Goal: Information Seeking & Learning: Learn about a topic

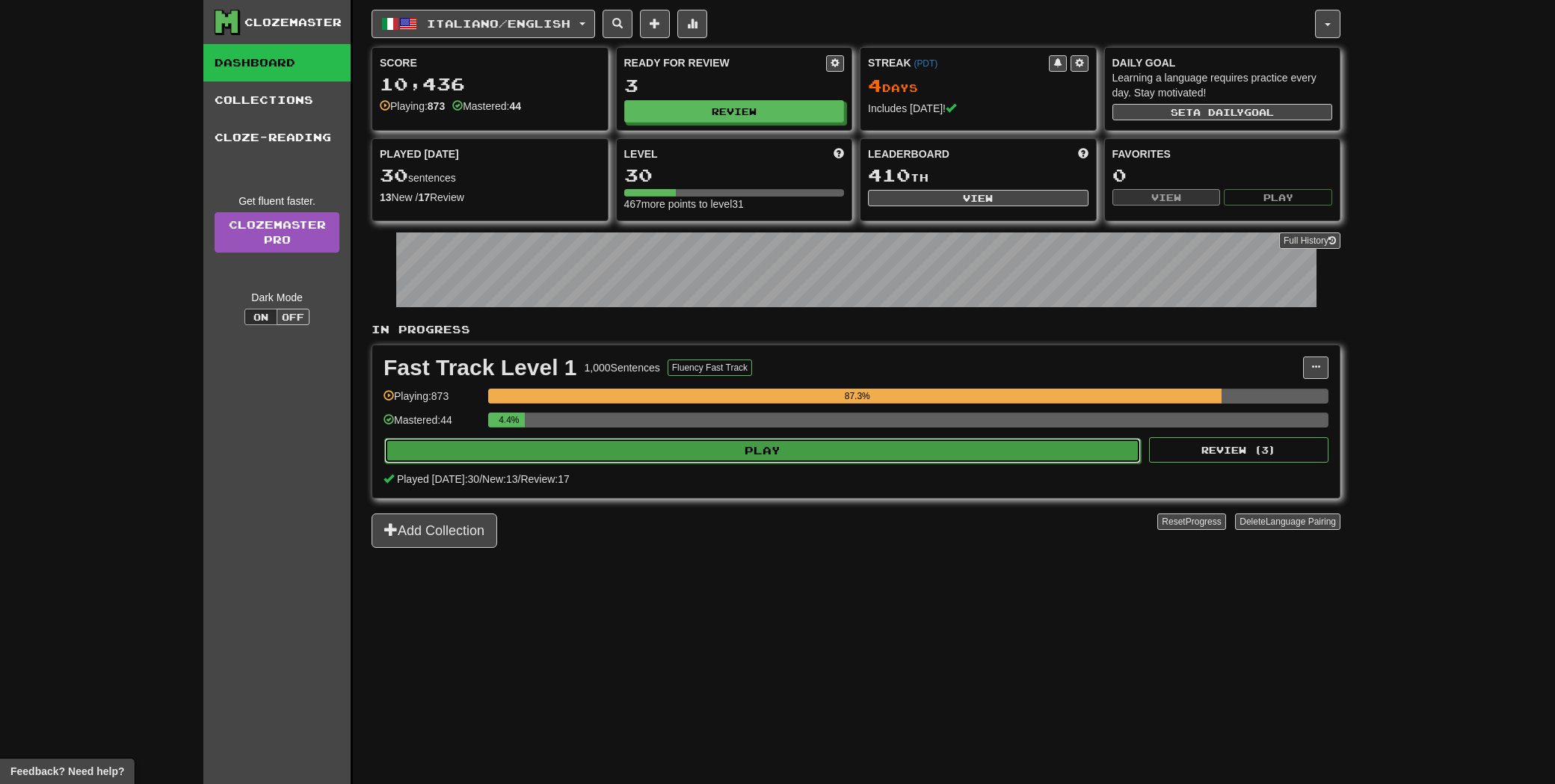
click at [665, 462] on button "Play" at bounding box center [762, 450] width 757 height 26
select select "**"
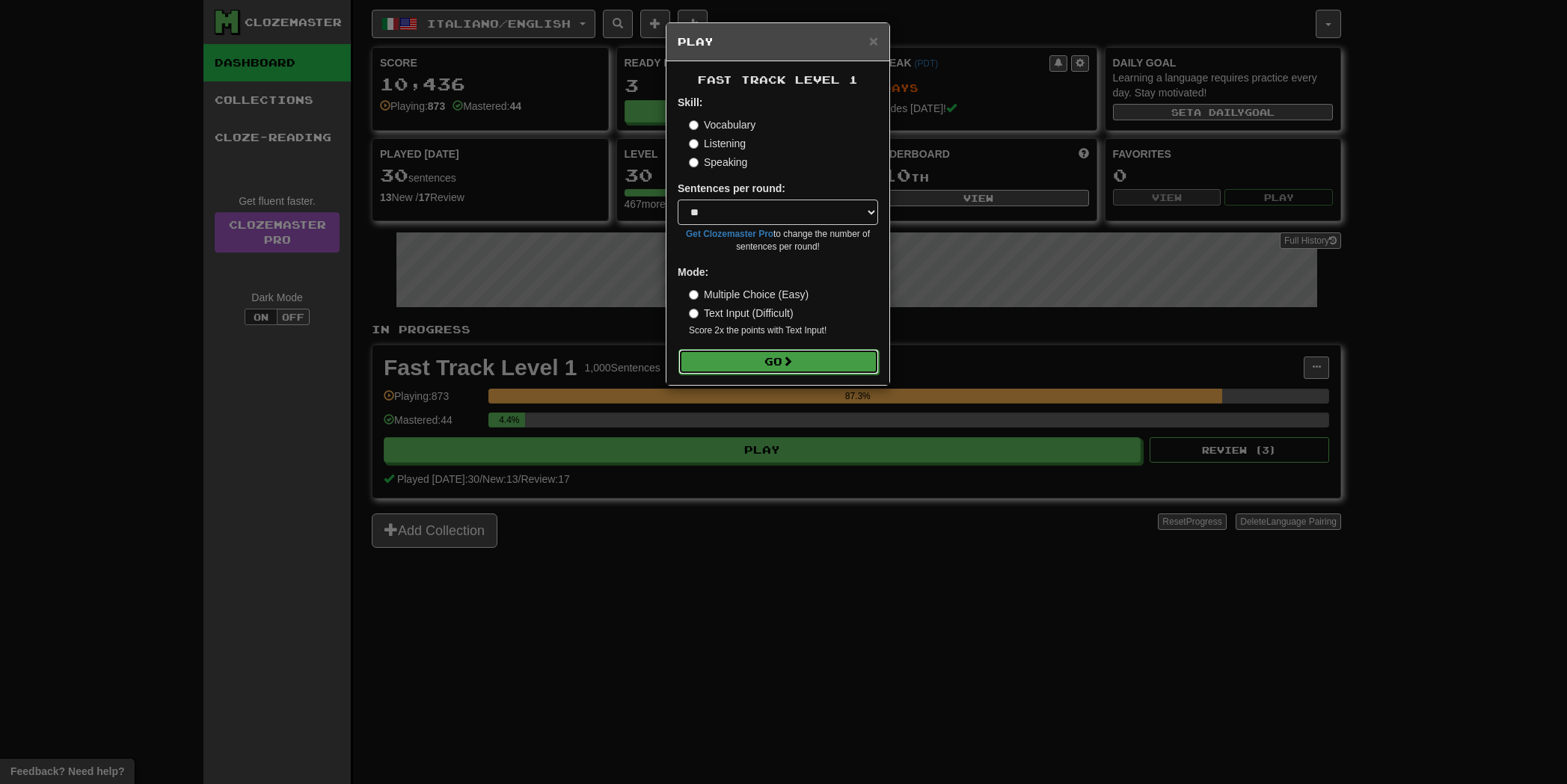
click at [757, 358] on button "Go" at bounding box center [779, 361] width 201 height 26
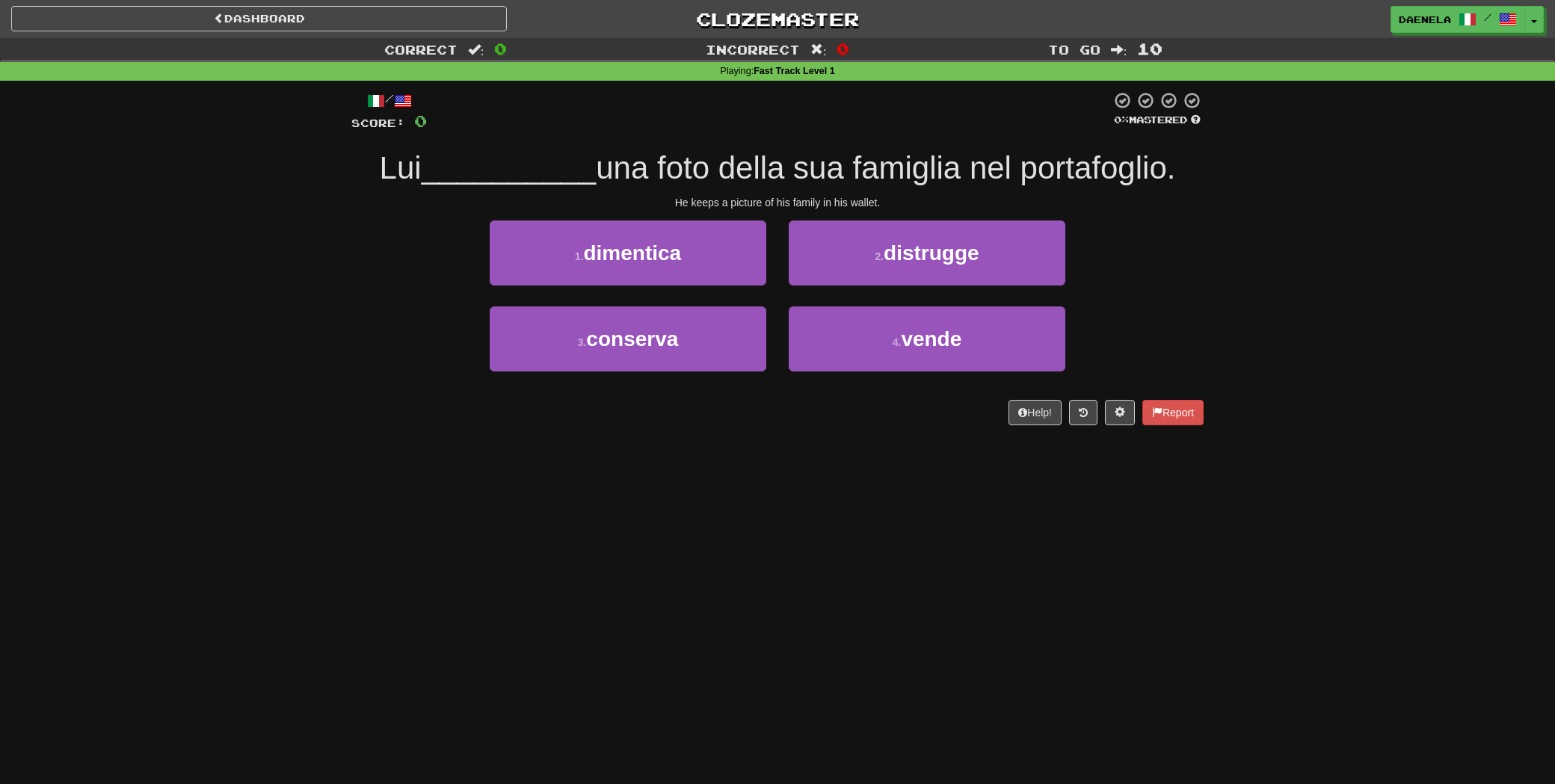
click at [1442, 479] on div "Dashboard Clozemaster [GEOGRAPHIC_DATA] / Toggle Dropdown Dashboard Leaderboard…" at bounding box center [778, 392] width 1555 height 784
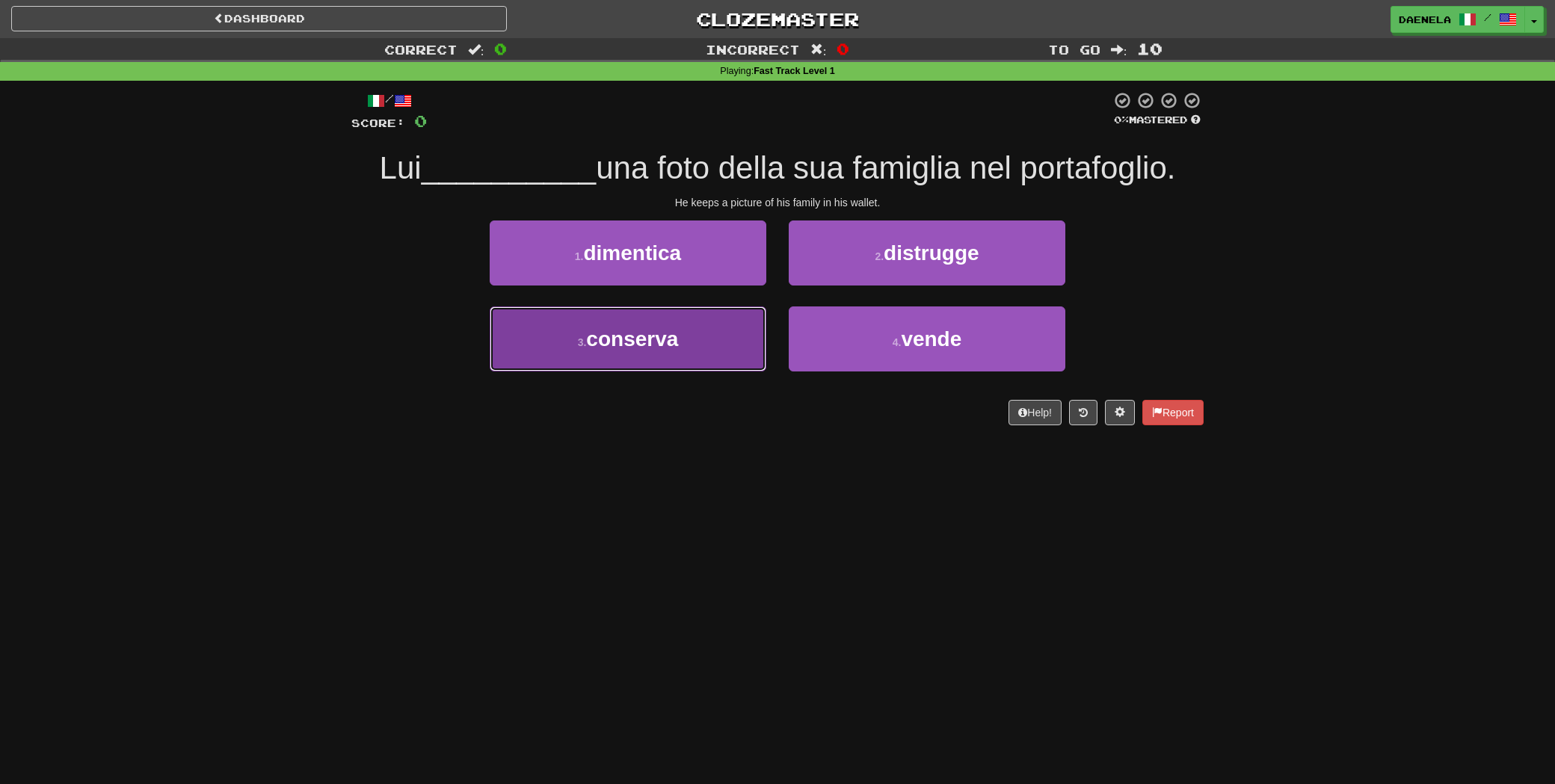
click at [671, 361] on button "3 . conserva" at bounding box center [628, 339] width 276 height 65
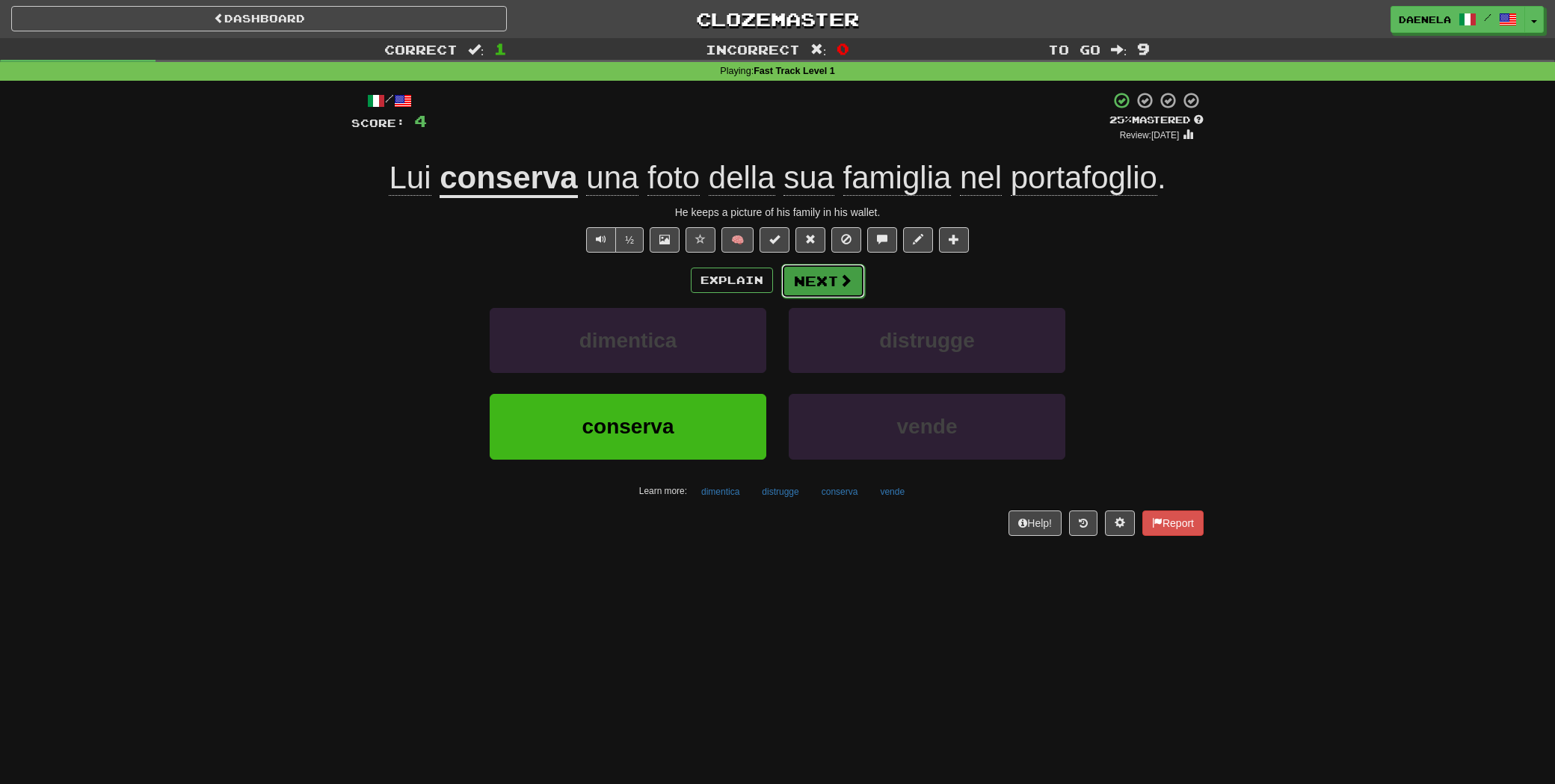
click at [826, 283] on button "Next" at bounding box center [823, 281] width 84 height 34
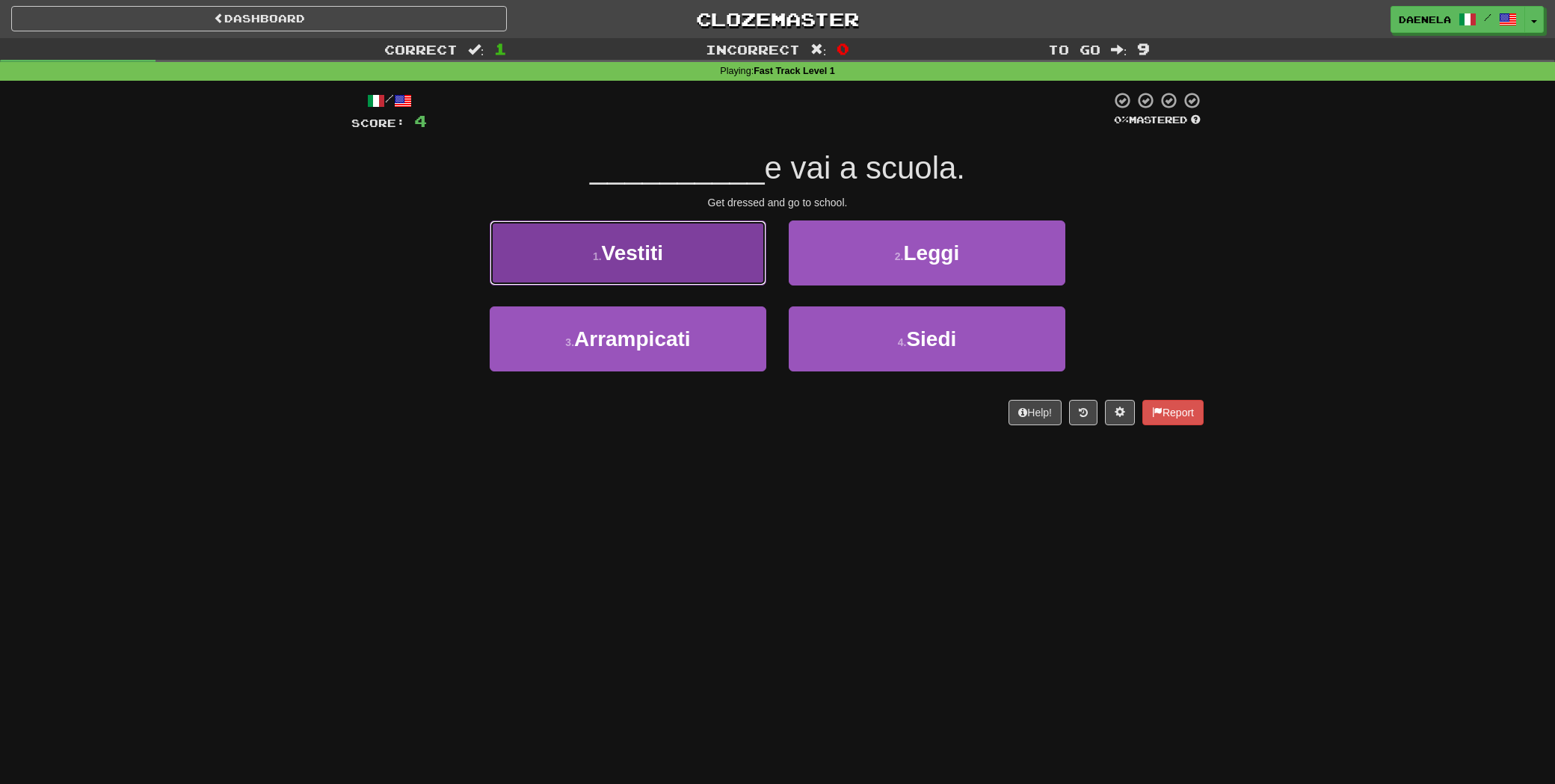
click at [568, 266] on button "1 . Vestiti" at bounding box center [628, 253] width 276 height 65
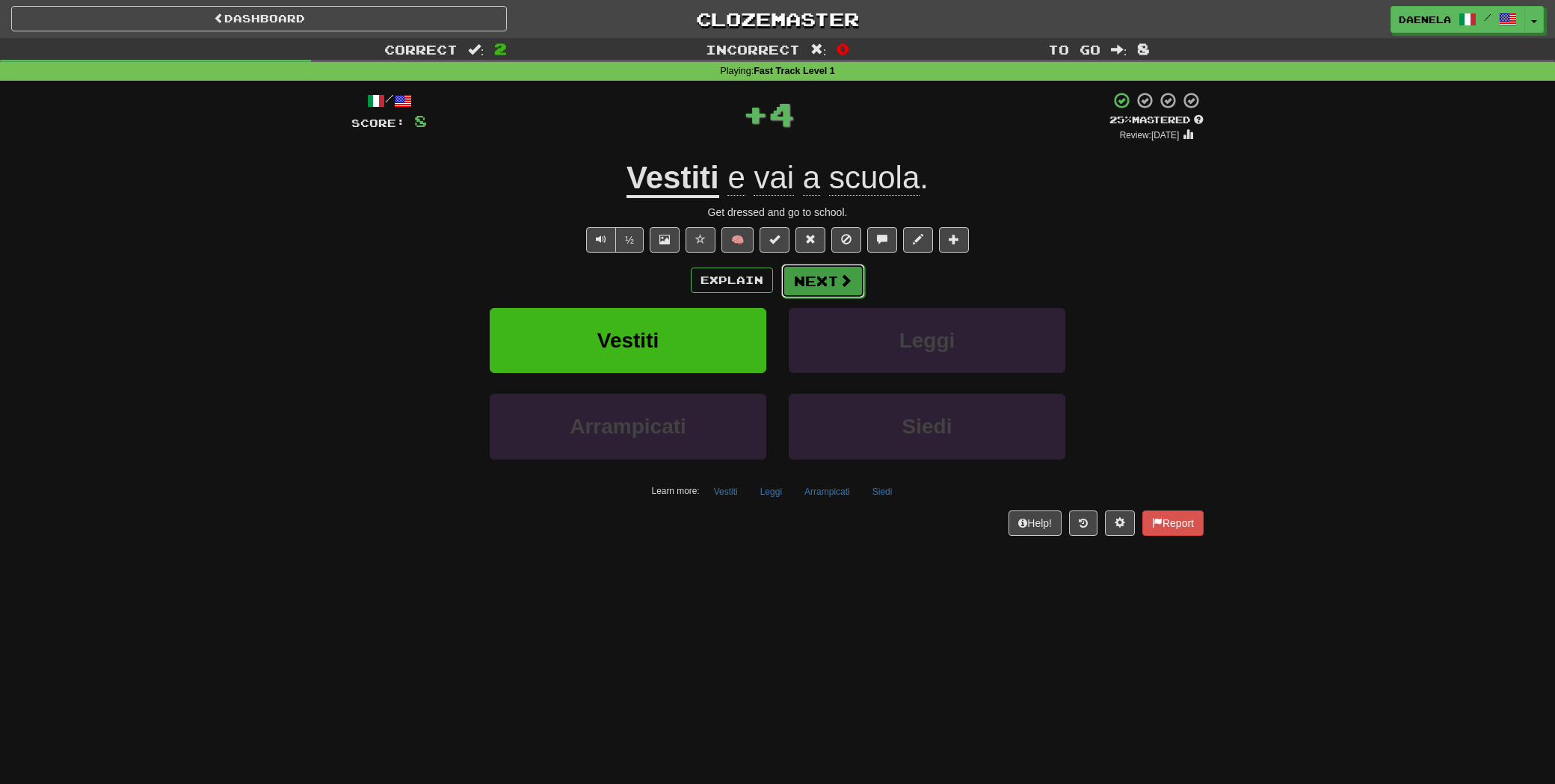
click at [818, 276] on button "Next" at bounding box center [823, 281] width 84 height 34
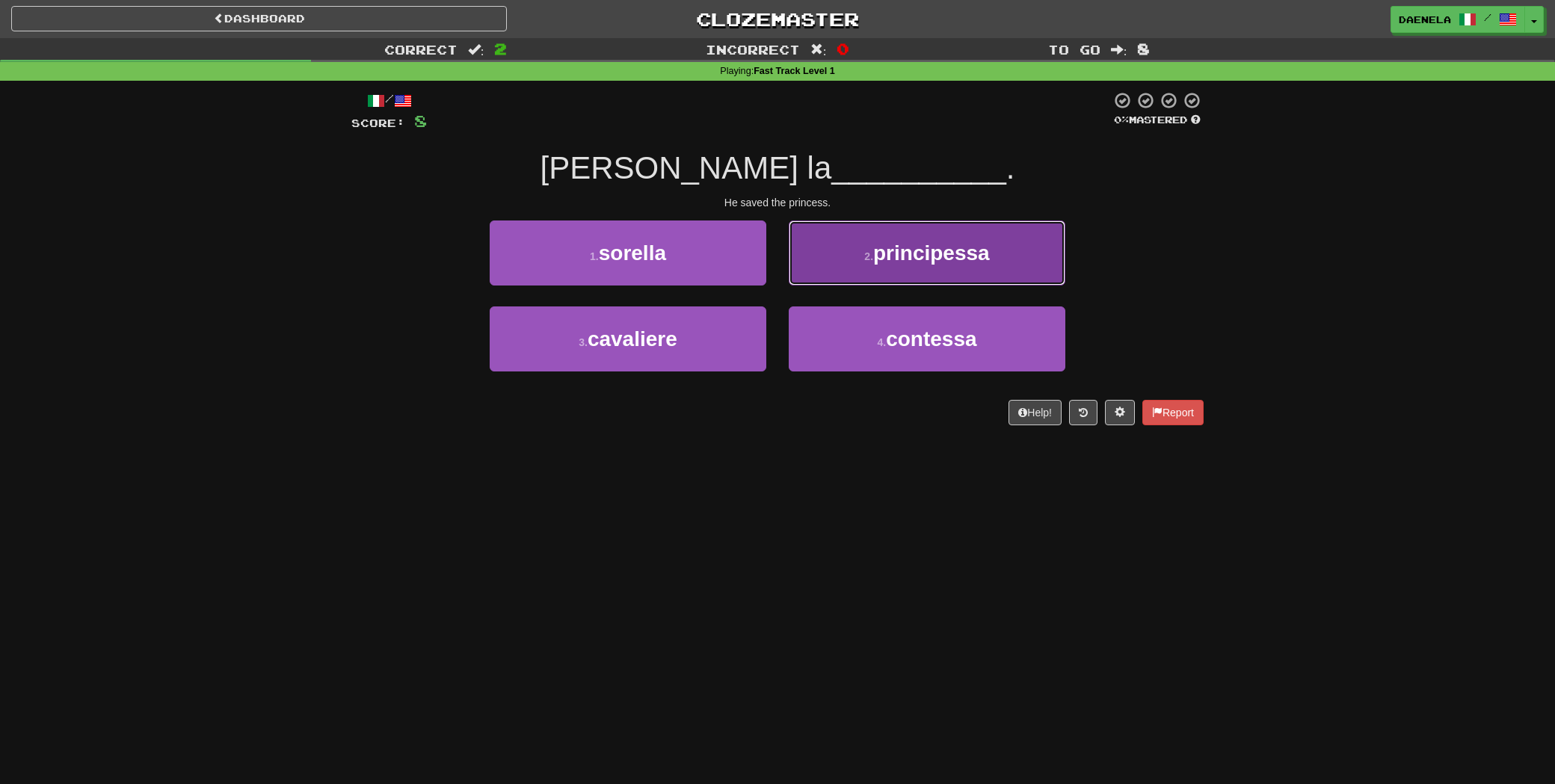
click at [857, 266] on button "2 . principessa" at bounding box center [927, 253] width 276 height 65
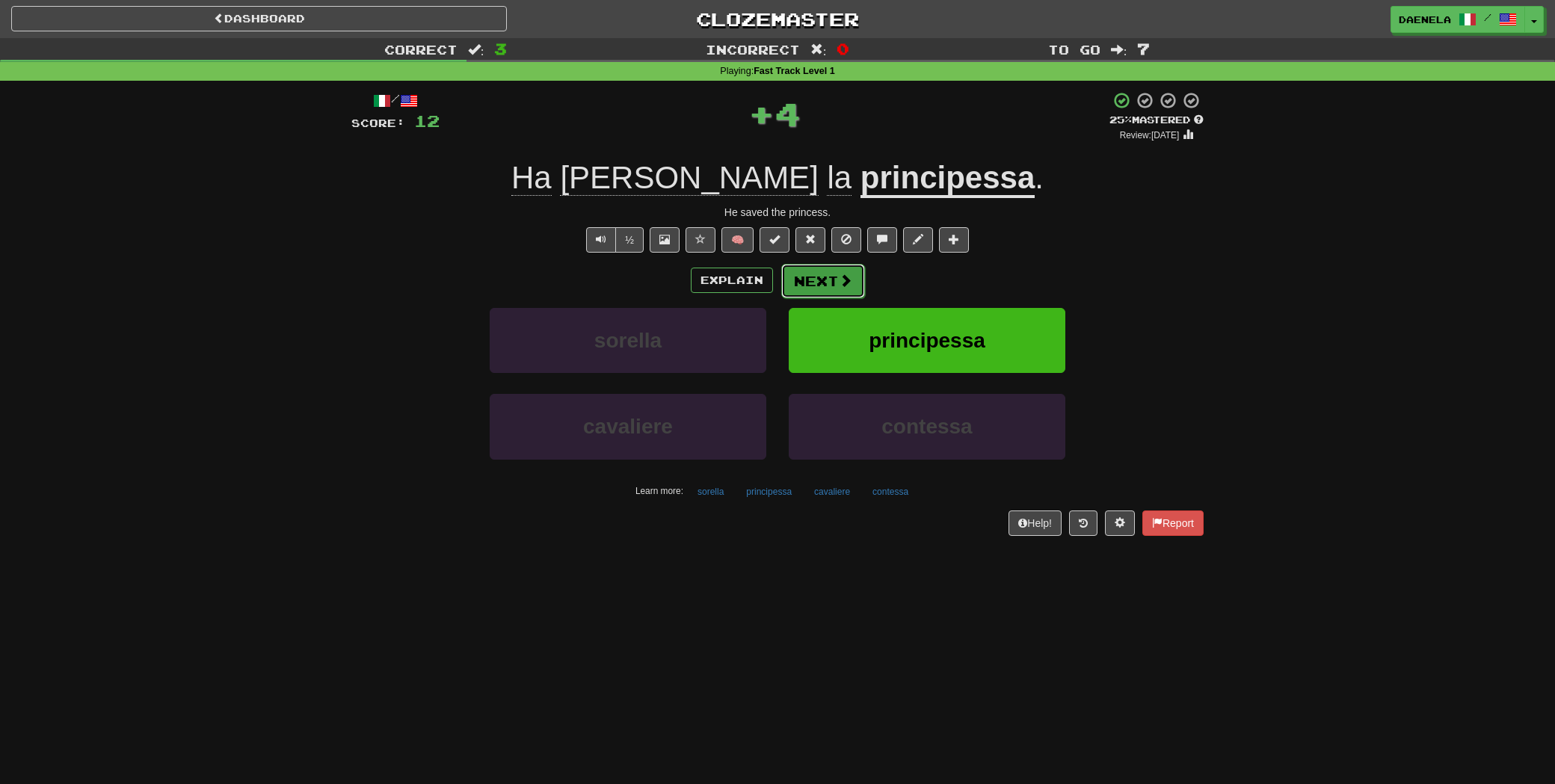
click at [834, 283] on button "Next" at bounding box center [823, 281] width 84 height 34
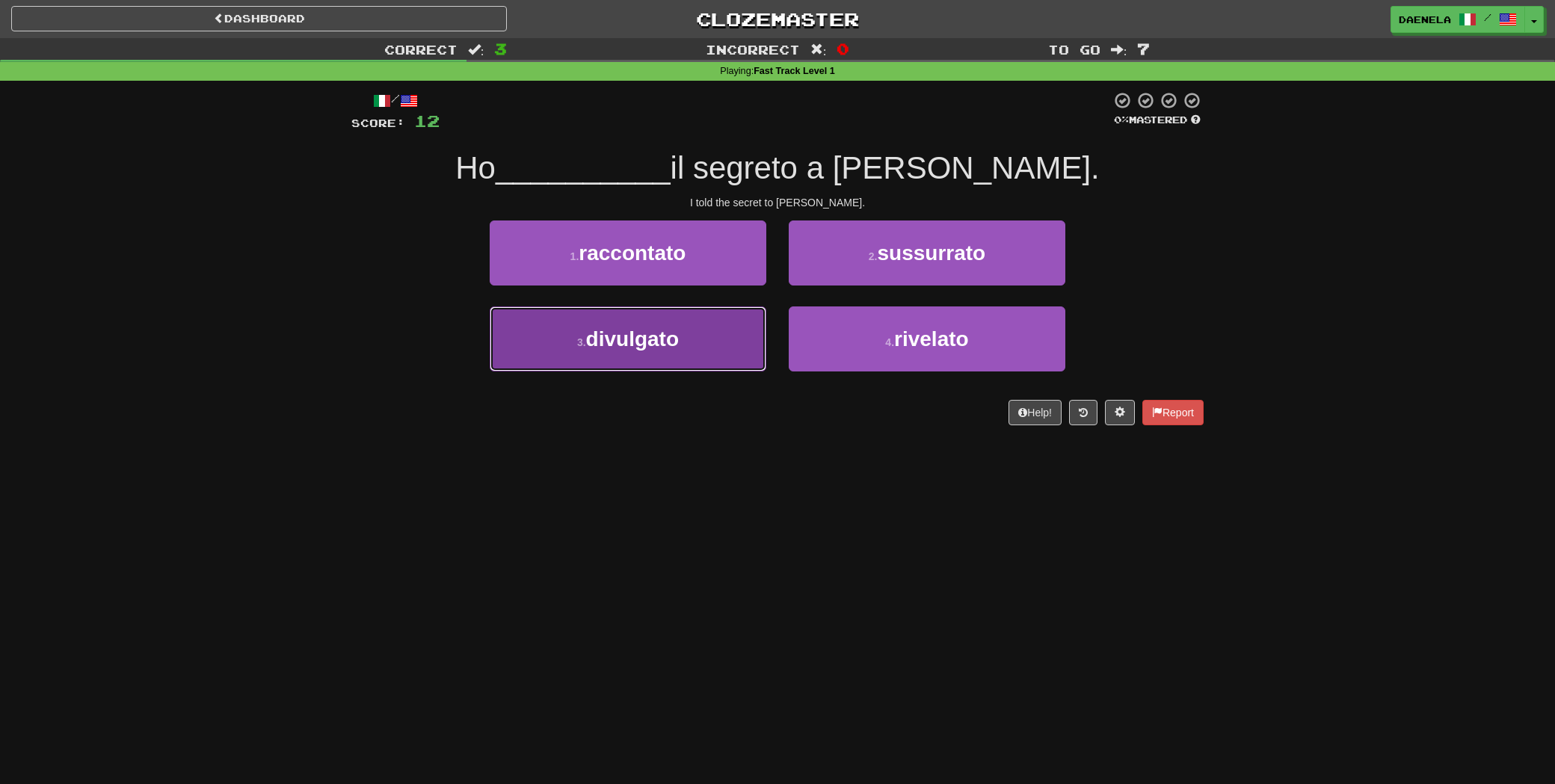
click at [632, 330] on span "divulgato" at bounding box center [633, 339] width 93 height 23
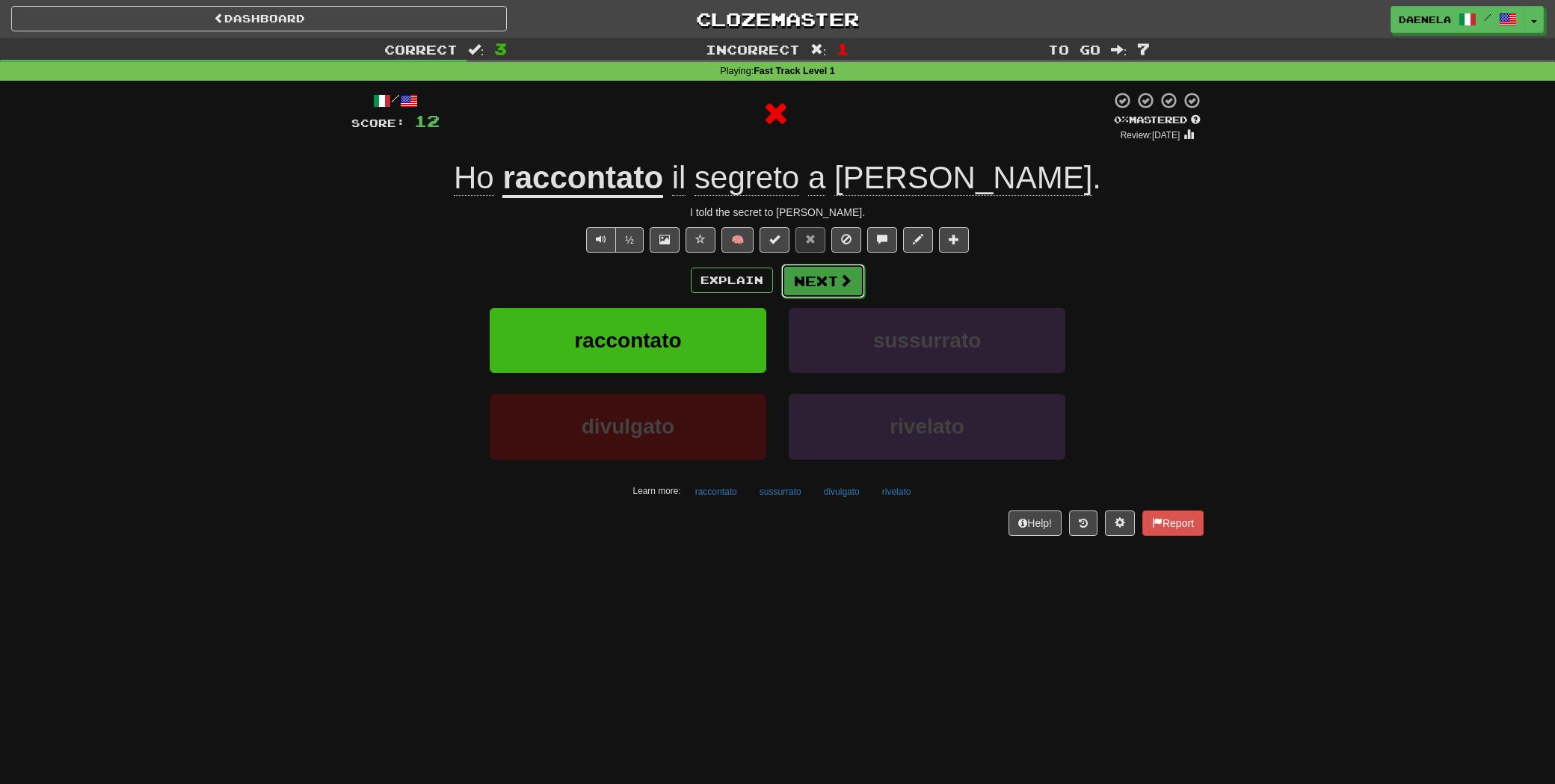
click at [821, 278] on button "Next" at bounding box center [823, 281] width 84 height 34
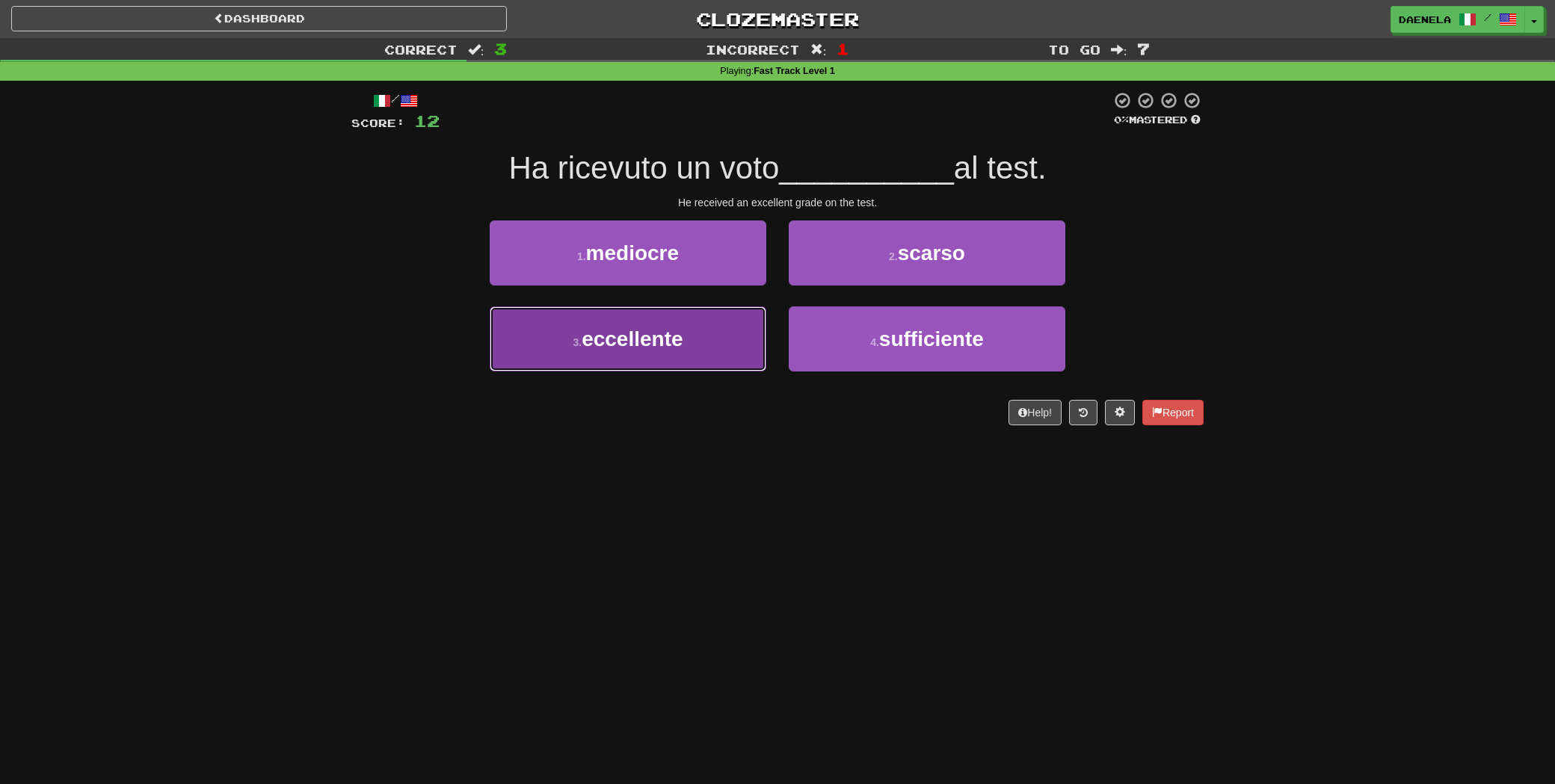
click at [618, 344] on span "eccellente" at bounding box center [632, 339] width 101 height 23
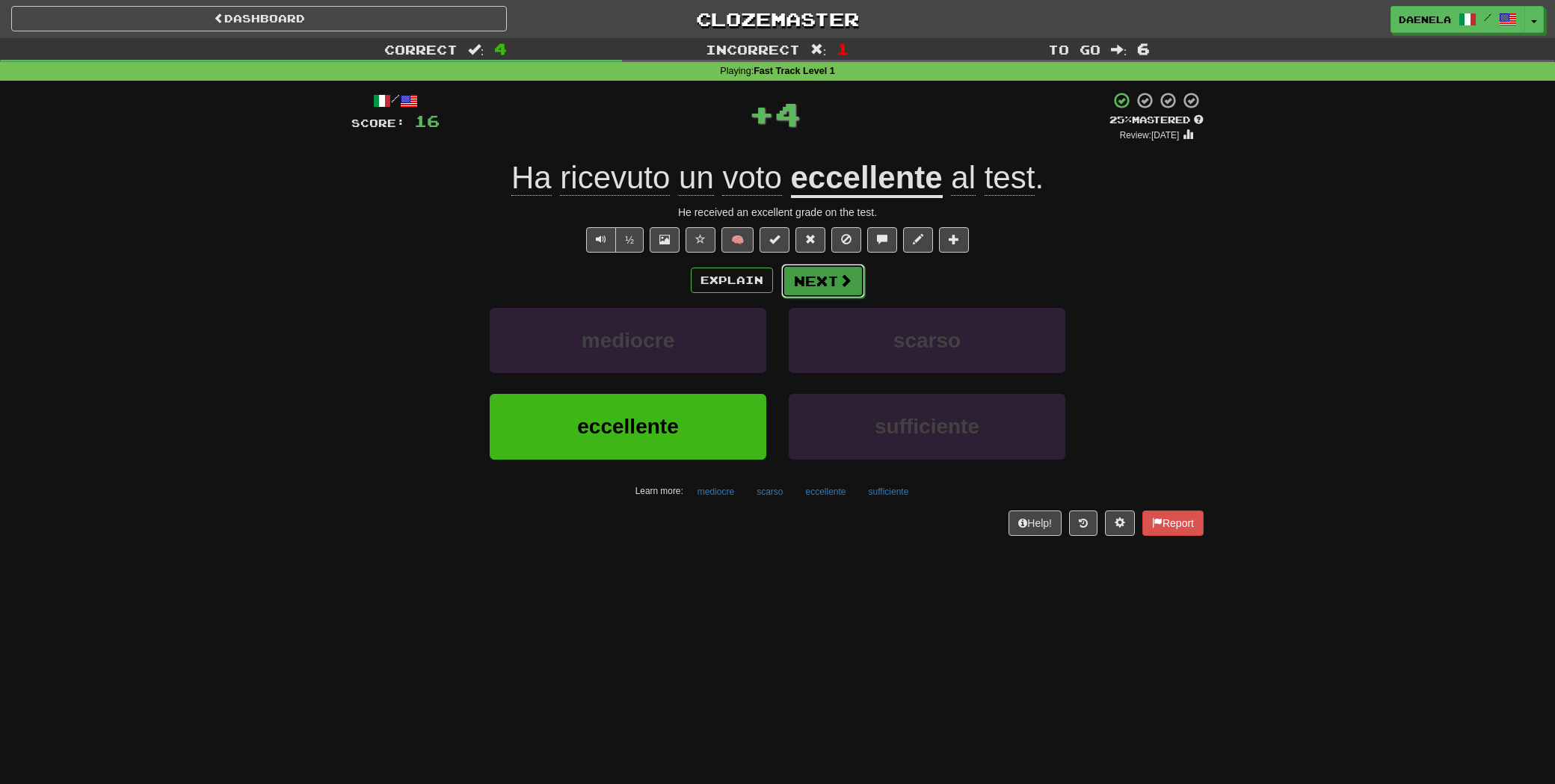
click at [832, 287] on button "Next" at bounding box center [823, 281] width 84 height 34
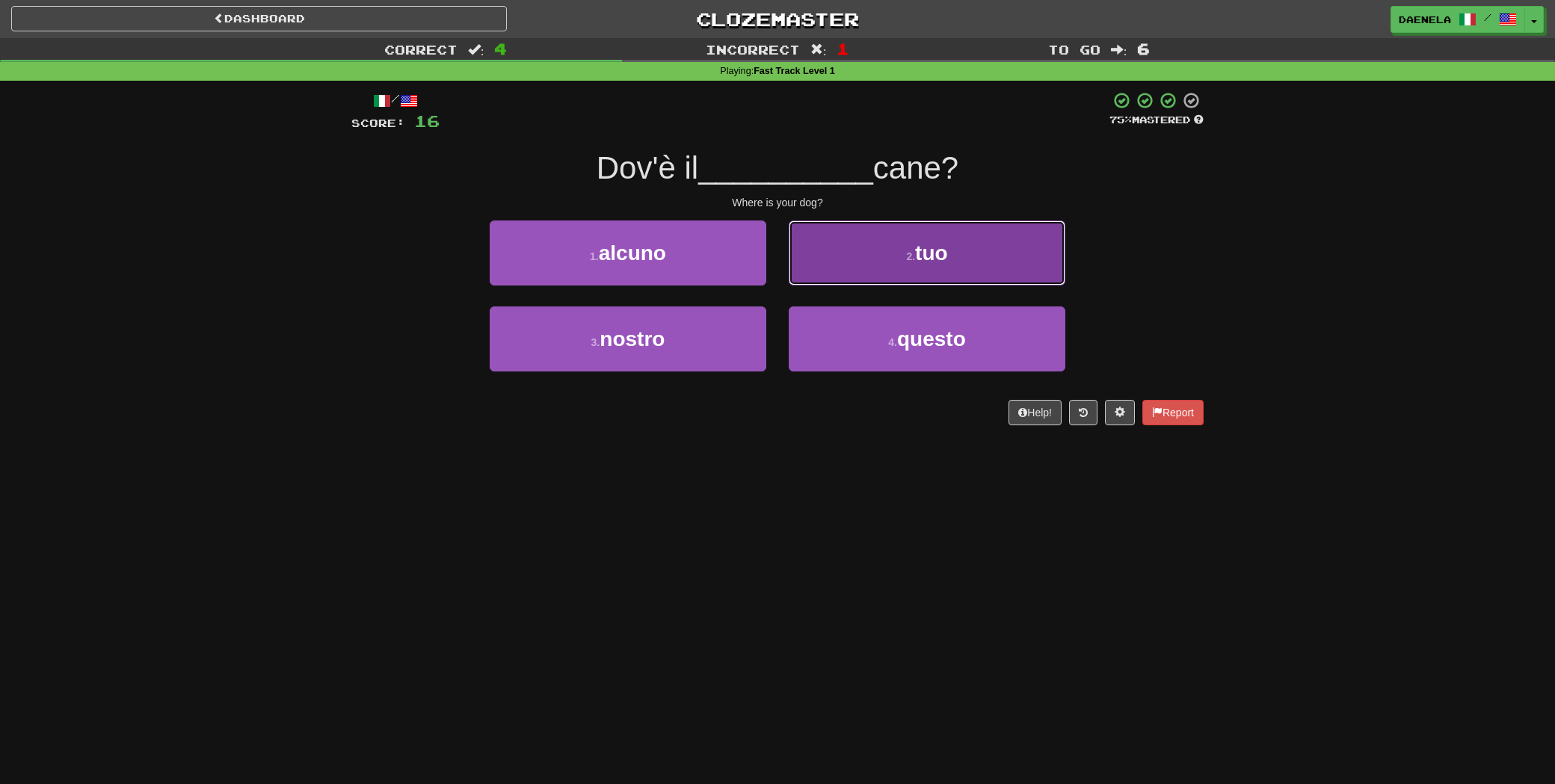
click at [889, 262] on button "2 . tuo" at bounding box center [927, 253] width 276 height 65
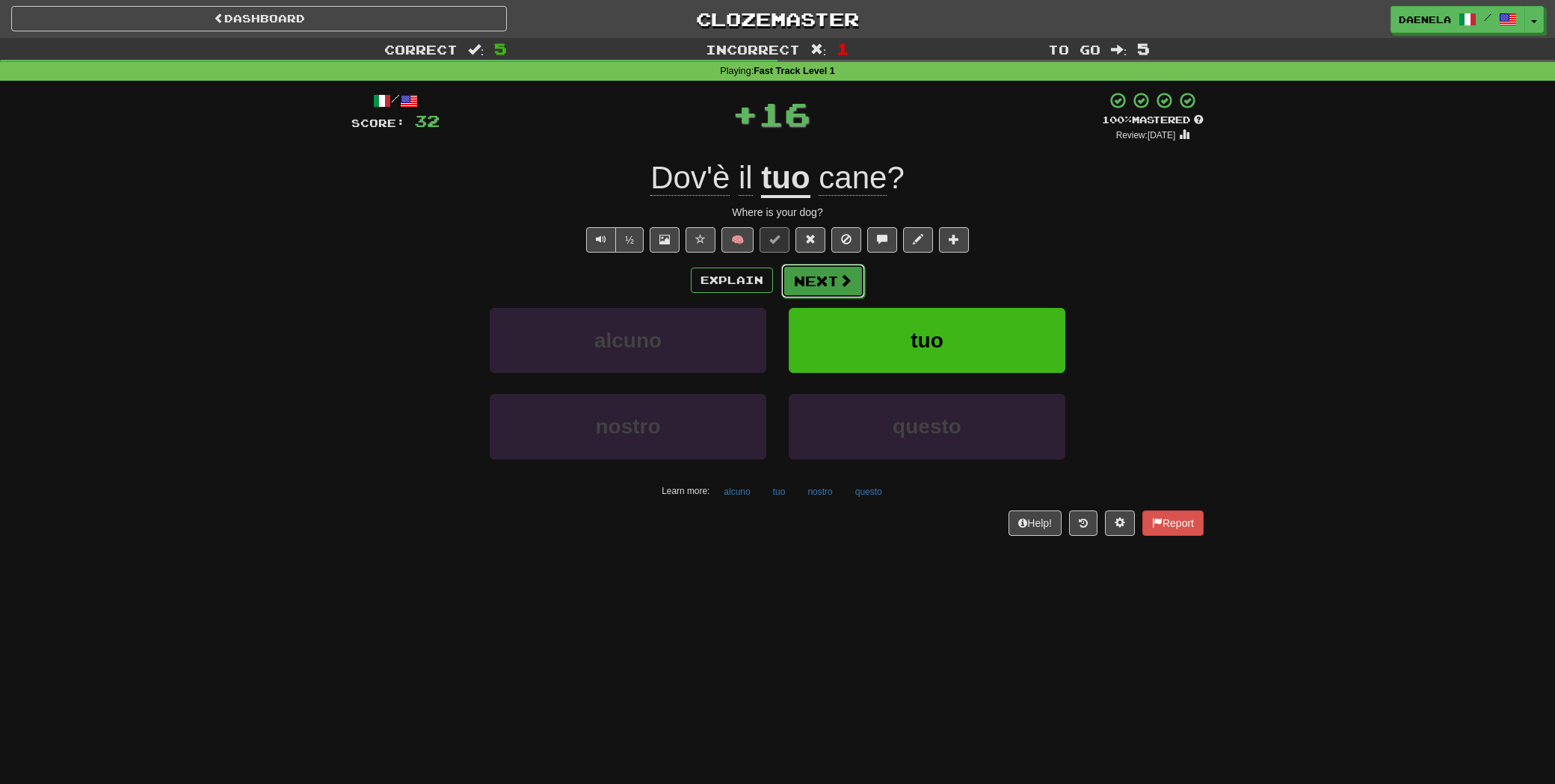
click at [830, 280] on button "Next" at bounding box center [823, 281] width 84 height 34
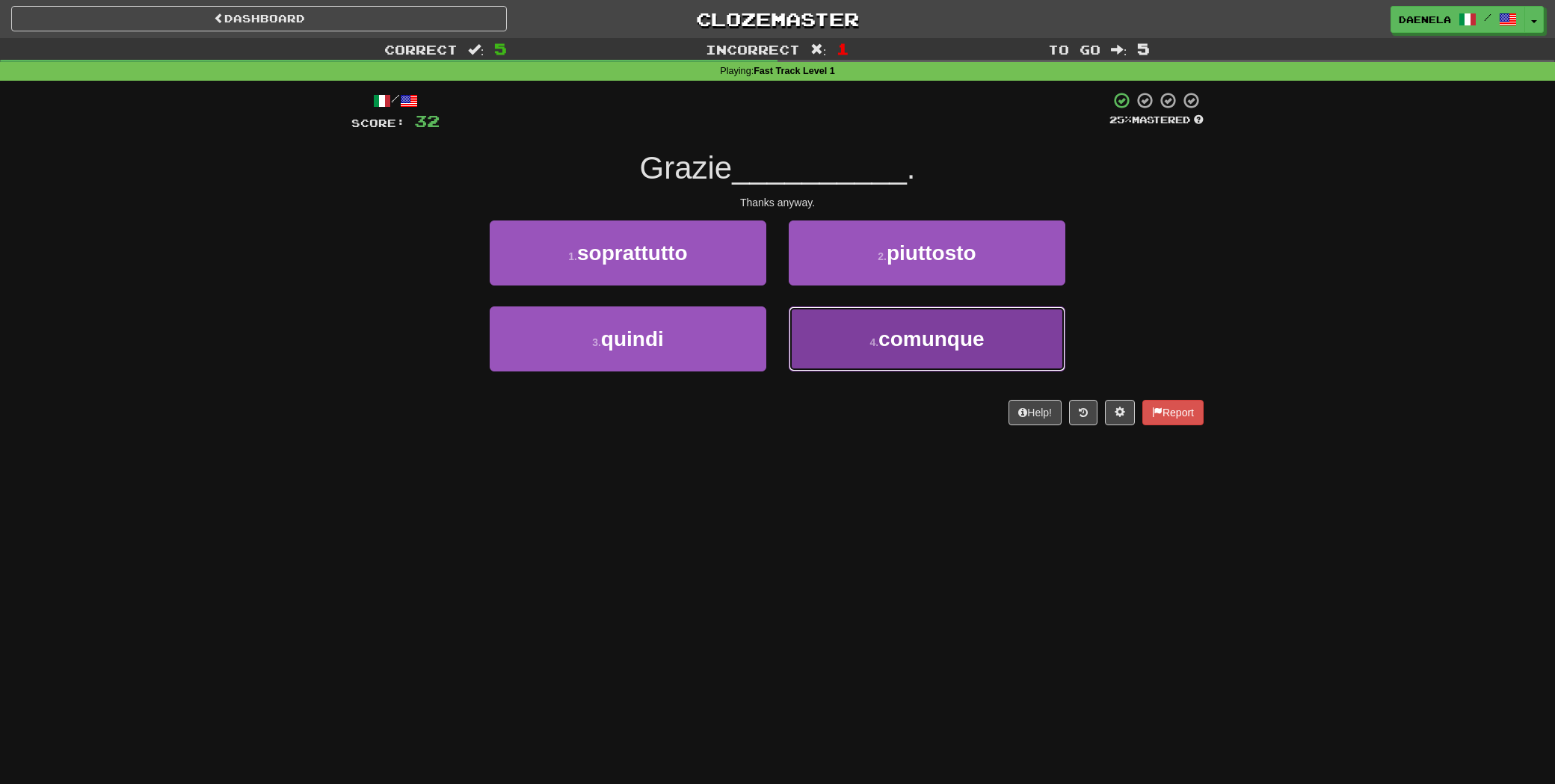
click at [907, 362] on button "4 . comunque" at bounding box center [927, 339] width 276 height 65
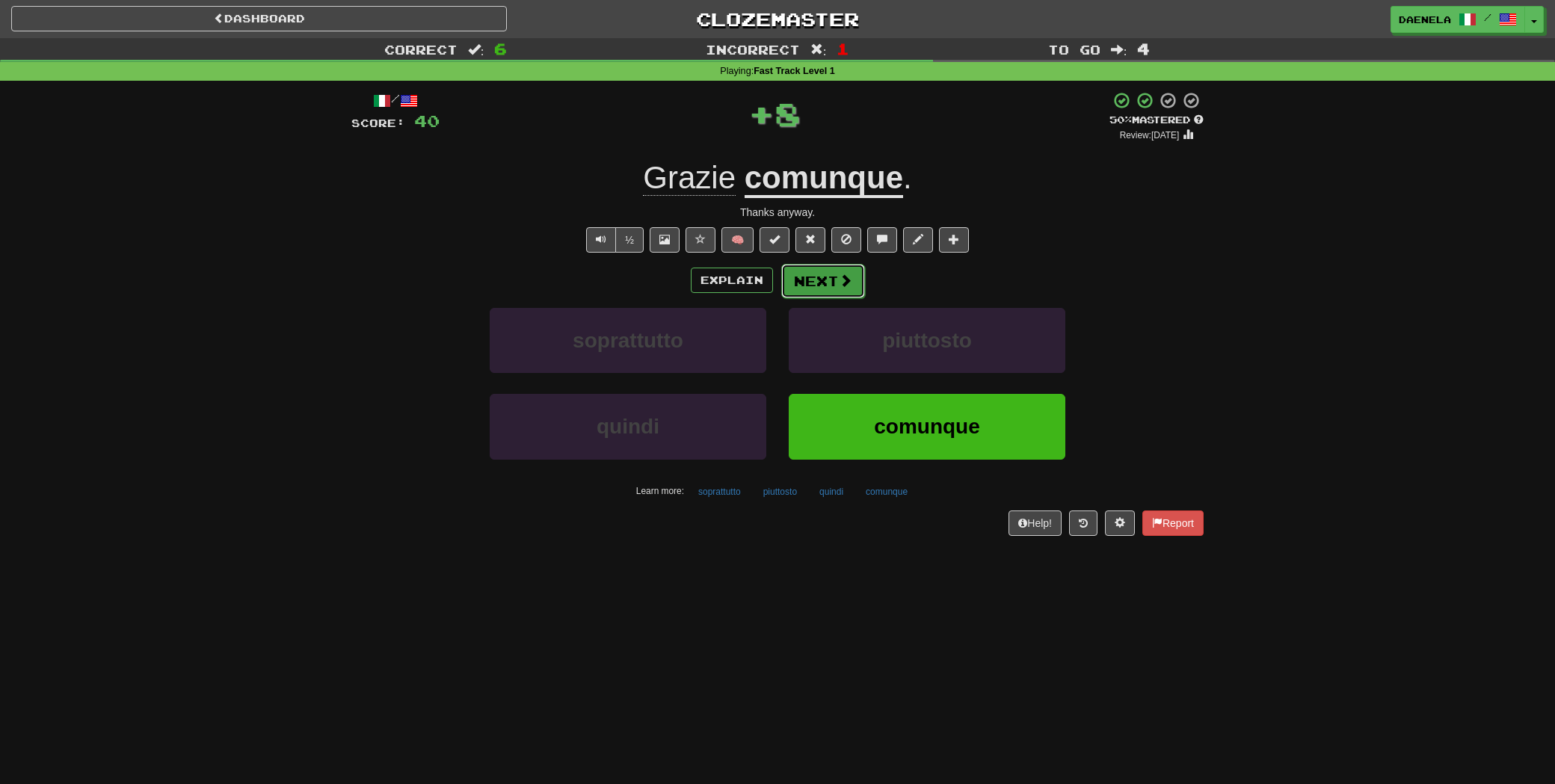
click at [842, 283] on span at bounding box center [846, 280] width 13 height 13
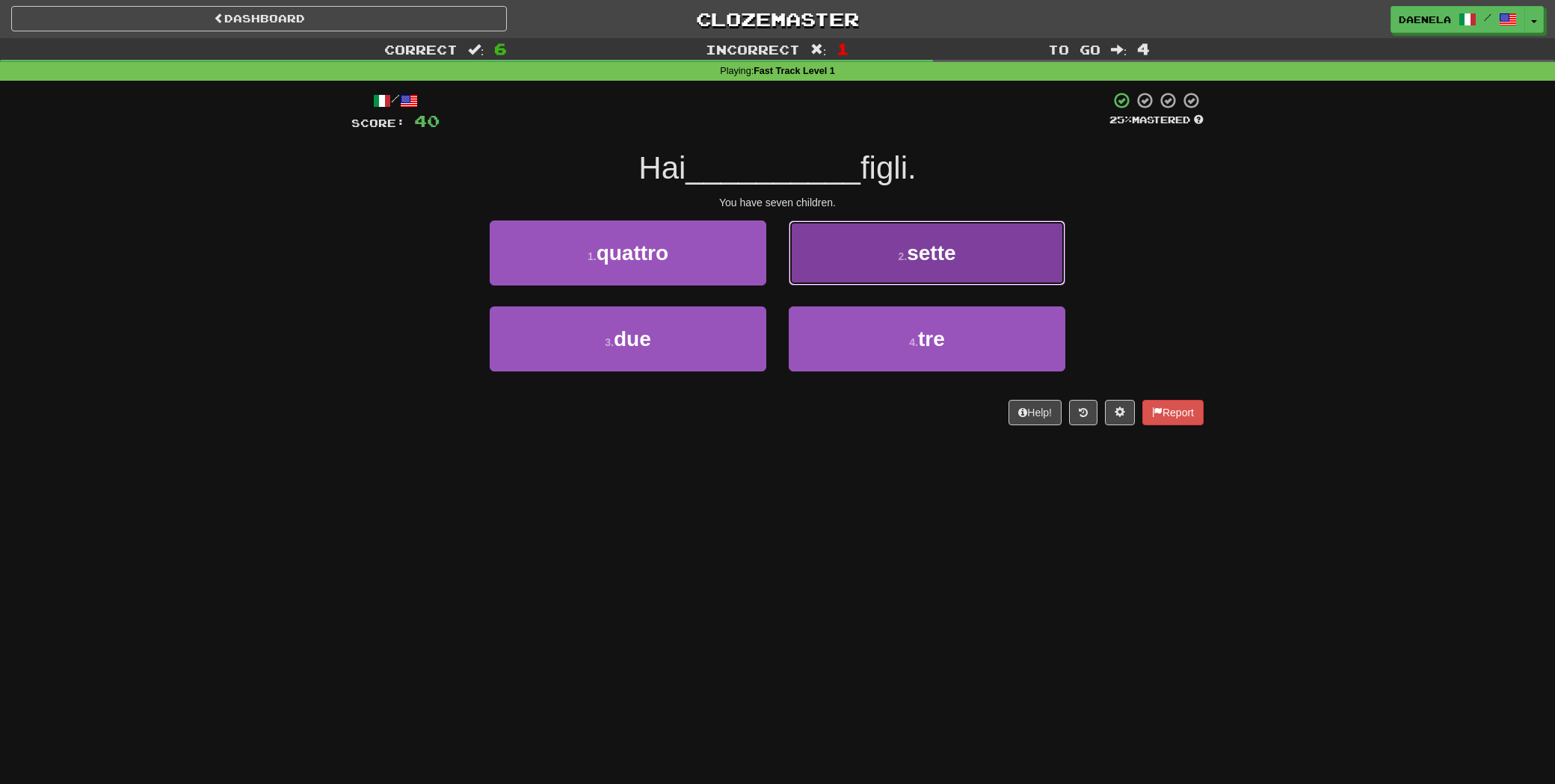
click at [824, 261] on button "2 . sette" at bounding box center [927, 253] width 276 height 65
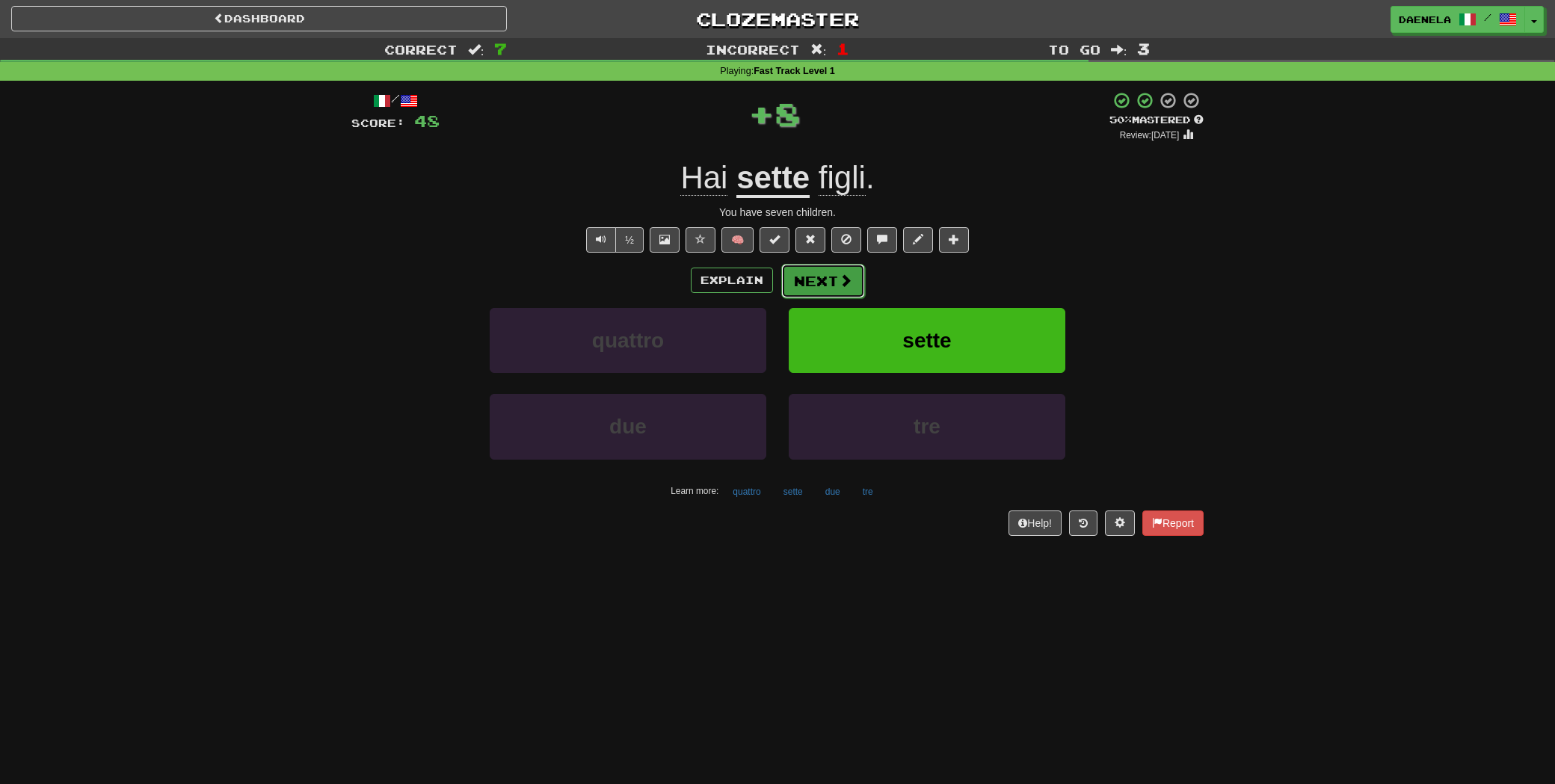
click at [812, 276] on button "Next" at bounding box center [823, 281] width 84 height 34
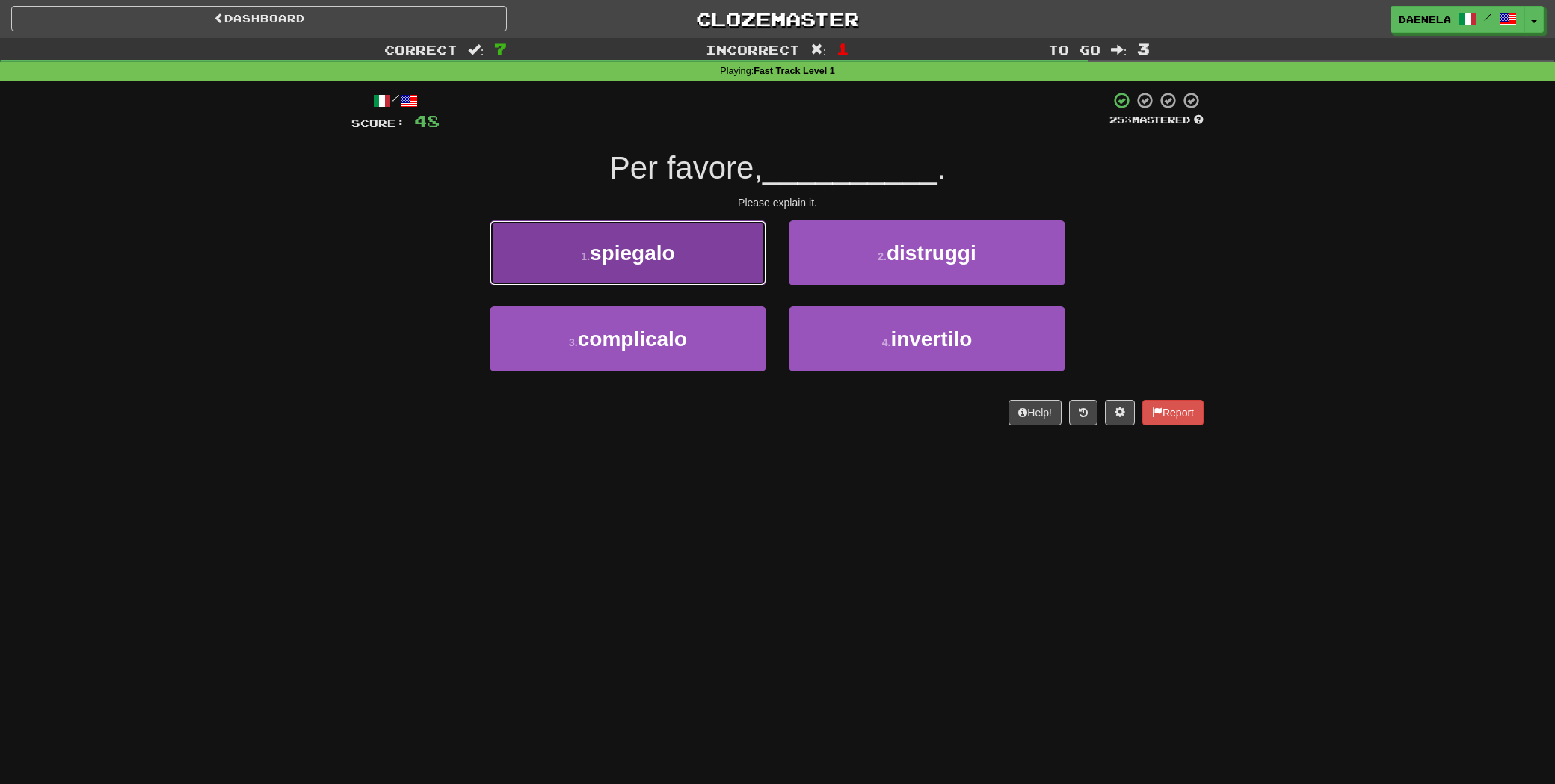
click at [553, 248] on button "1 . spiegalo" at bounding box center [628, 253] width 276 height 65
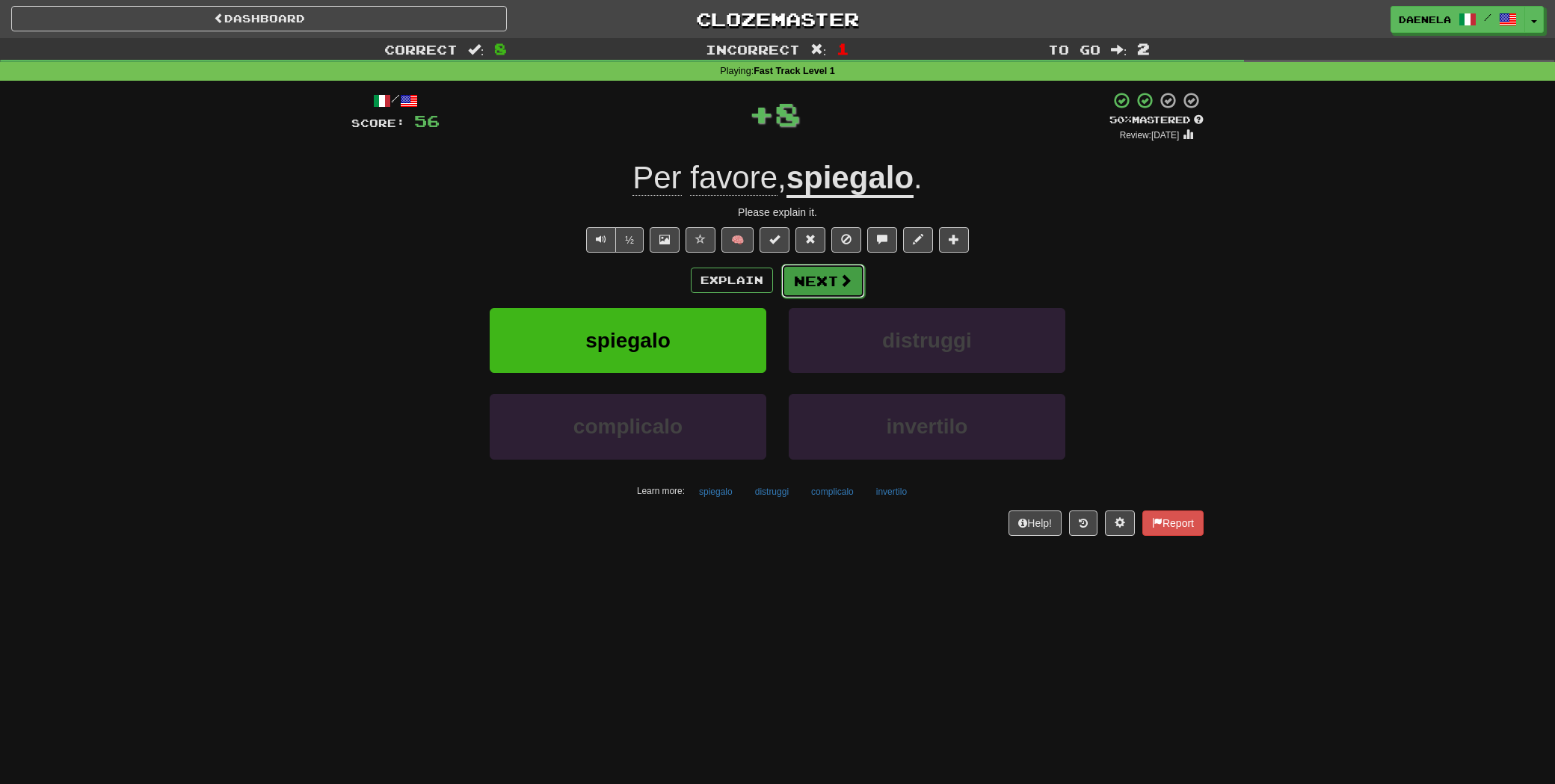
click at [812, 272] on button "Next" at bounding box center [823, 281] width 84 height 34
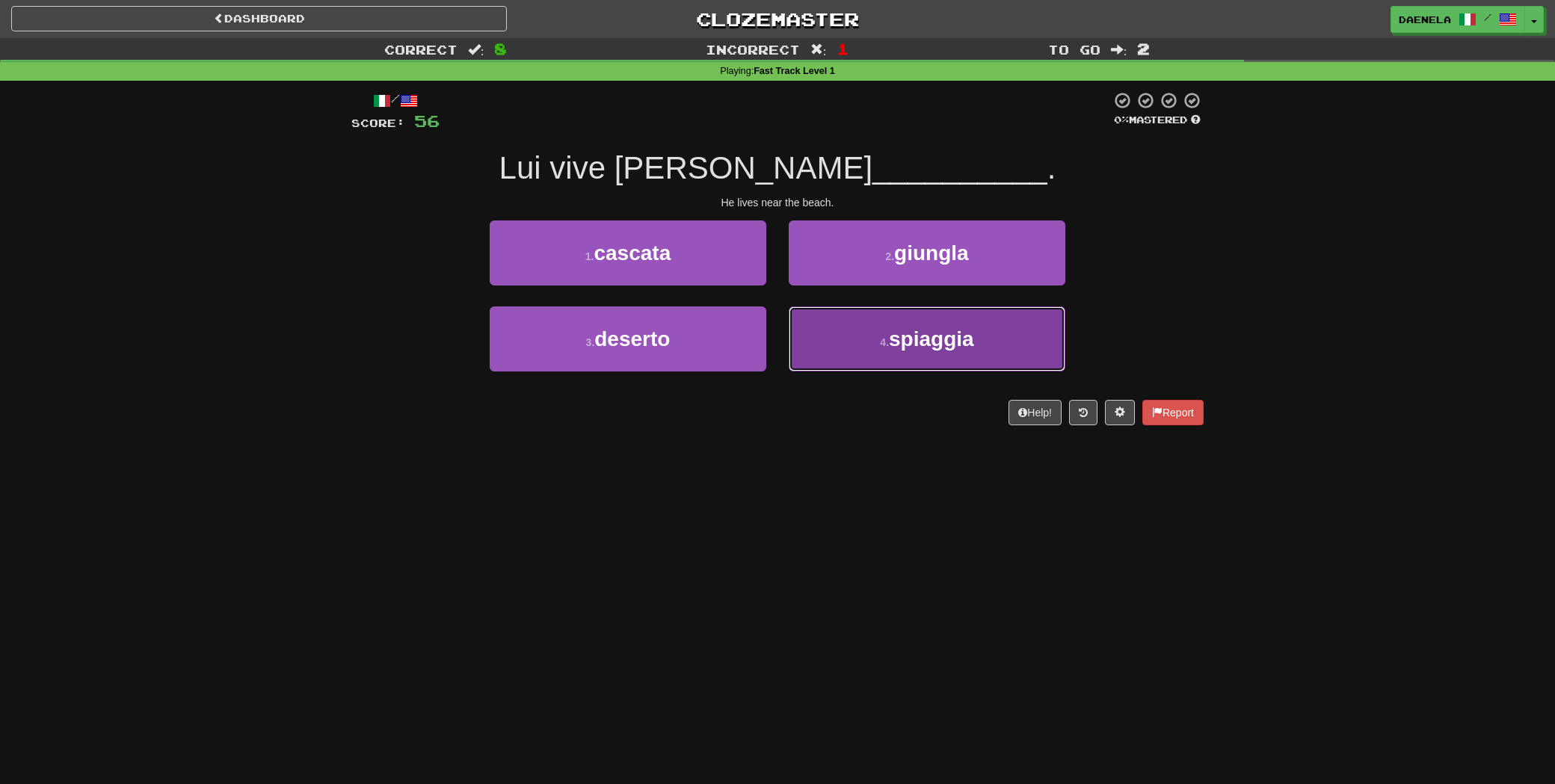
click at [947, 362] on button "4 . spiaggia" at bounding box center [927, 339] width 276 height 65
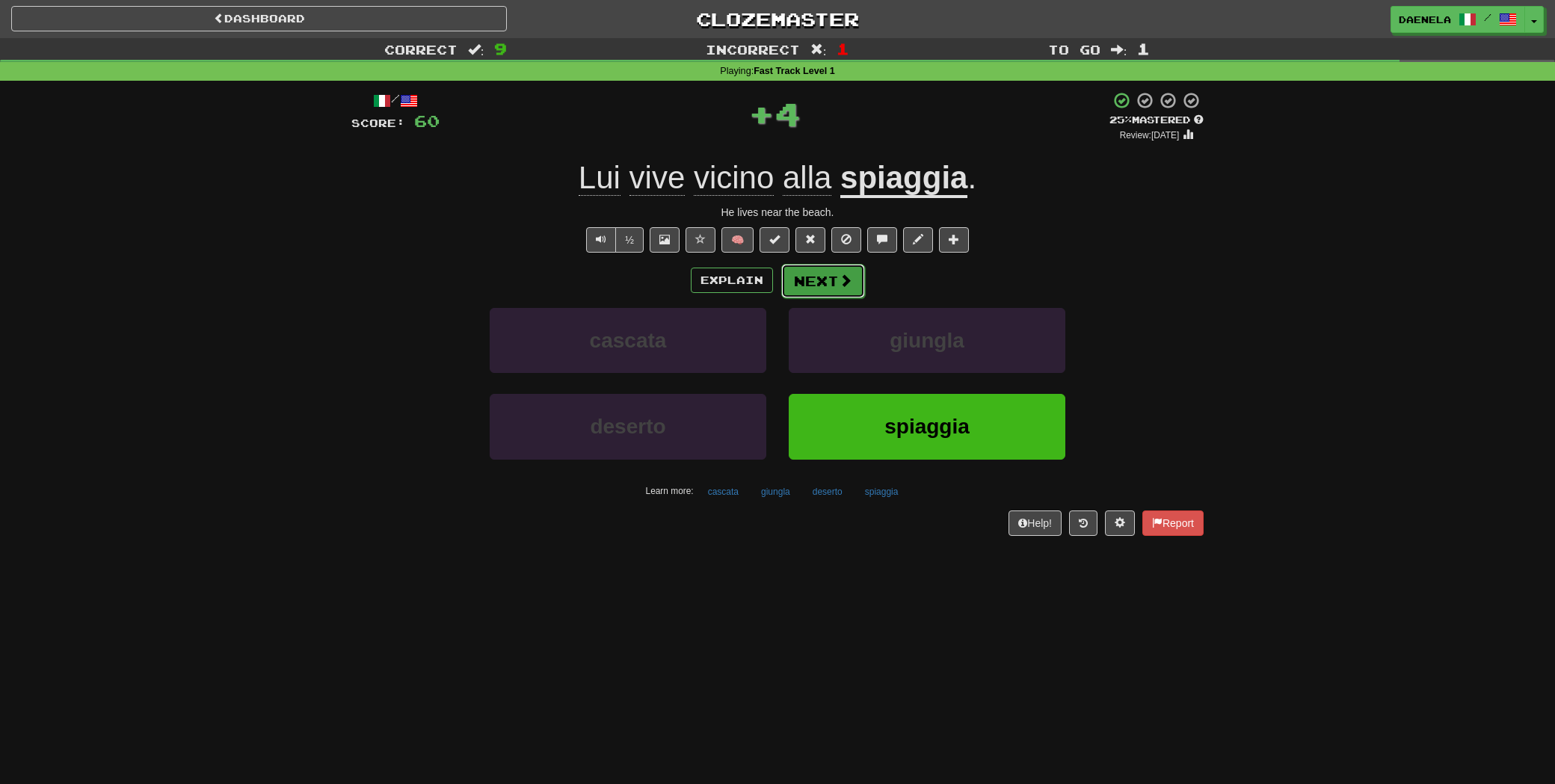
click at [831, 290] on button "Next" at bounding box center [823, 281] width 84 height 34
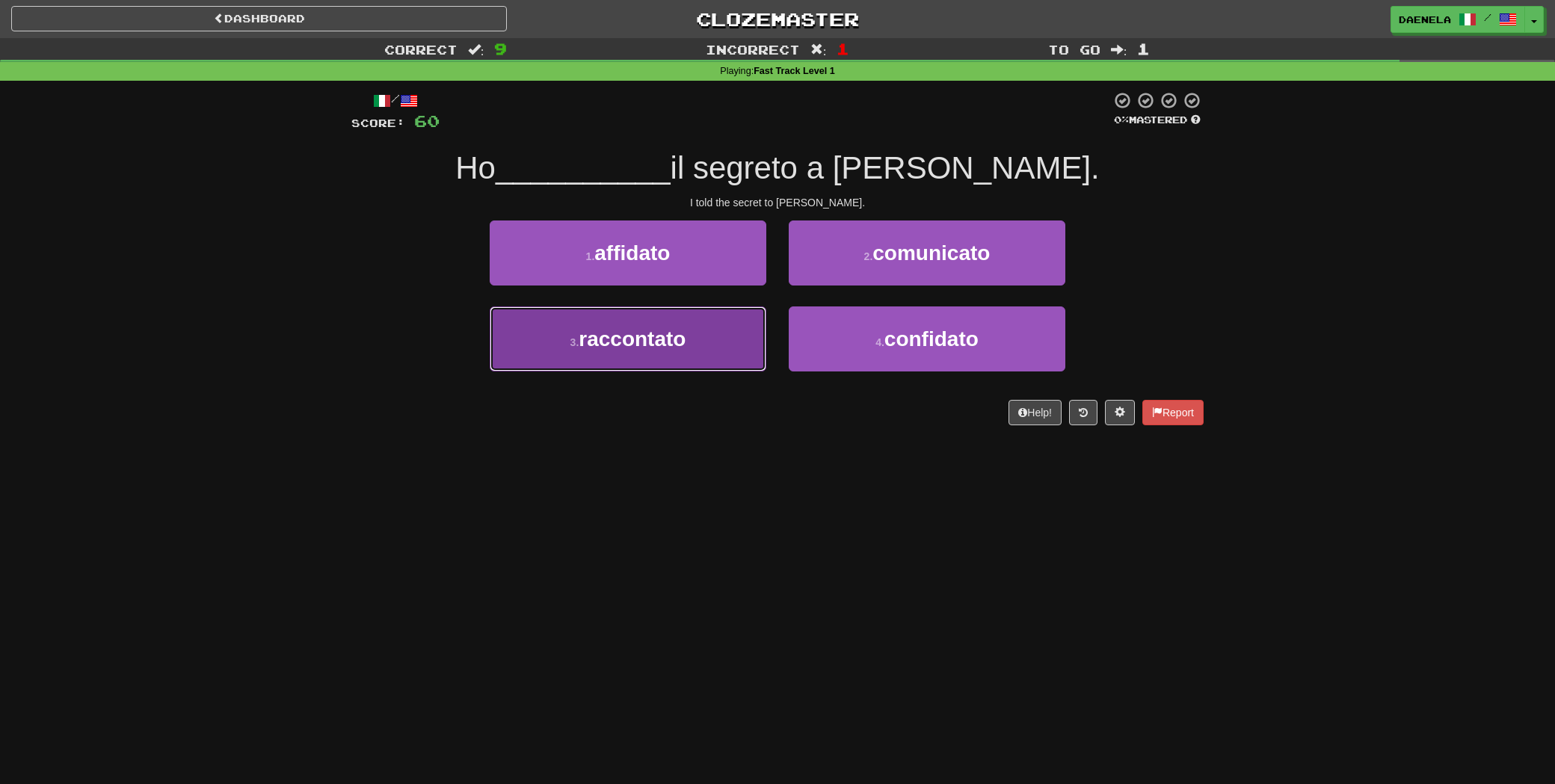
click at [627, 326] on button "3 . raccontato" at bounding box center [628, 339] width 276 height 65
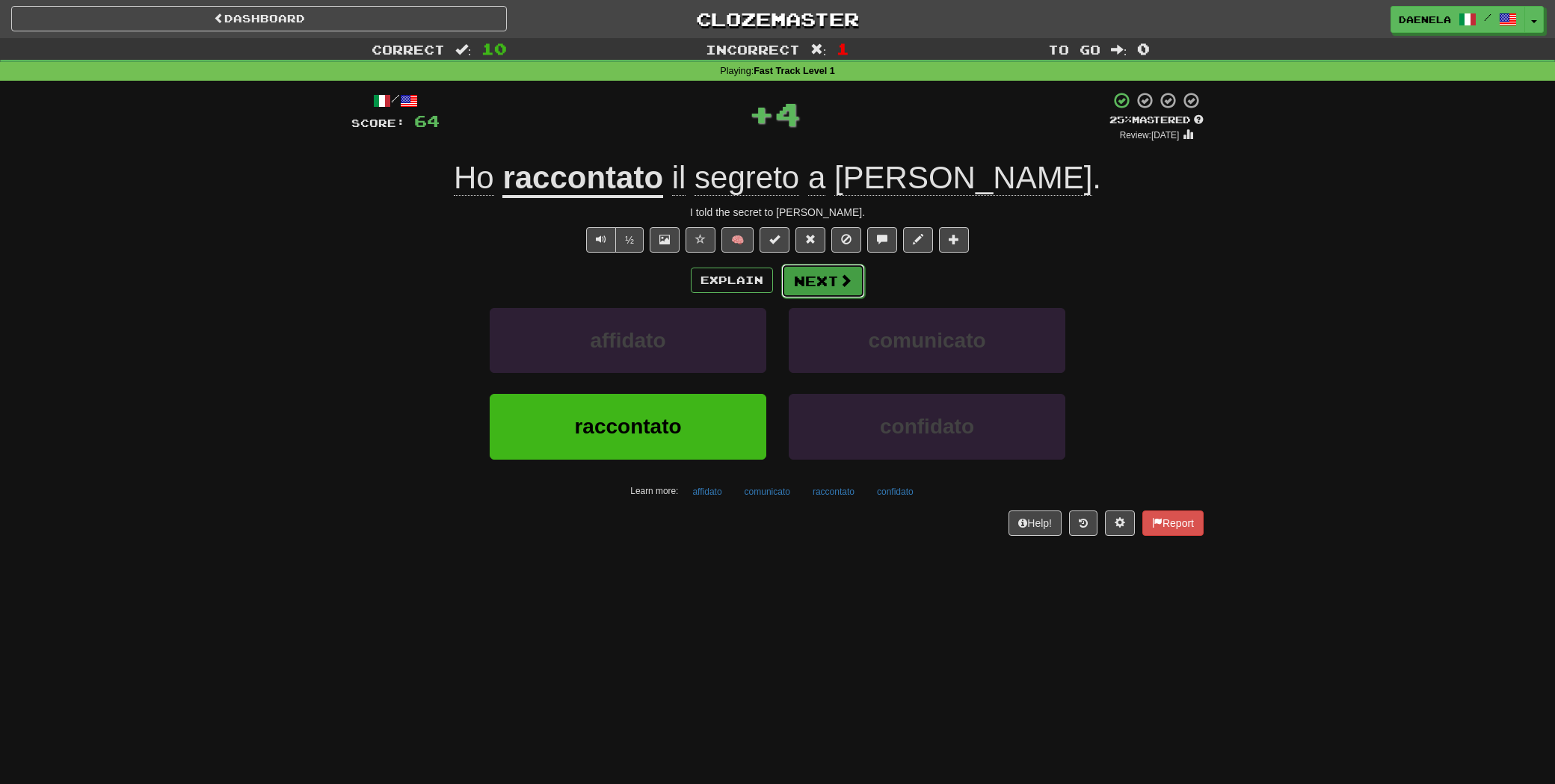
click at [811, 274] on button "Next" at bounding box center [823, 281] width 84 height 34
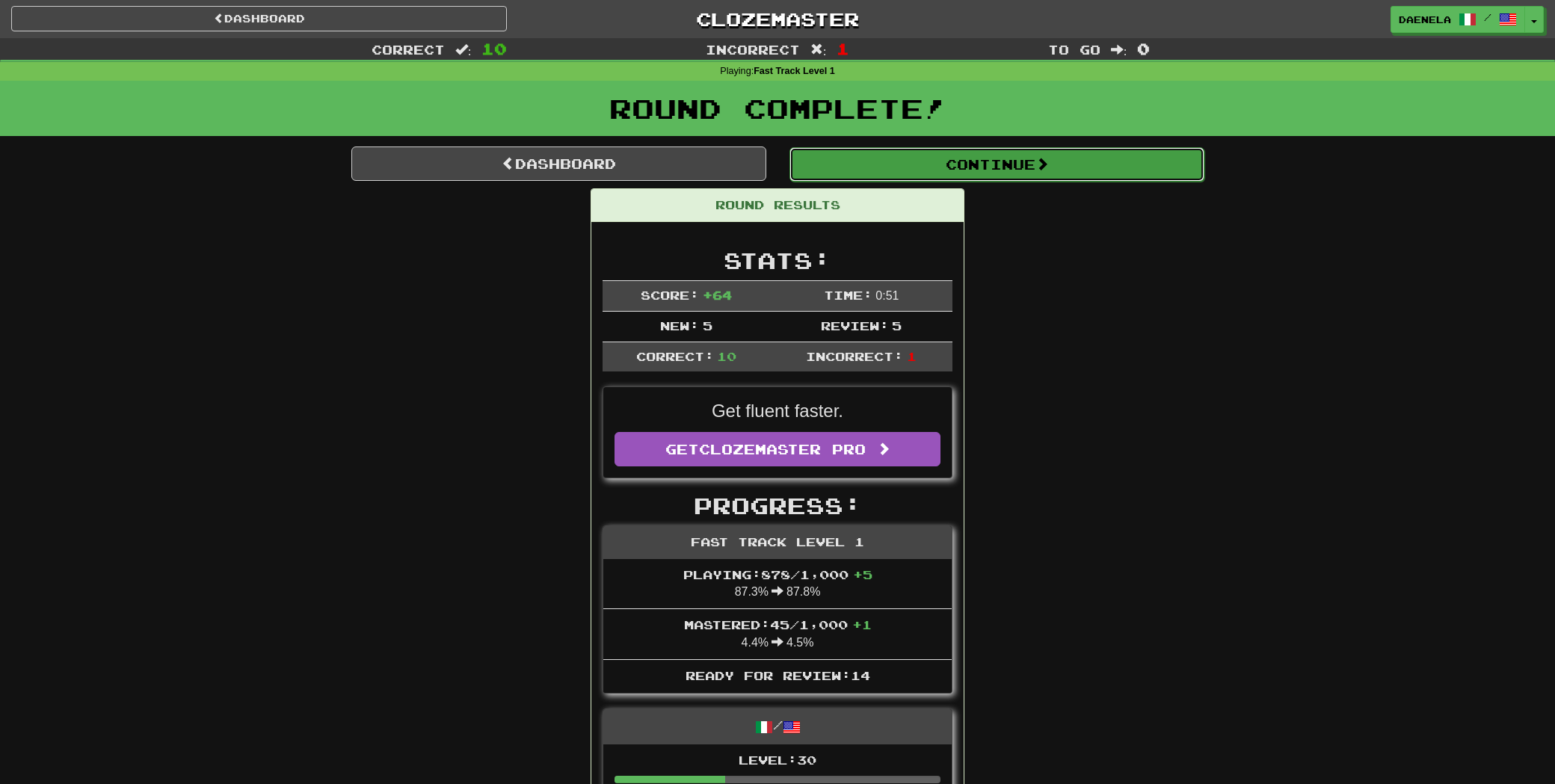
click at [821, 161] on button "Continue" at bounding box center [996, 165] width 415 height 34
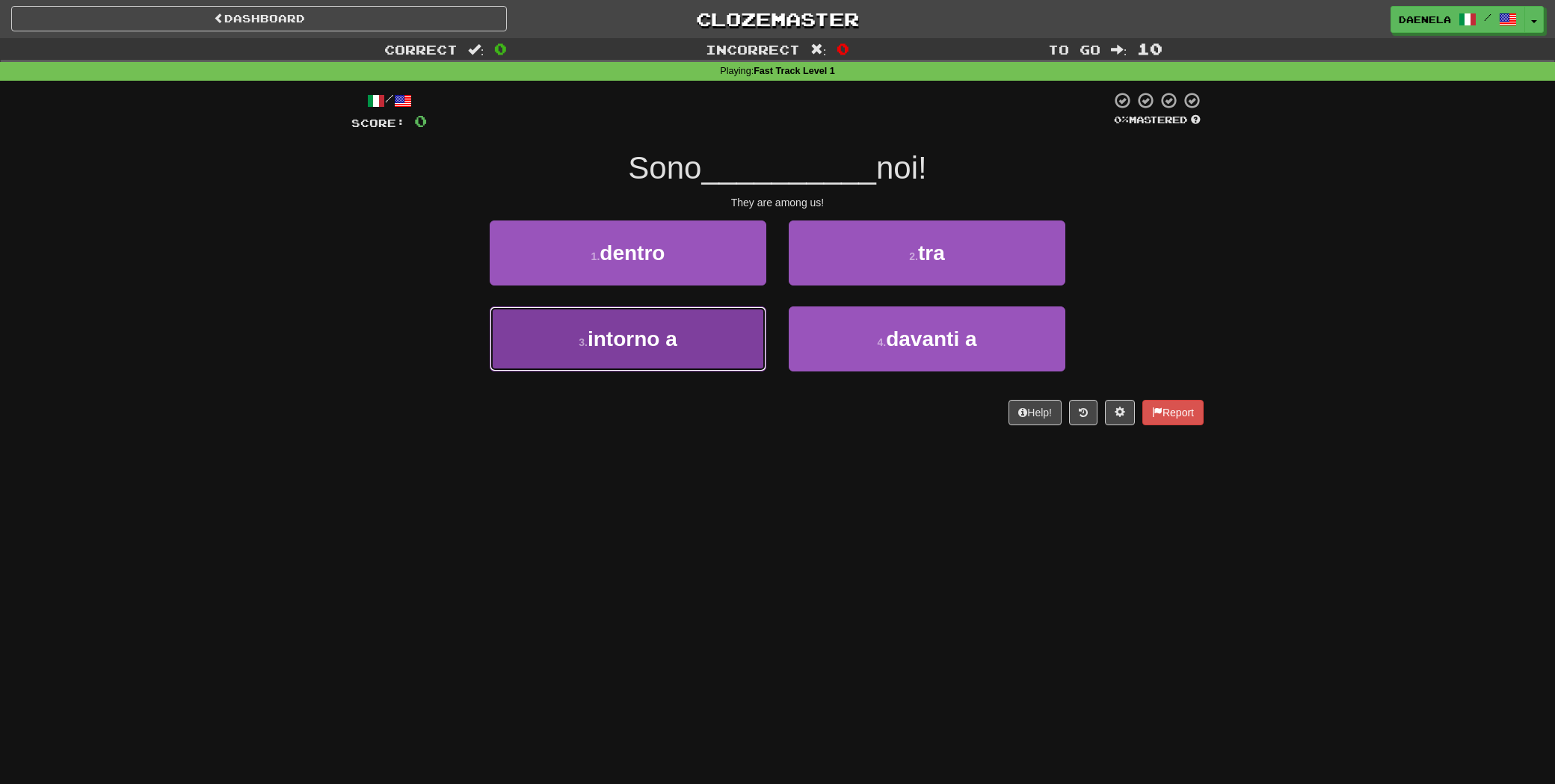
click at [619, 359] on button "3 . intorno a" at bounding box center [628, 339] width 276 height 65
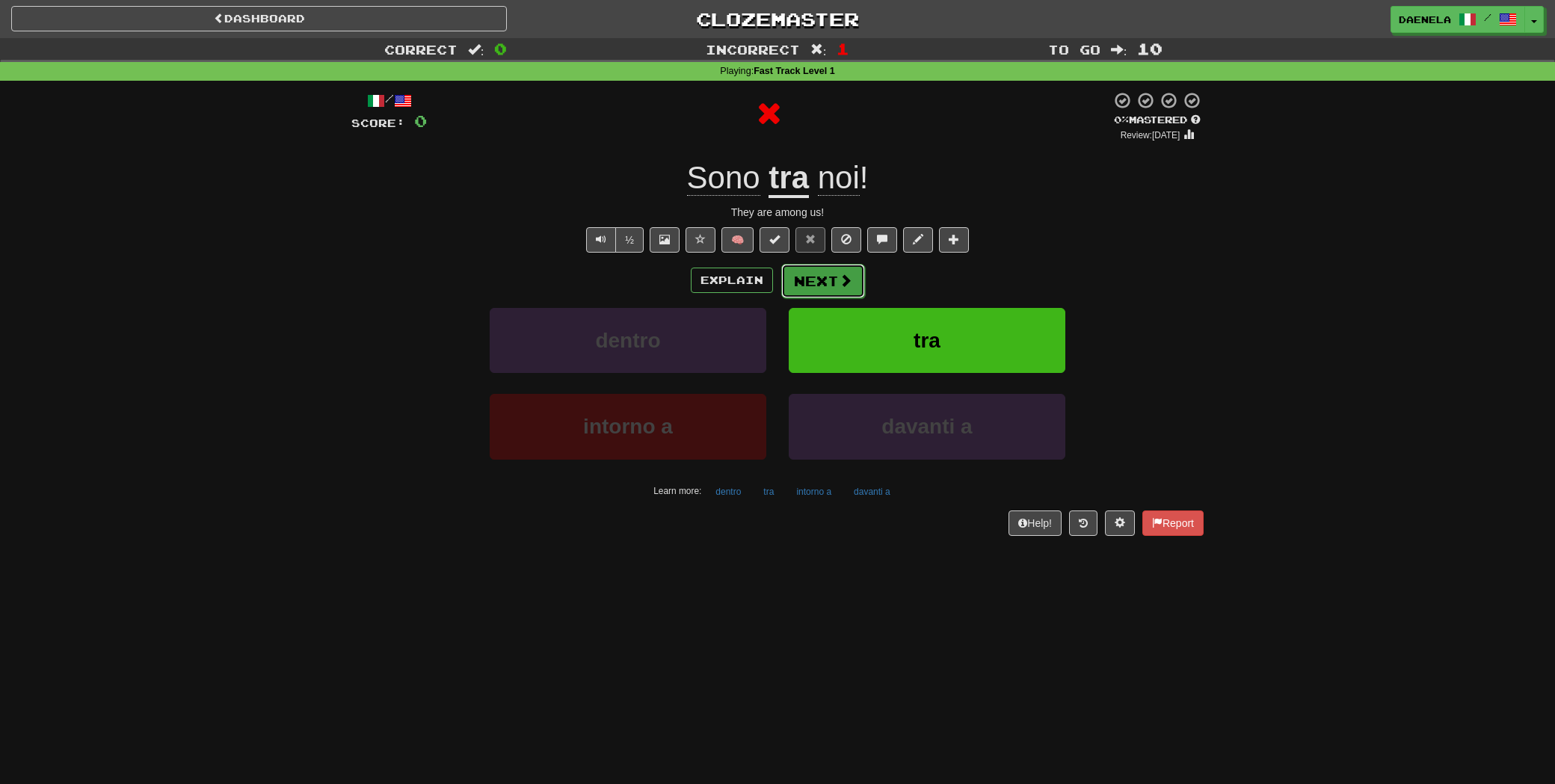
click at [811, 278] on button "Next" at bounding box center [823, 281] width 84 height 34
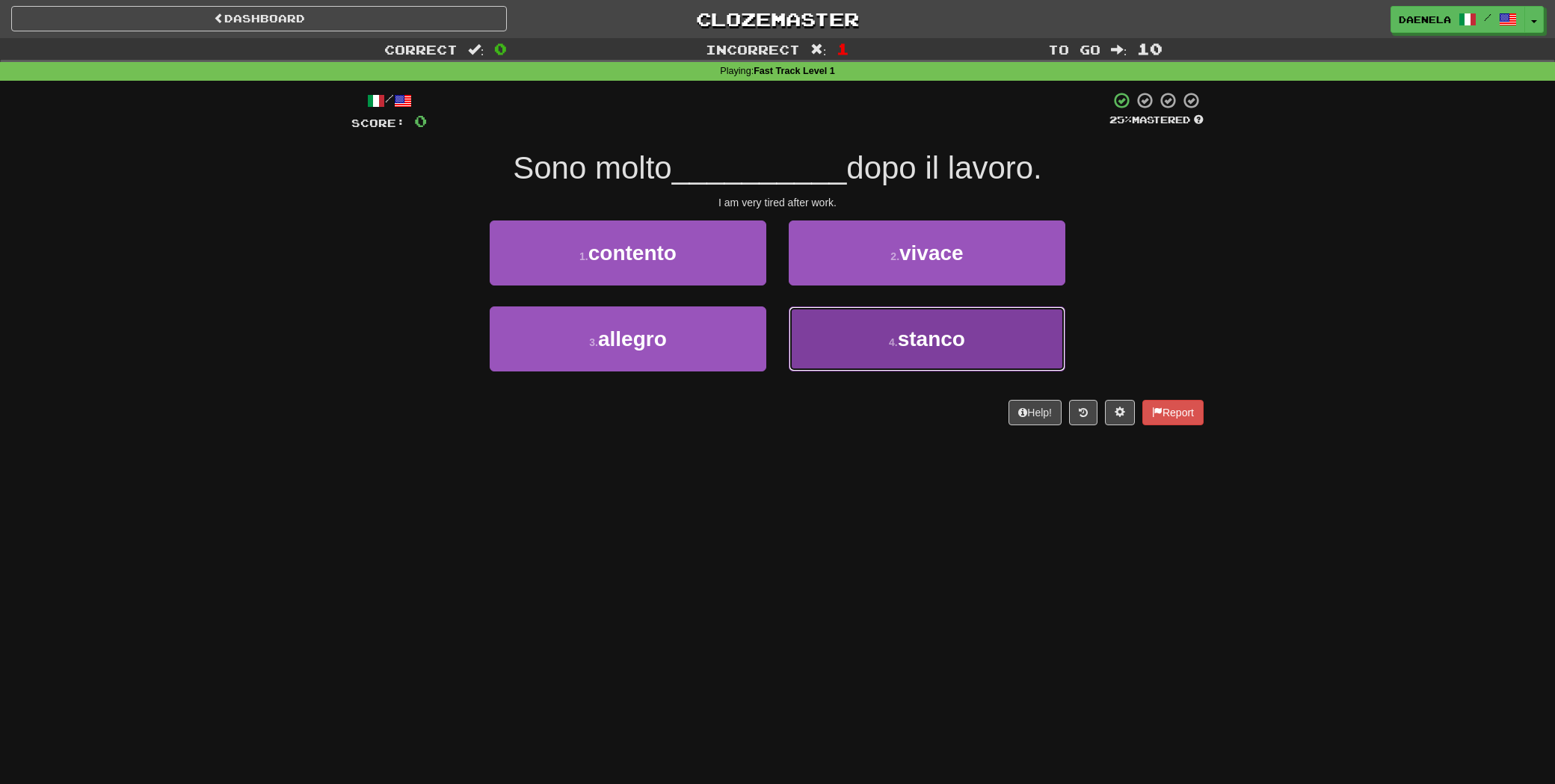
click at [946, 329] on span "stanco" at bounding box center [931, 339] width 67 height 23
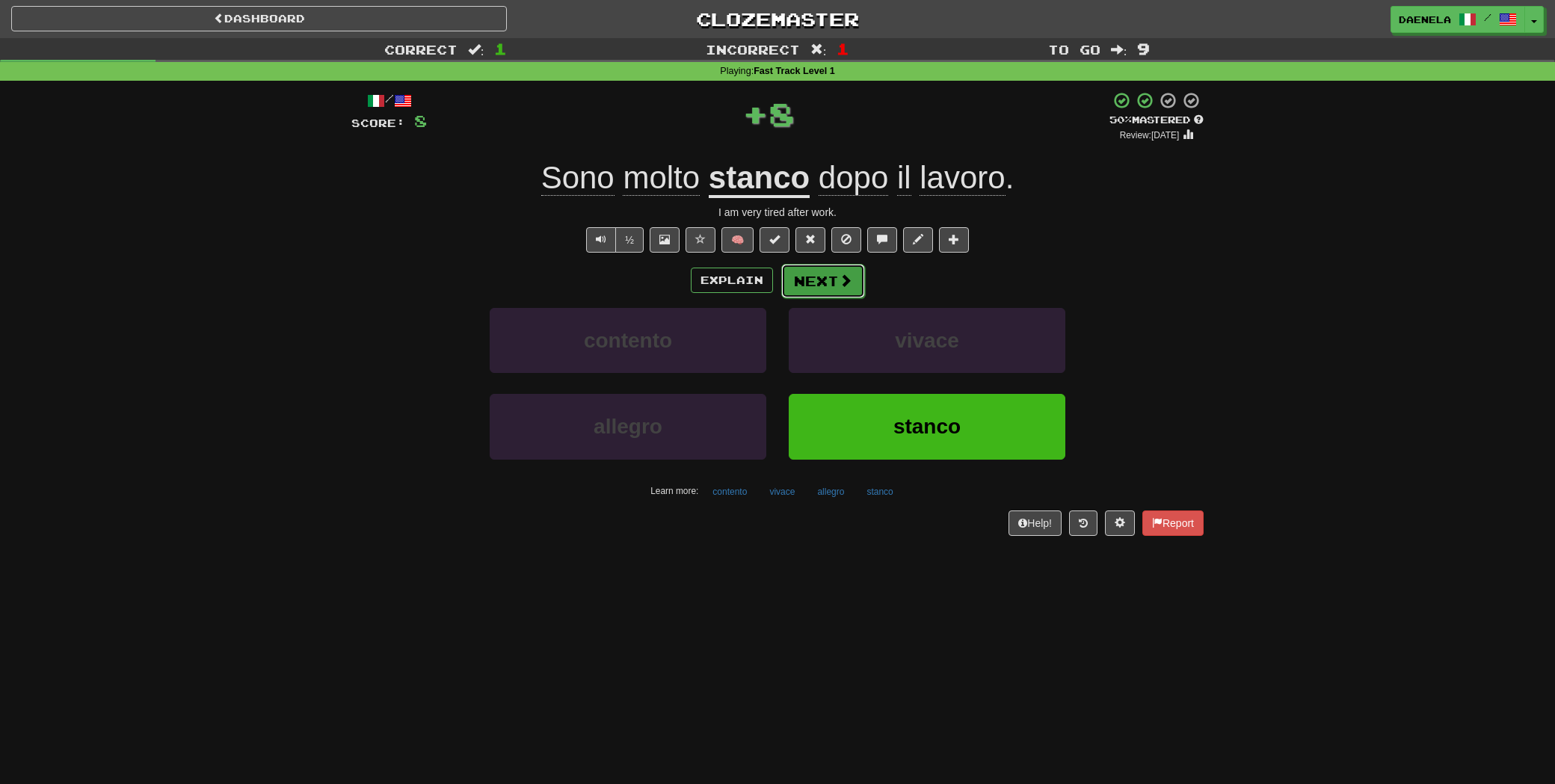
click at [848, 283] on span at bounding box center [846, 280] width 13 height 13
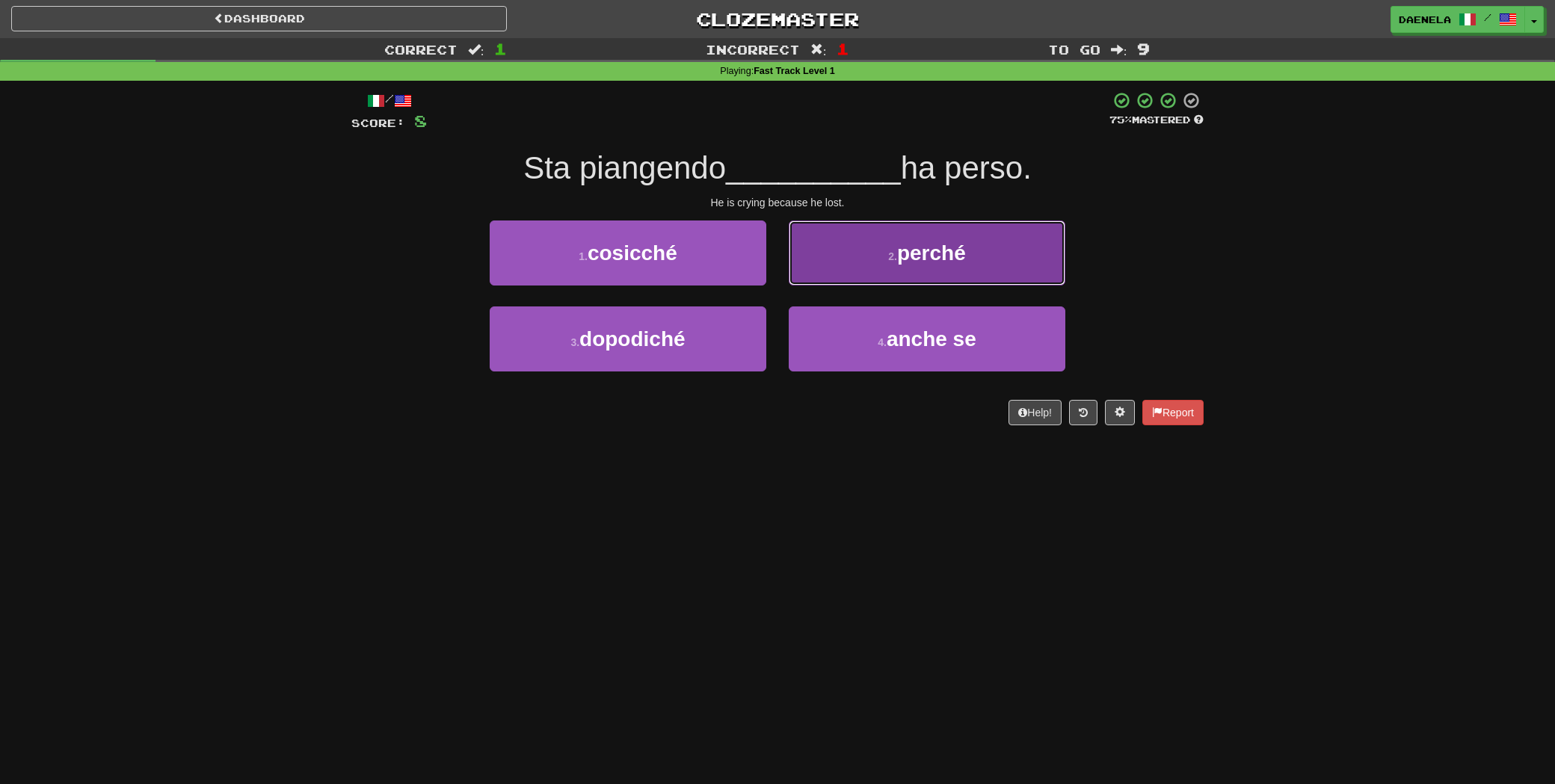
click at [825, 265] on button "2 . perché" at bounding box center [927, 253] width 276 height 65
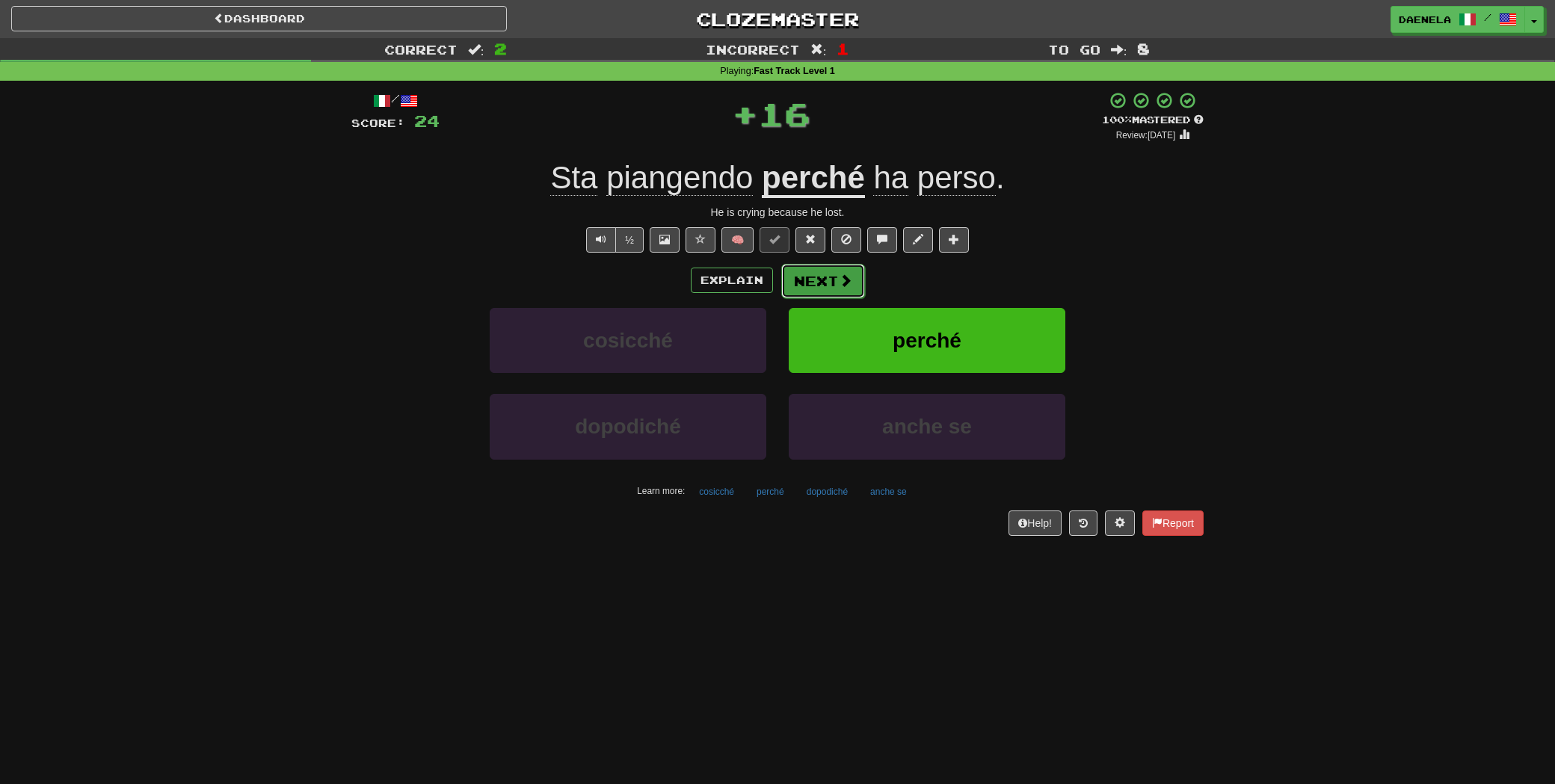
click at [822, 280] on button "Next" at bounding box center [823, 281] width 84 height 34
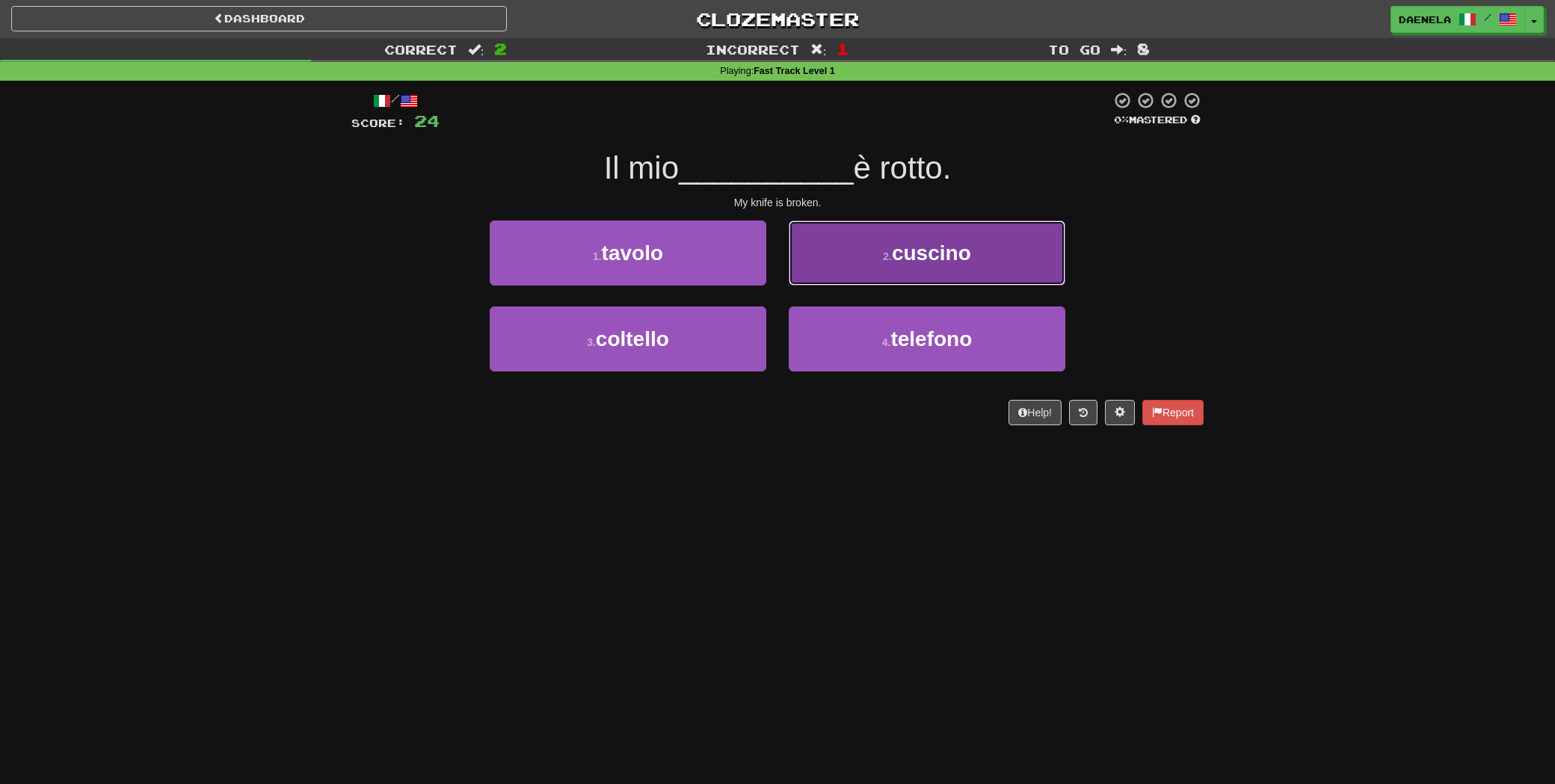
click at [869, 251] on button "2 . cuscino" at bounding box center [927, 253] width 276 height 65
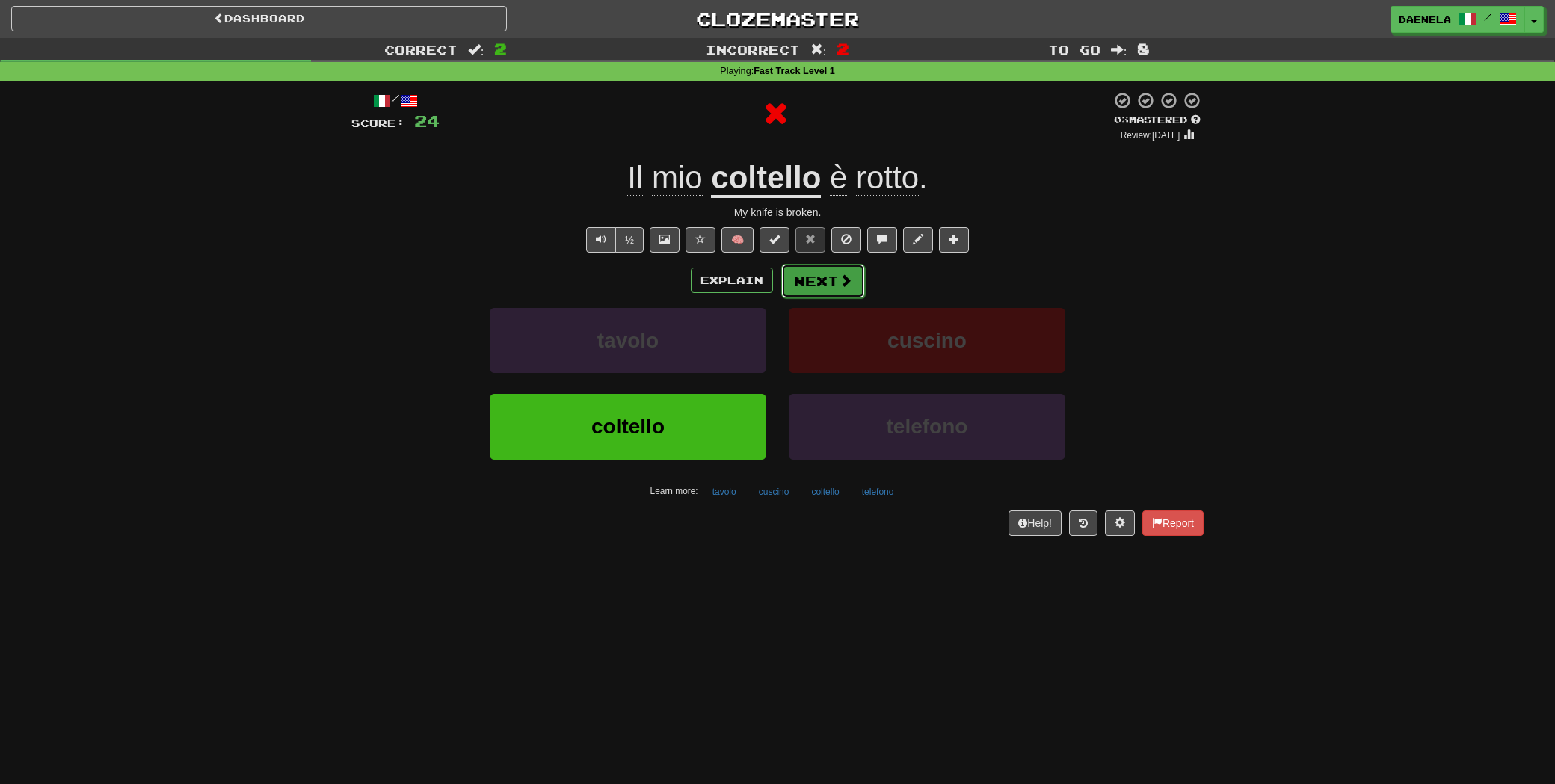
click at [818, 277] on button "Next" at bounding box center [823, 281] width 84 height 34
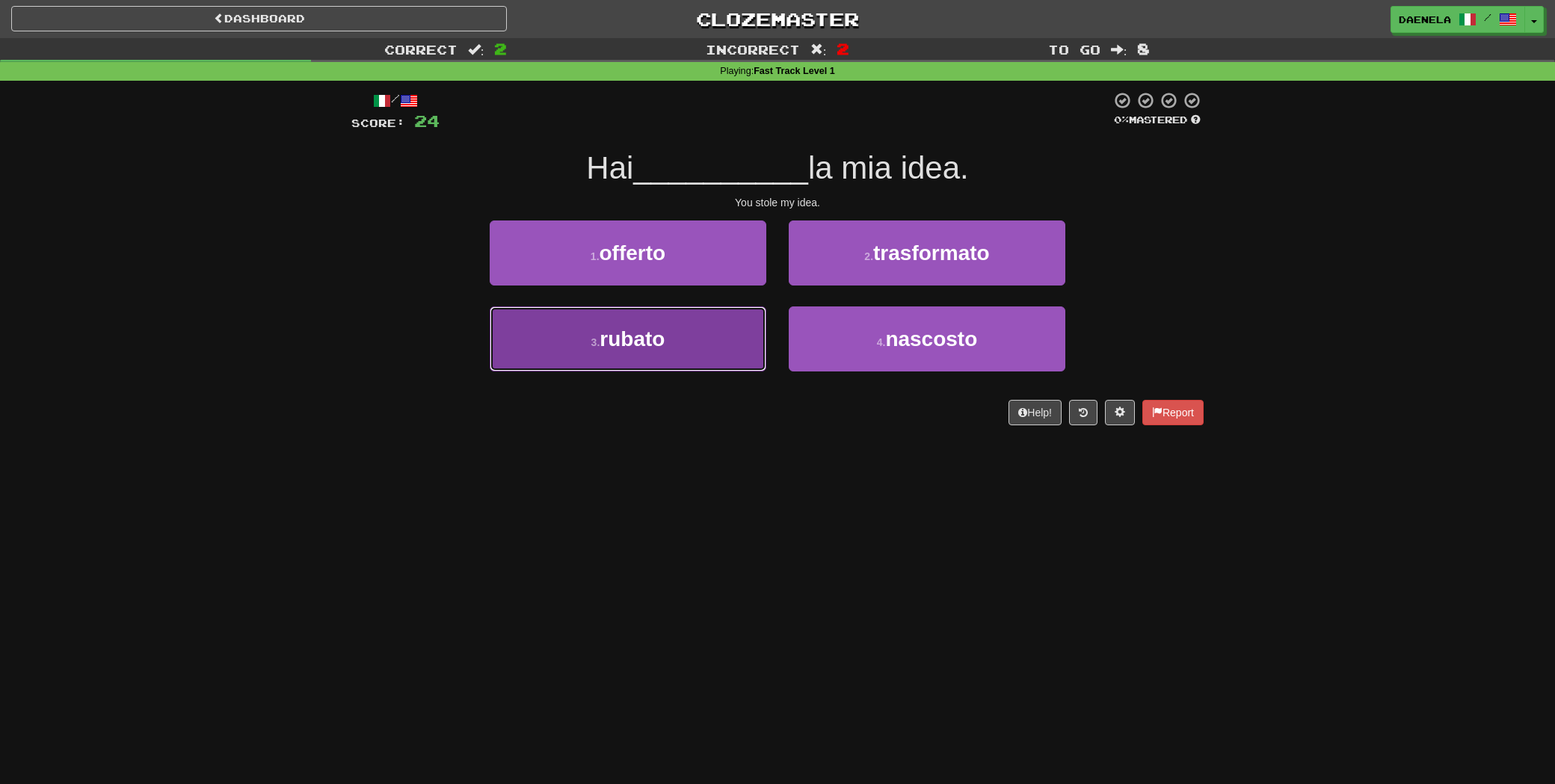
click at [711, 347] on button "3 . [GEOGRAPHIC_DATA]" at bounding box center [628, 339] width 276 height 65
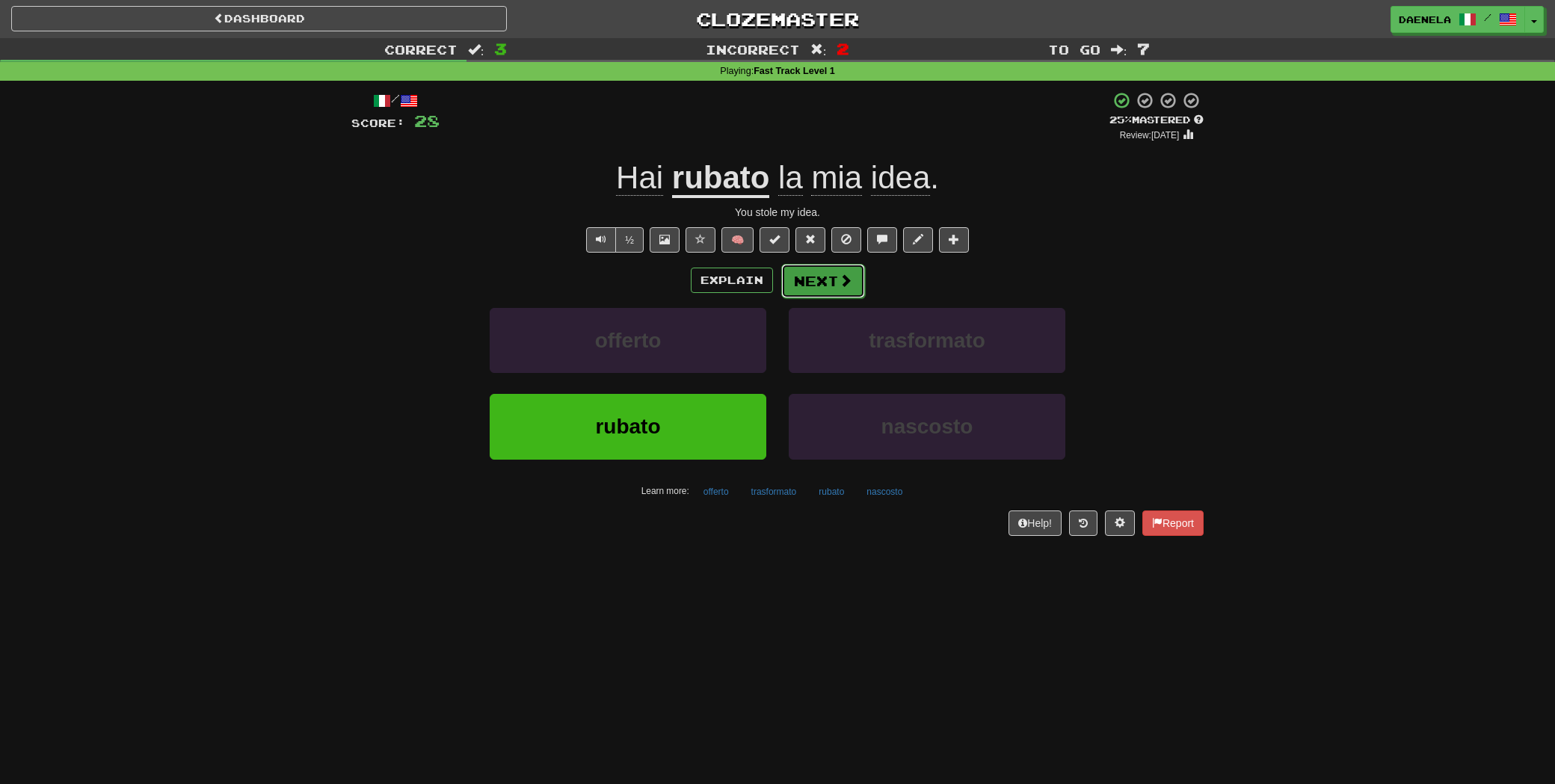
click at [809, 282] on button "Next" at bounding box center [823, 281] width 84 height 34
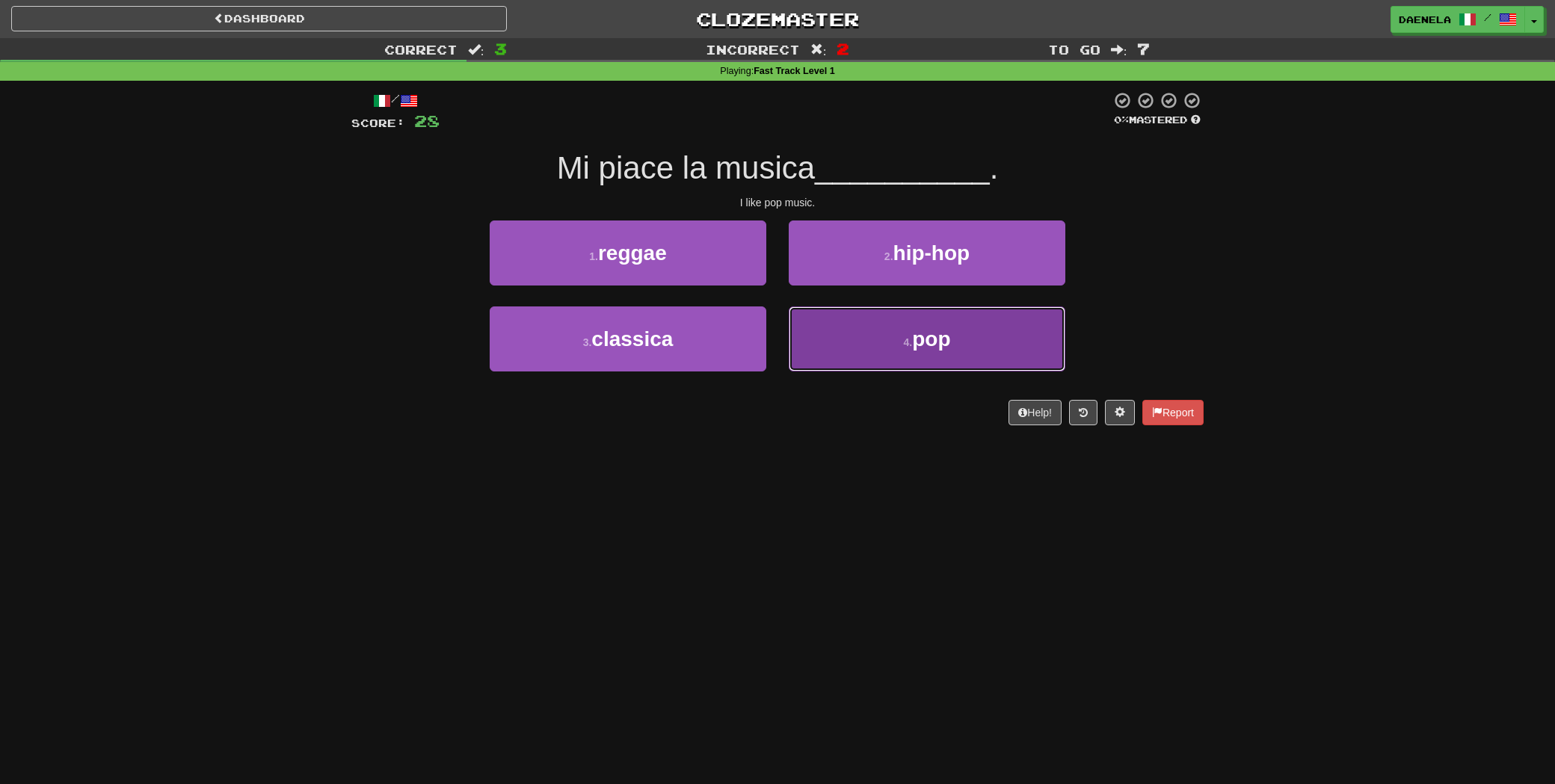
click at [857, 330] on button "4 . pop" at bounding box center [927, 339] width 276 height 65
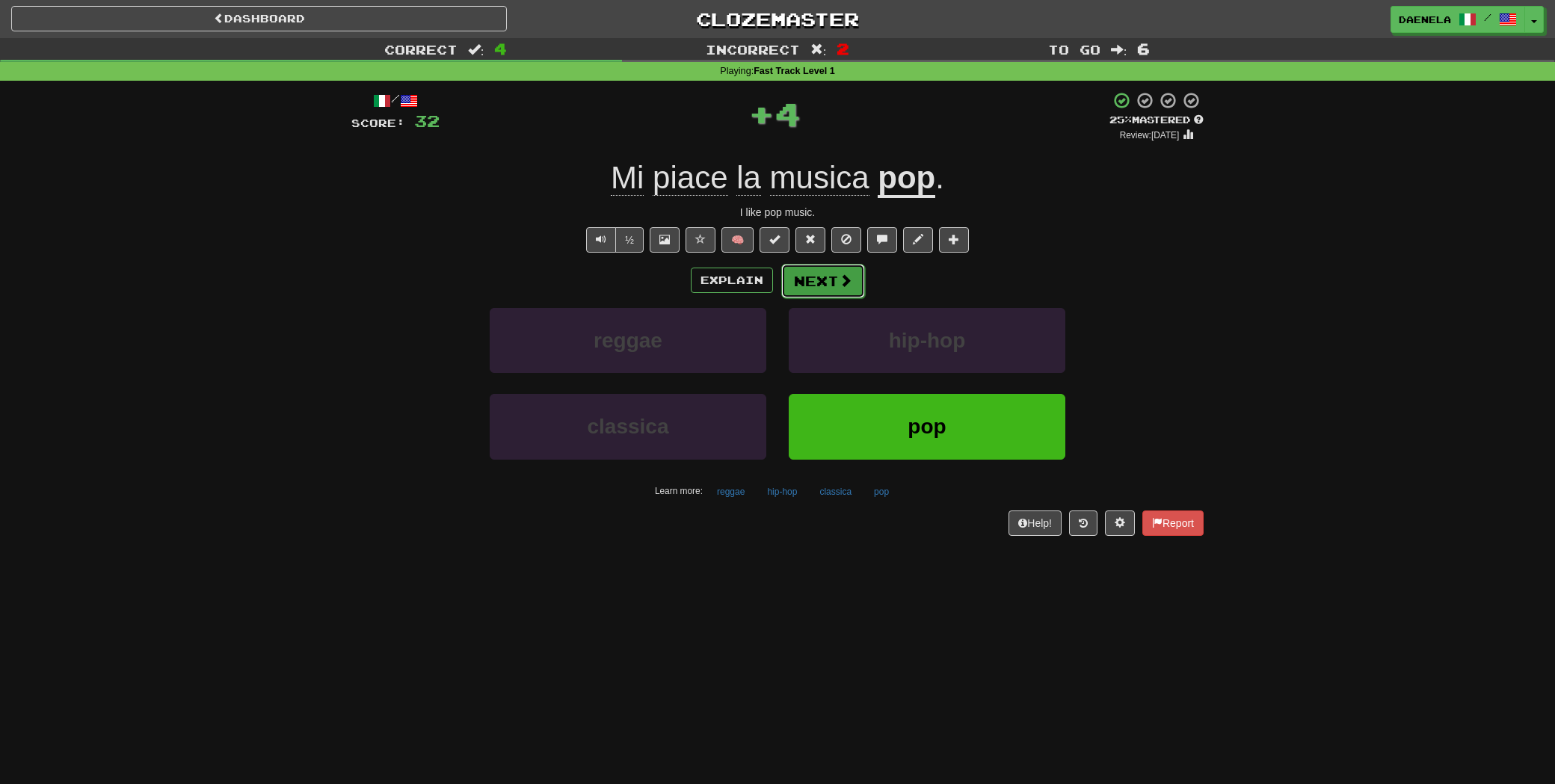
click at [832, 276] on button "Next" at bounding box center [823, 281] width 84 height 34
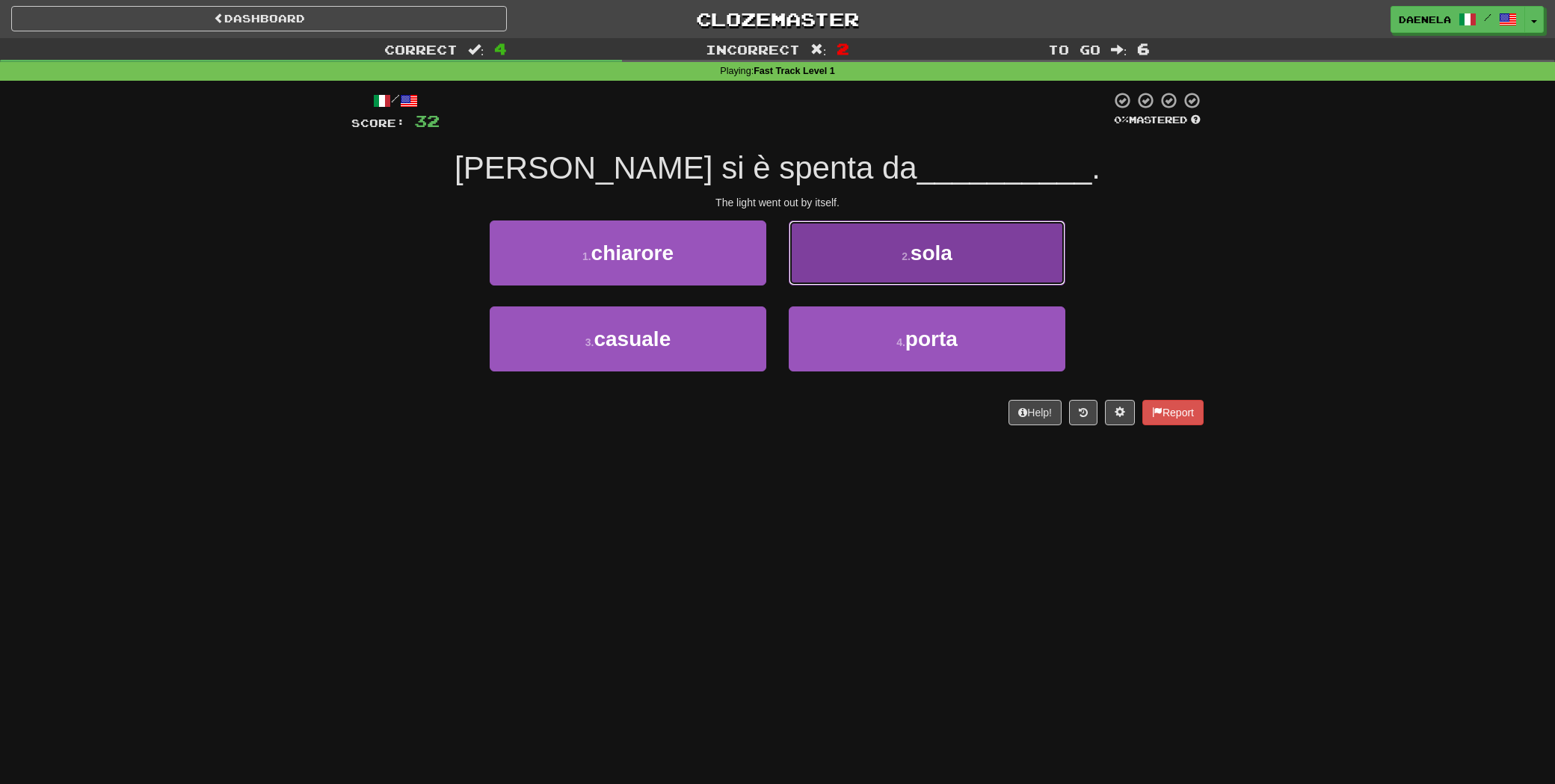
click at [857, 229] on button "2 . sola" at bounding box center [927, 253] width 276 height 65
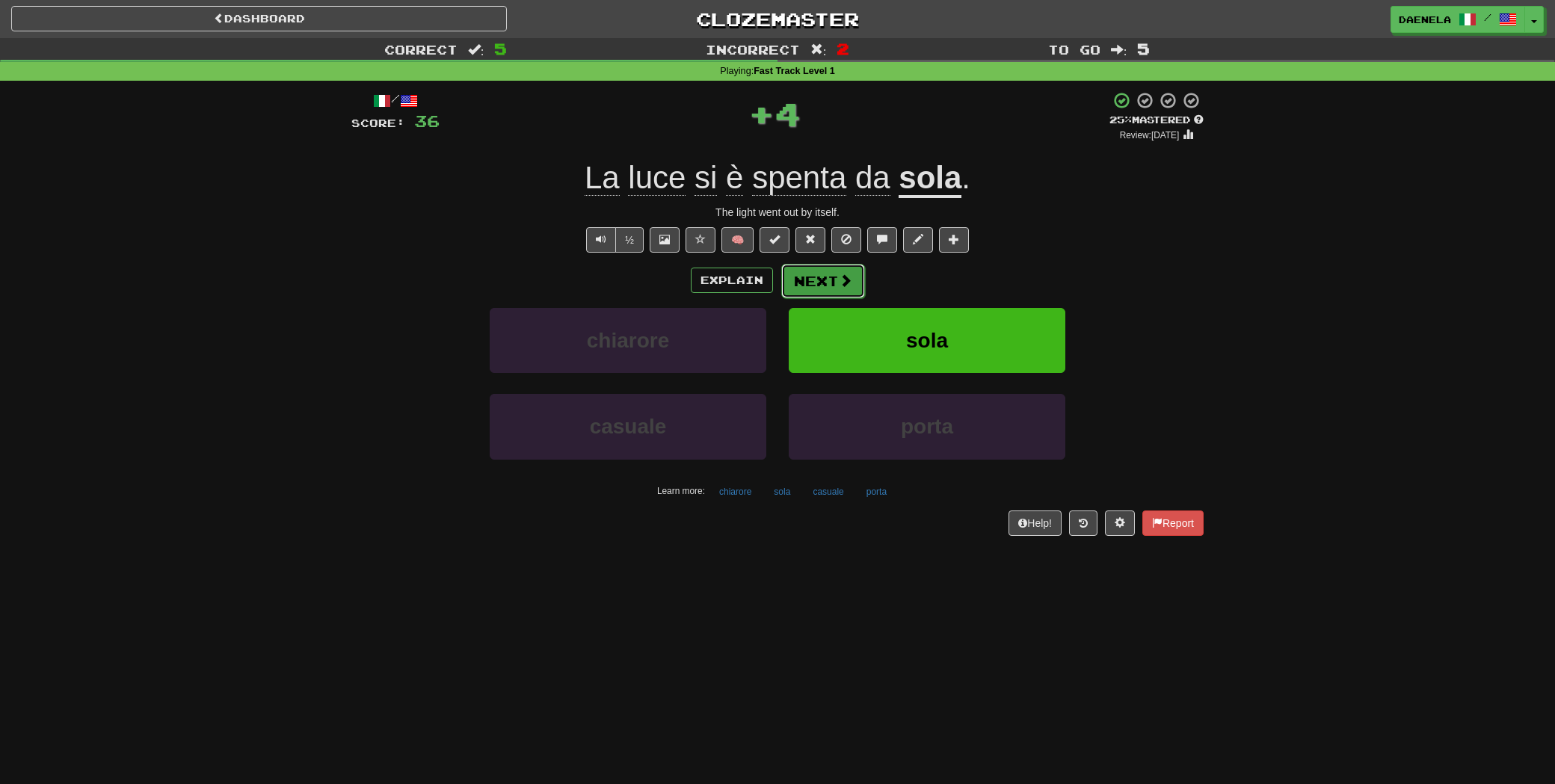
click at [828, 271] on button "Next" at bounding box center [823, 281] width 84 height 34
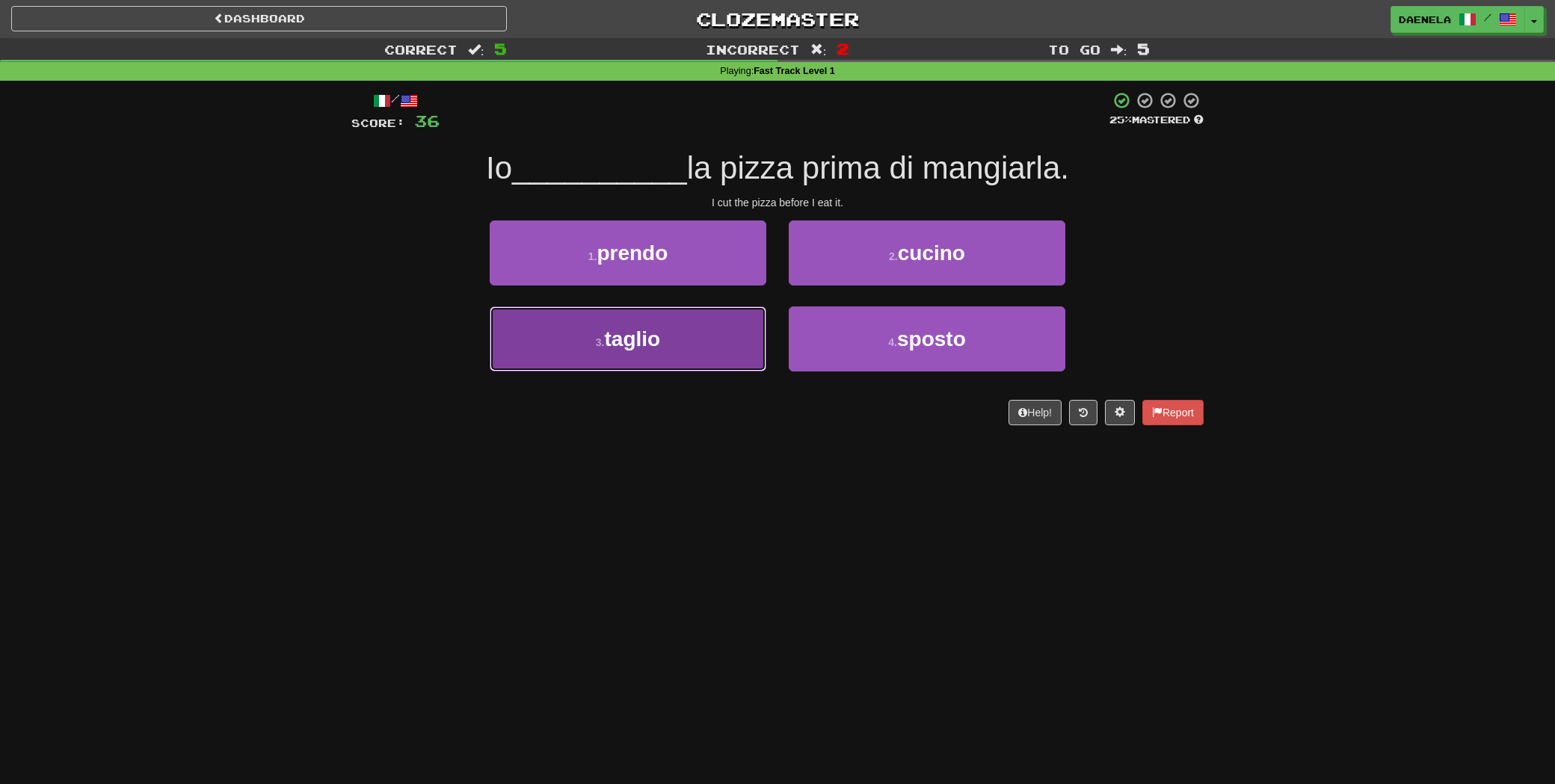
click at [639, 357] on button "3 . taglio" at bounding box center [628, 339] width 276 height 65
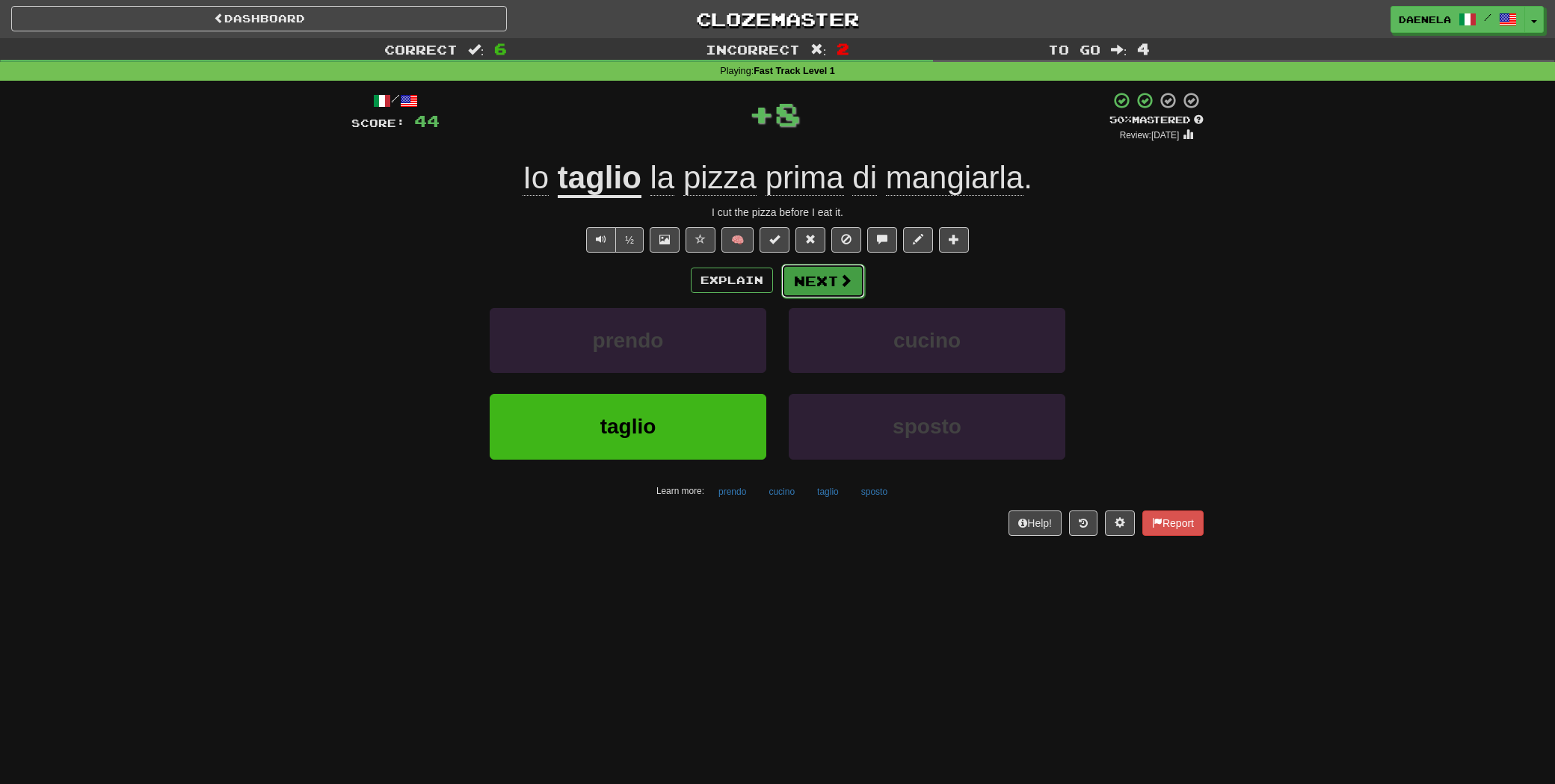
click at [814, 284] on button "Next" at bounding box center [823, 281] width 84 height 34
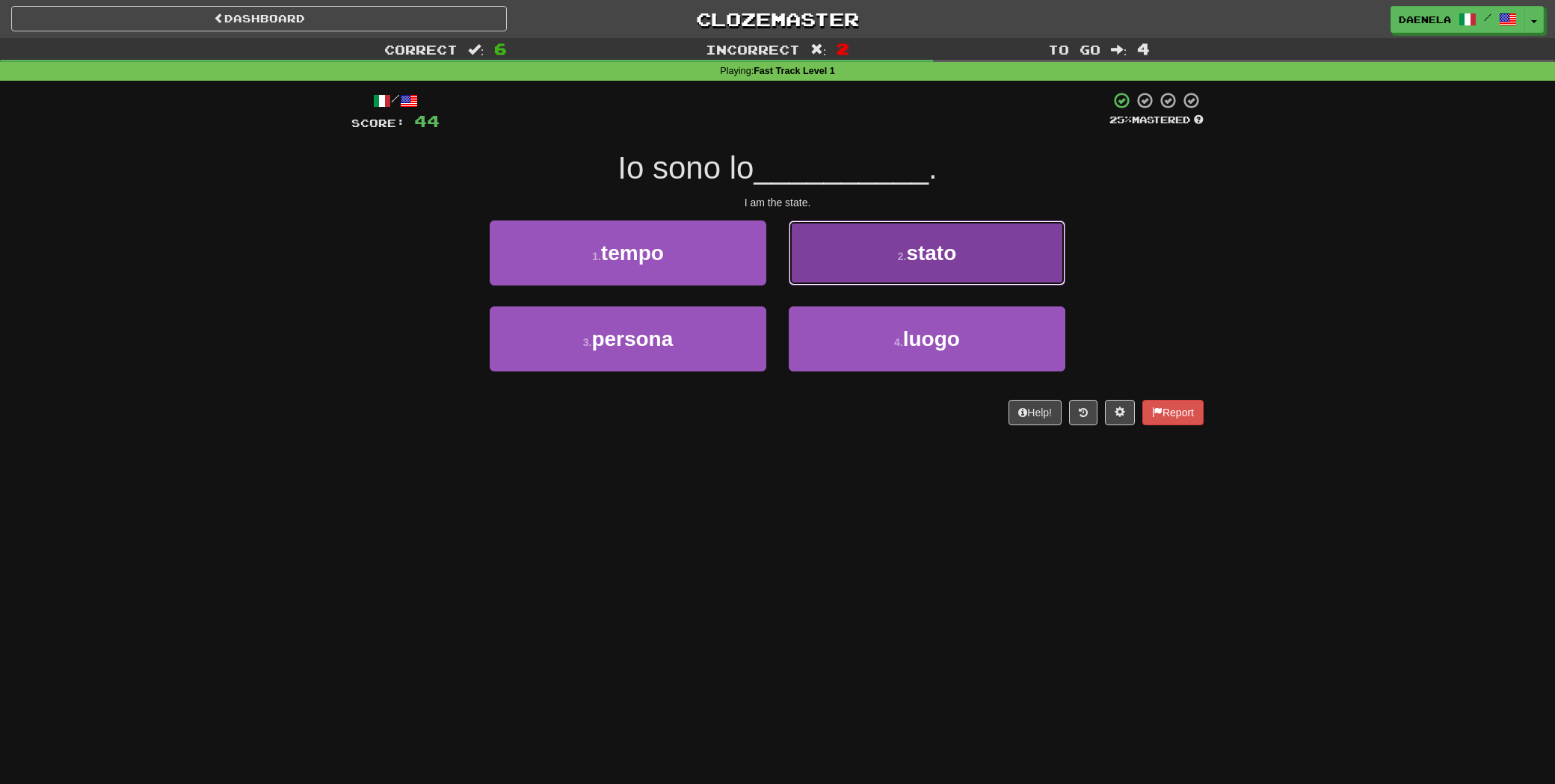
click at [875, 280] on button "2 . stato" at bounding box center [927, 253] width 276 height 65
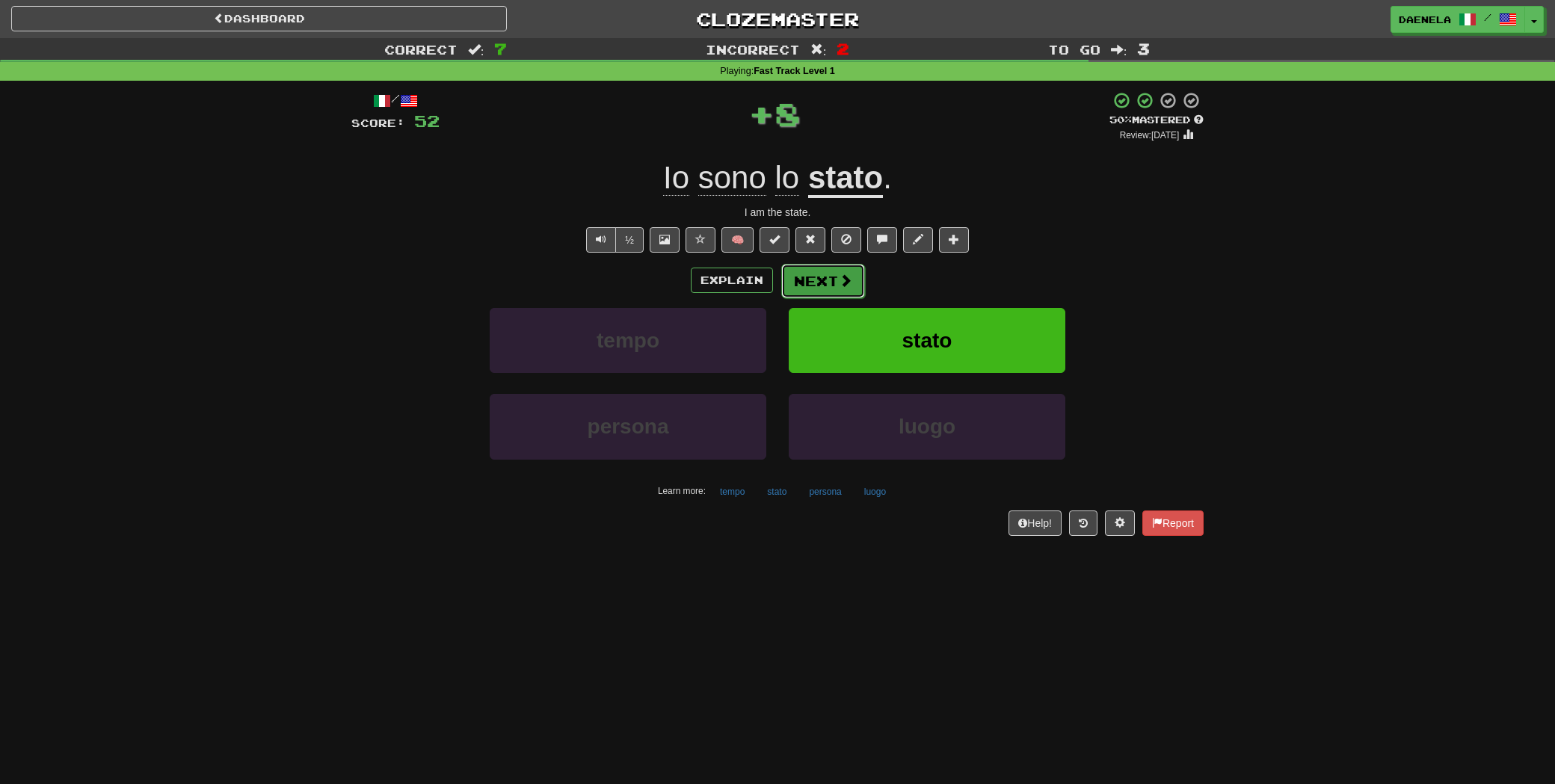
click at [810, 279] on button "Next" at bounding box center [823, 281] width 84 height 34
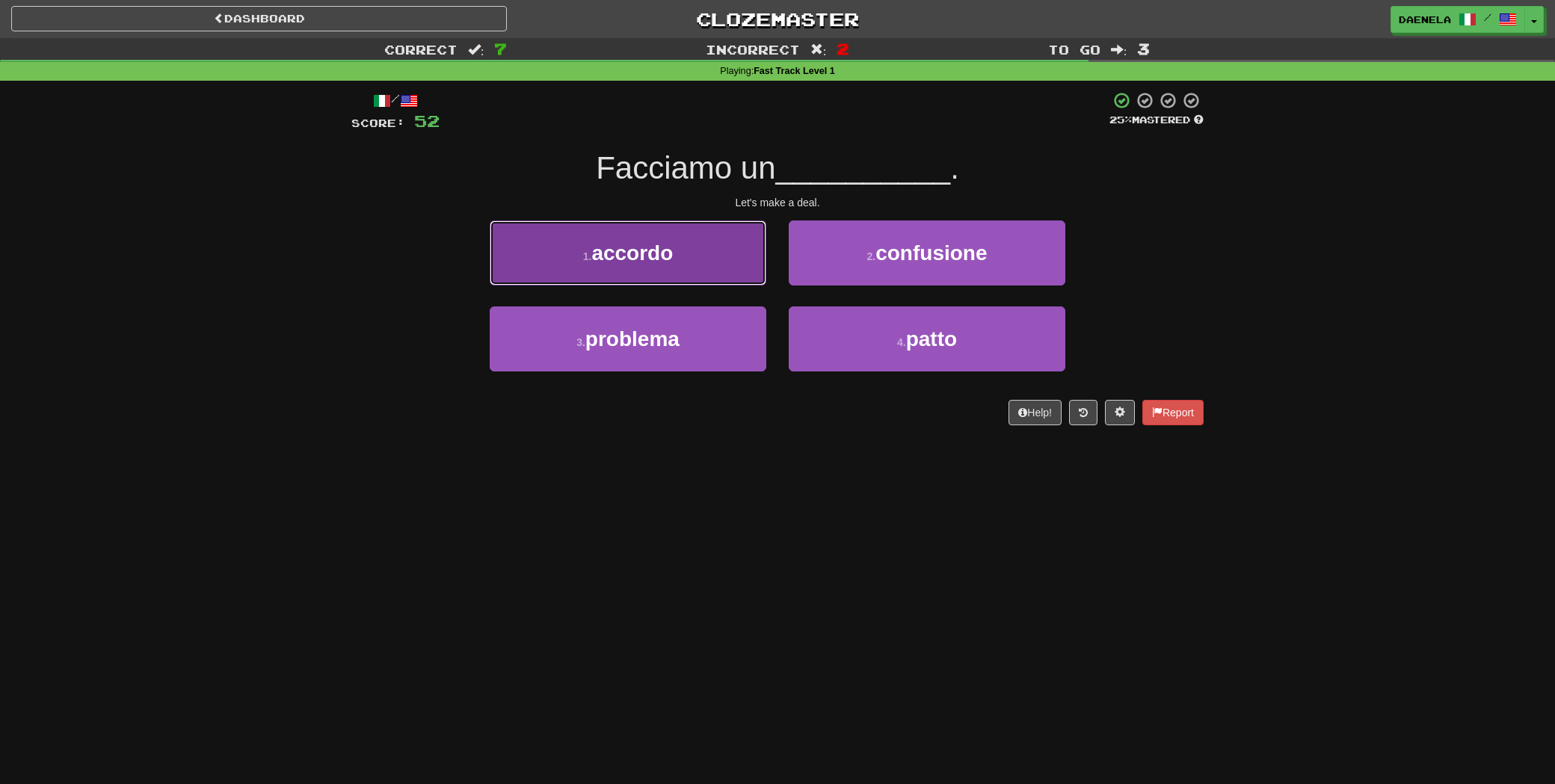
click at [544, 248] on button "1 . accordo" at bounding box center [628, 253] width 276 height 65
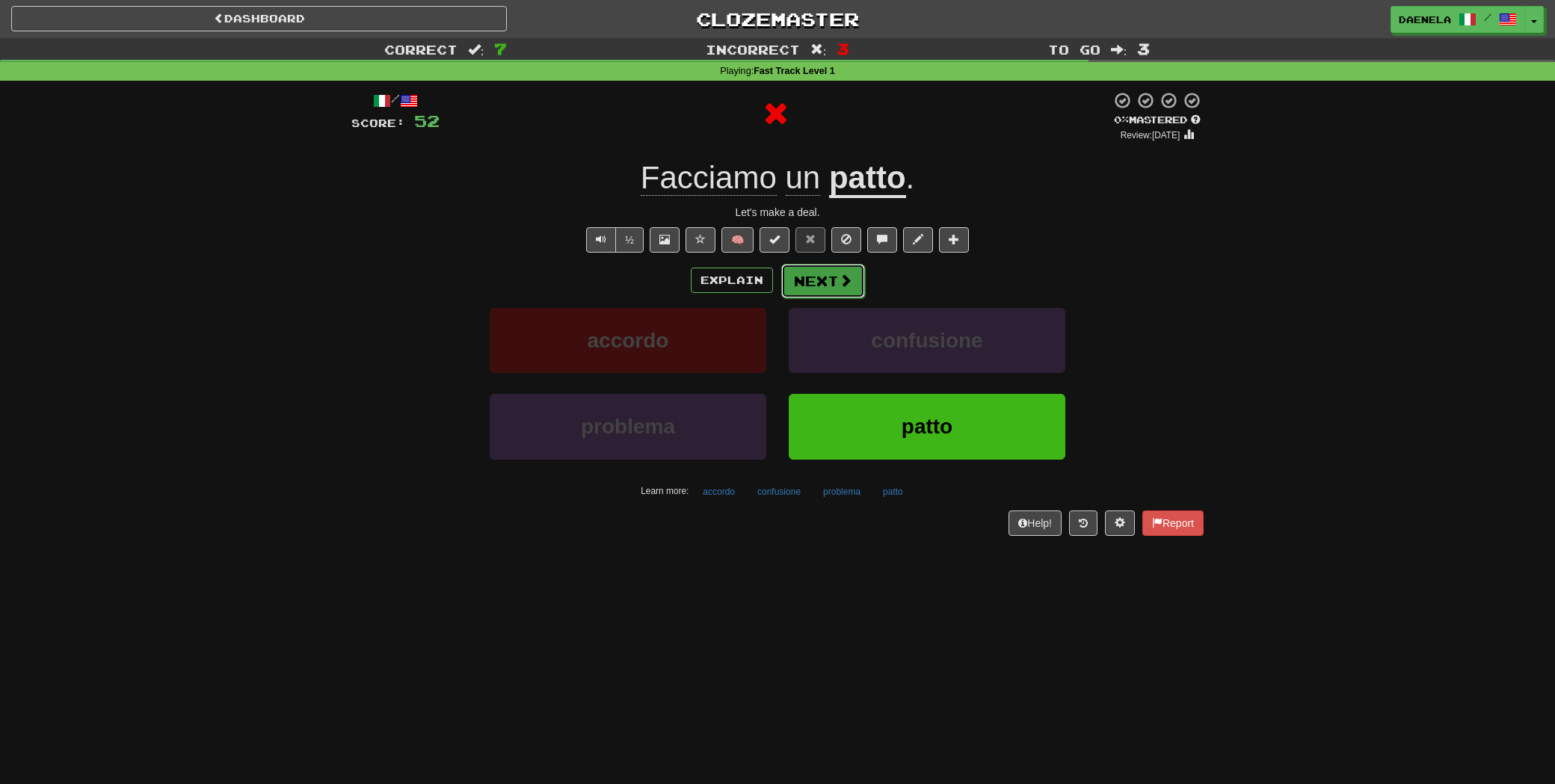
click at [843, 287] on span at bounding box center [846, 280] width 13 height 13
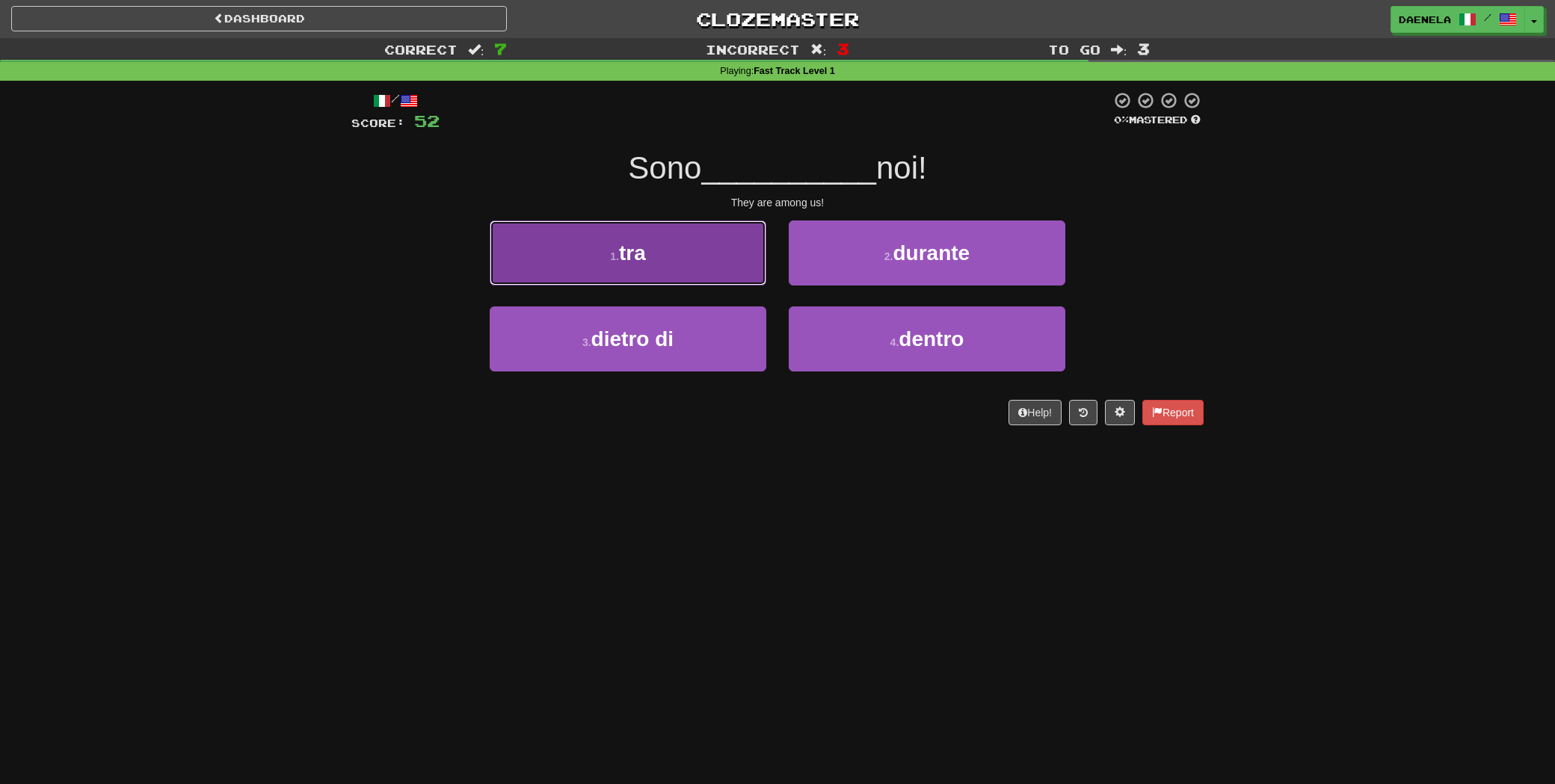
click at [574, 244] on button "1 . tra" at bounding box center [628, 253] width 276 height 65
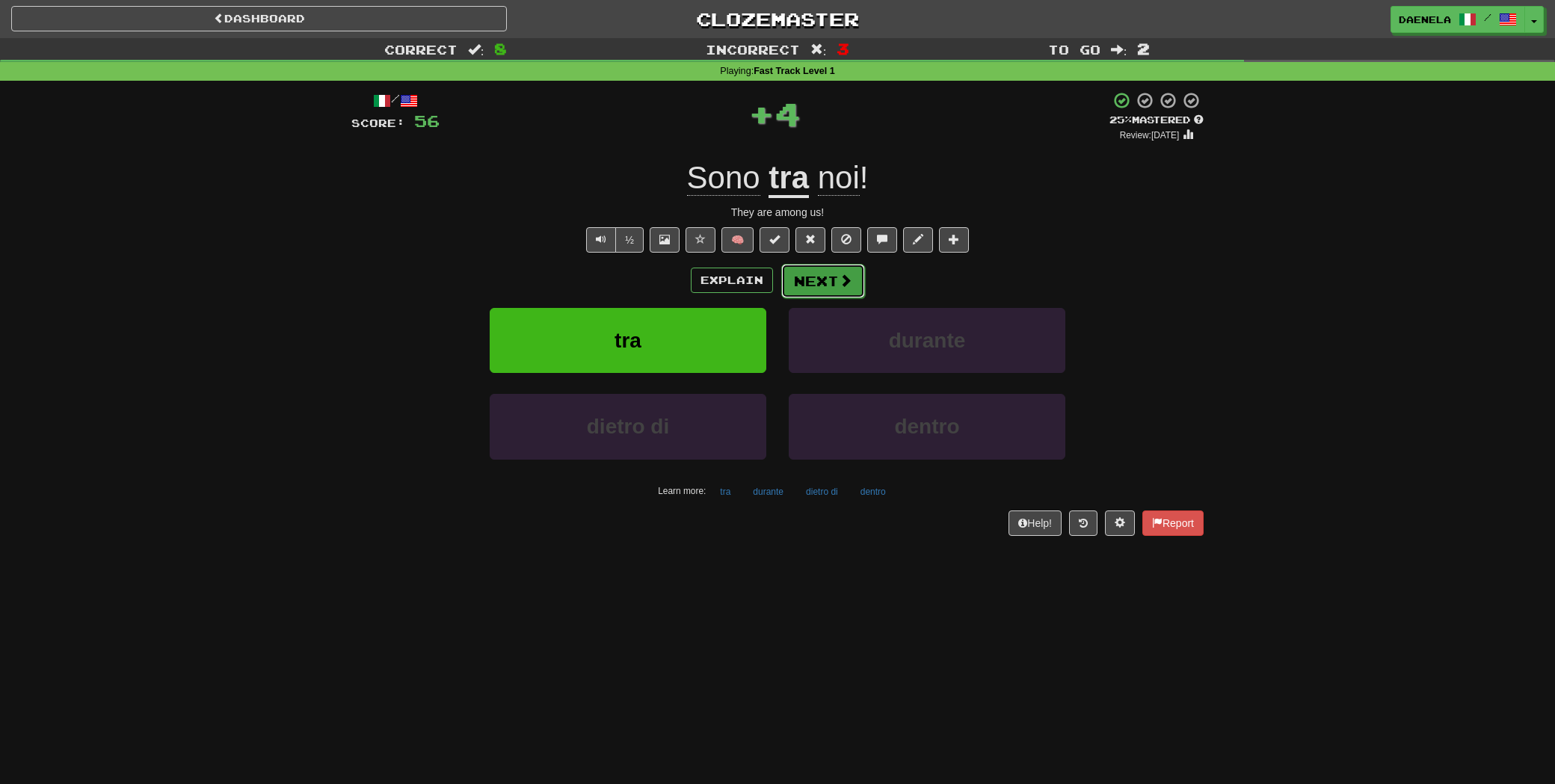
click at [843, 273] on span at bounding box center [846, 280] width 13 height 13
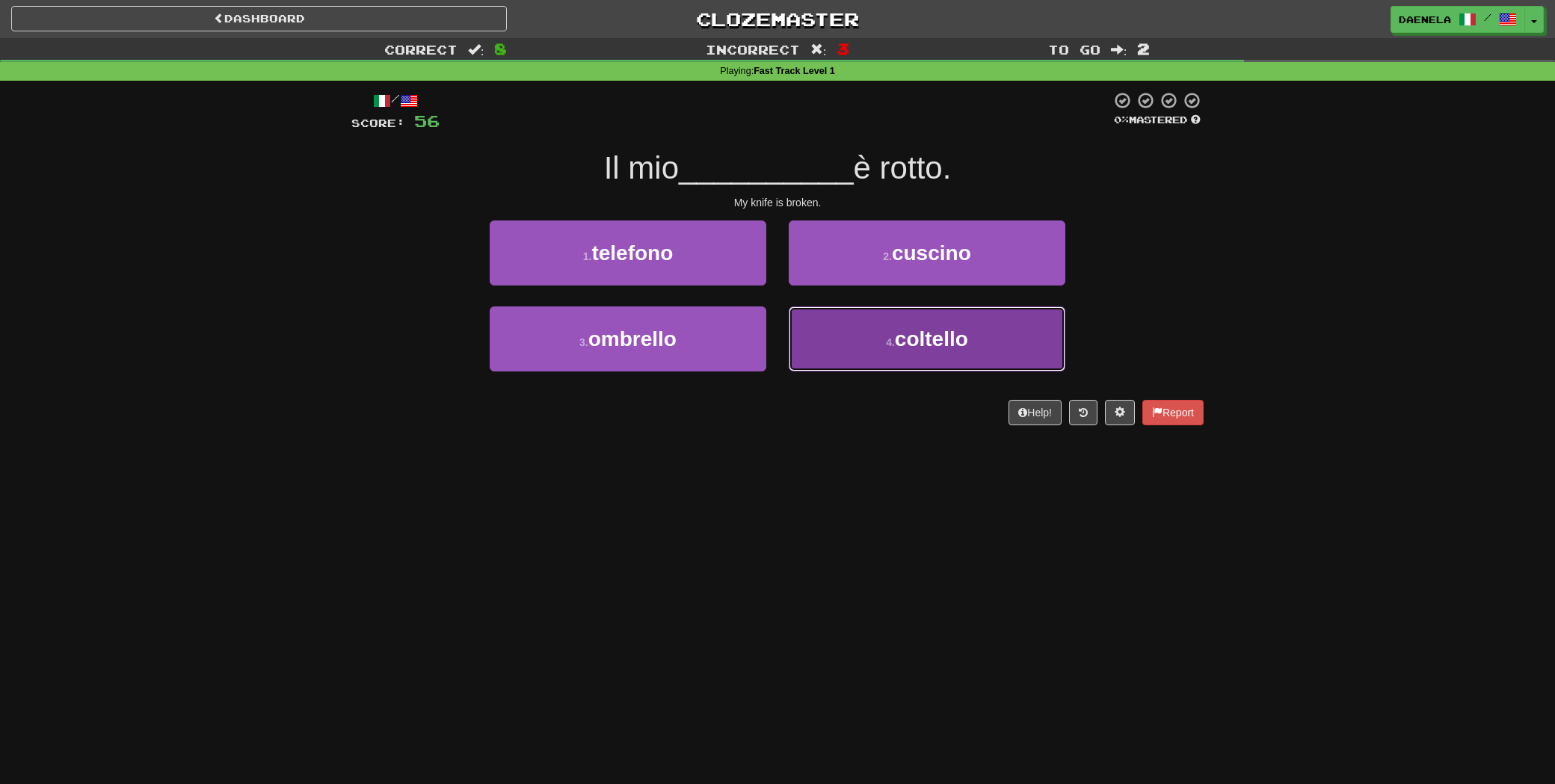
click at [896, 337] on span "coltello" at bounding box center [931, 339] width 73 height 23
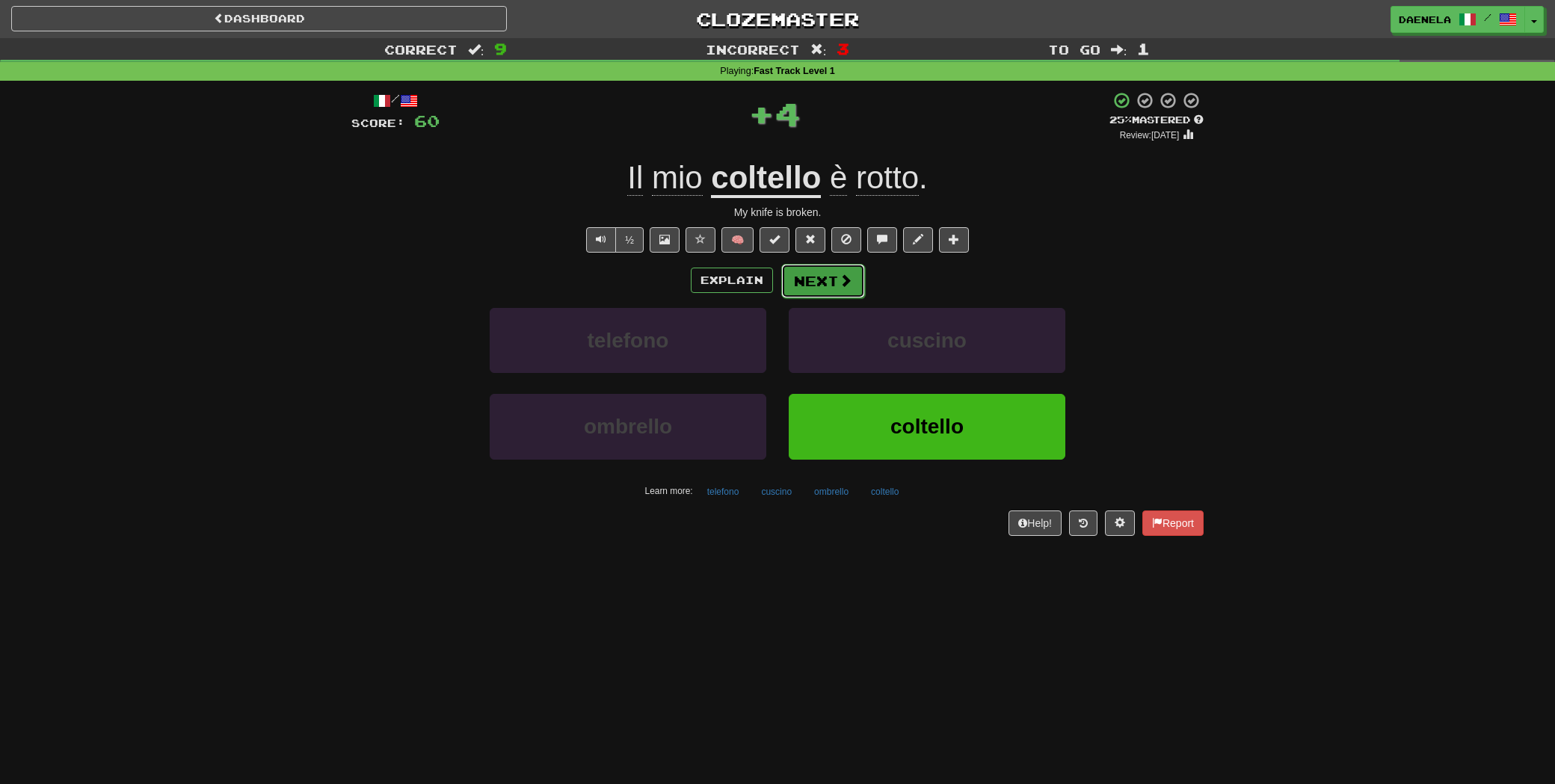
click at [816, 282] on button "Next" at bounding box center [823, 281] width 84 height 34
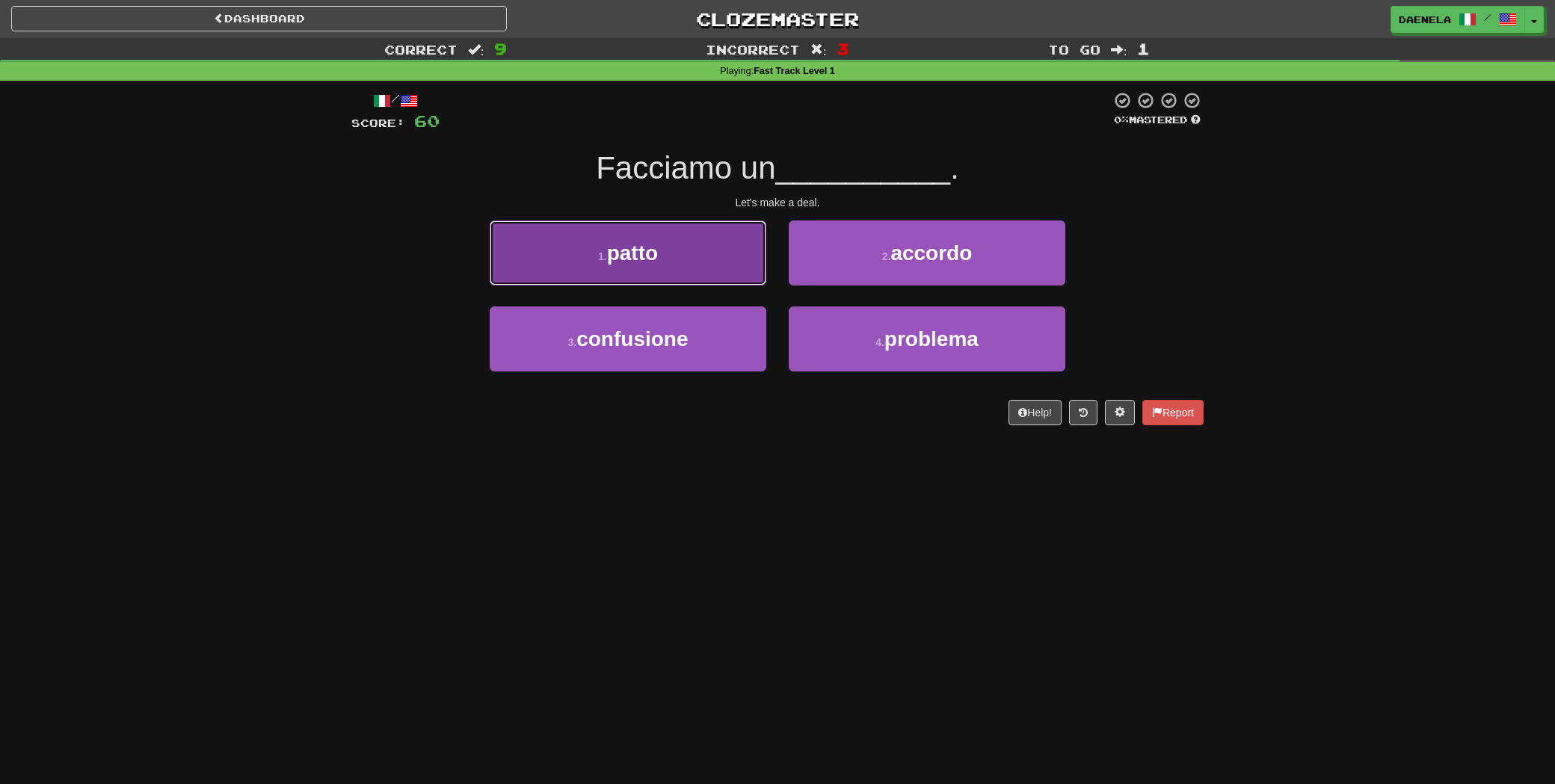
click at [700, 266] on button "1 . patto" at bounding box center [628, 253] width 276 height 65
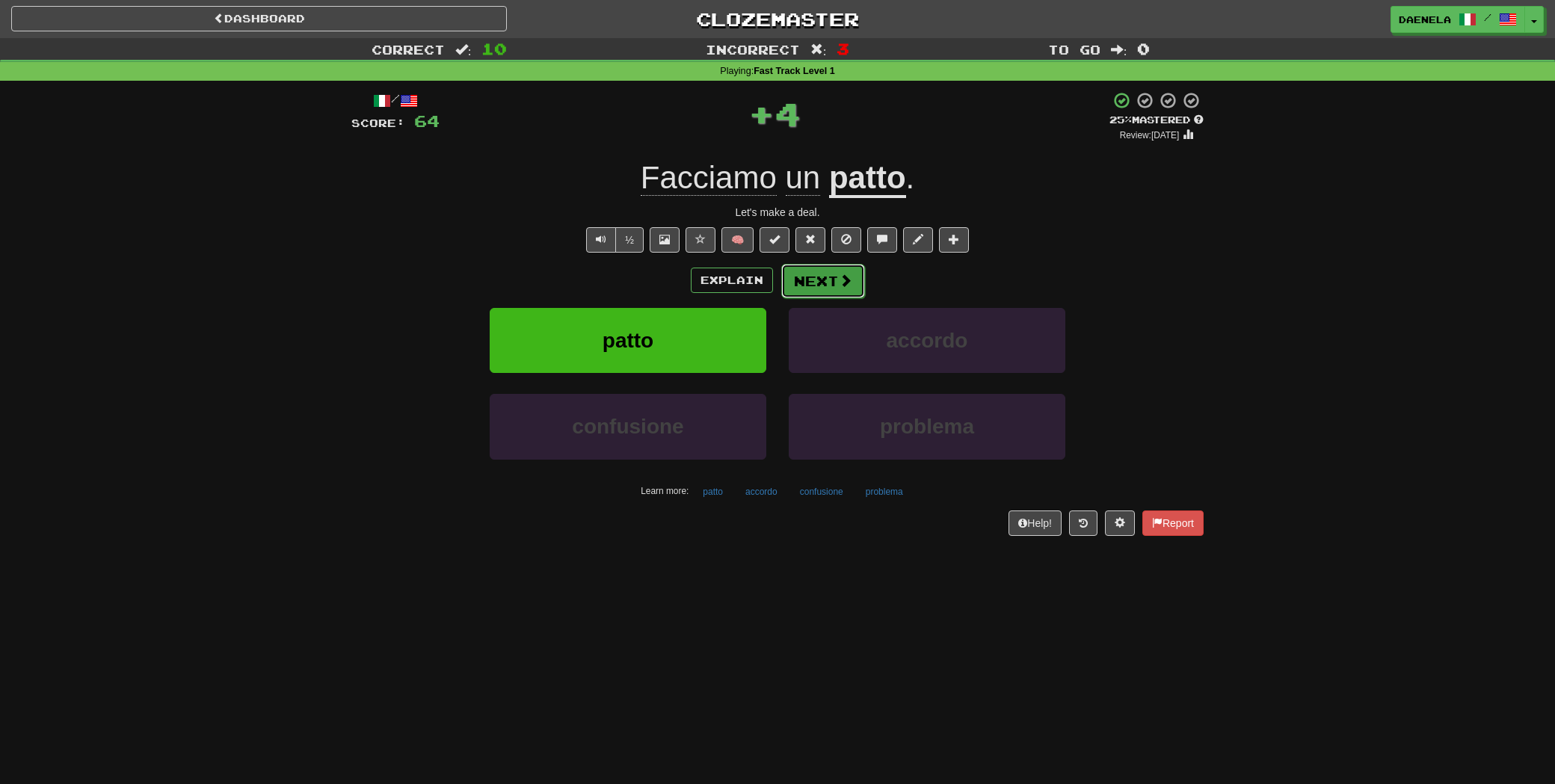
click at [840, 264] on button "Next" at bounding box center [823, 281] width 84 height 34
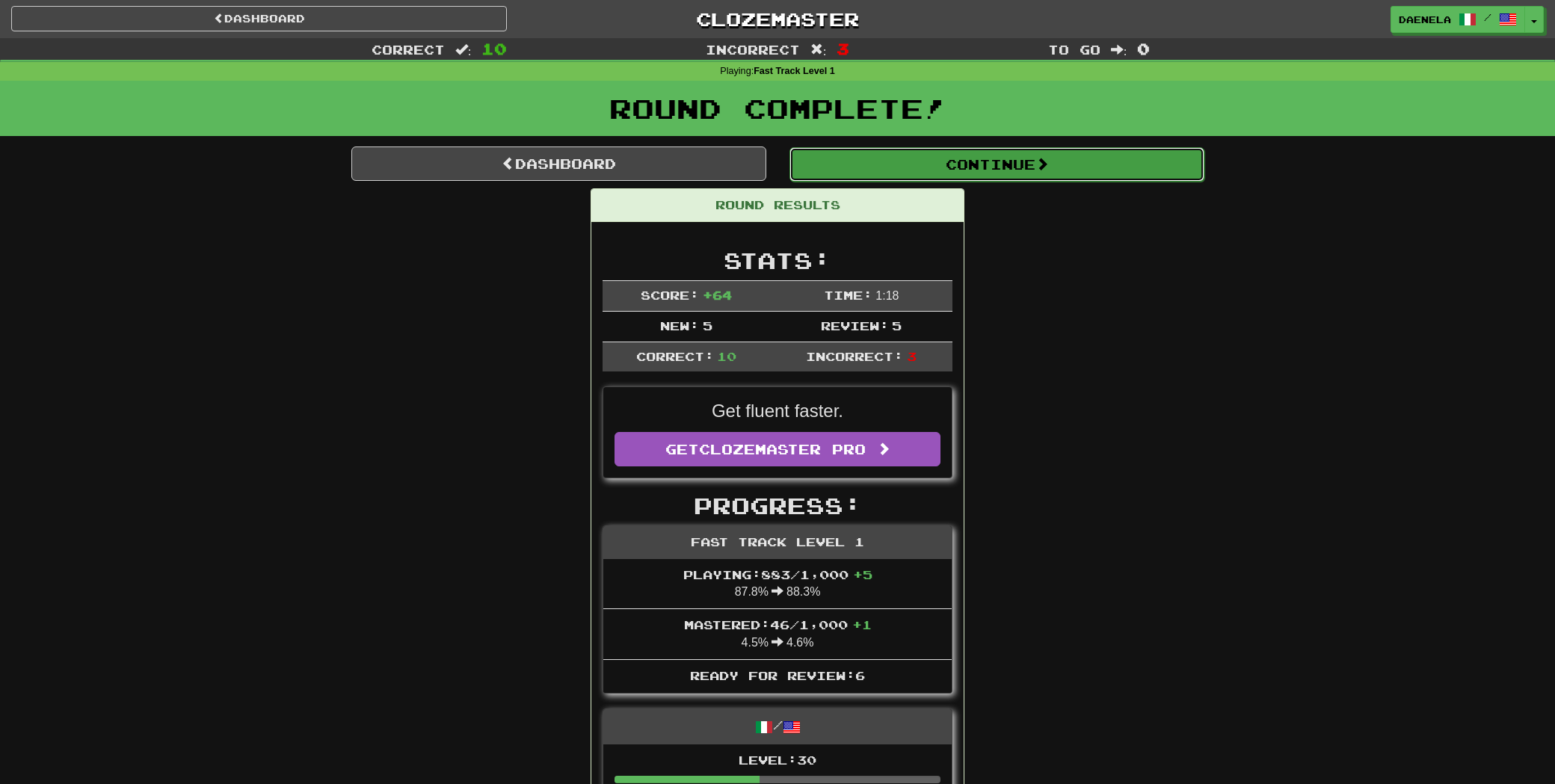
click at [814, 166] on button "Continue" at bounding box center [996, 165] width 415 height 34
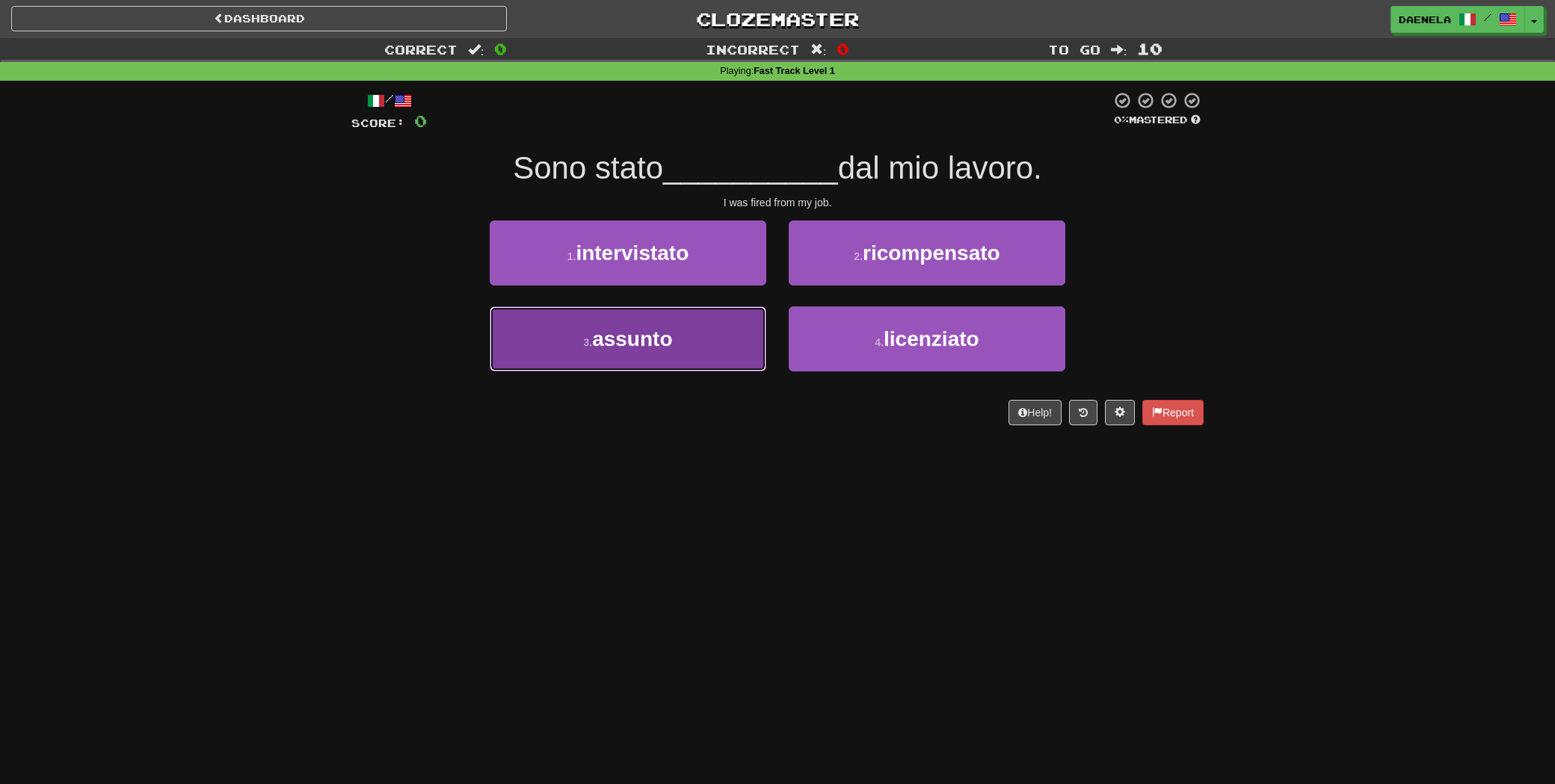
click at [652, 356] on button "3 . assunto" at bounding box center [628, 339] width 276 height 65
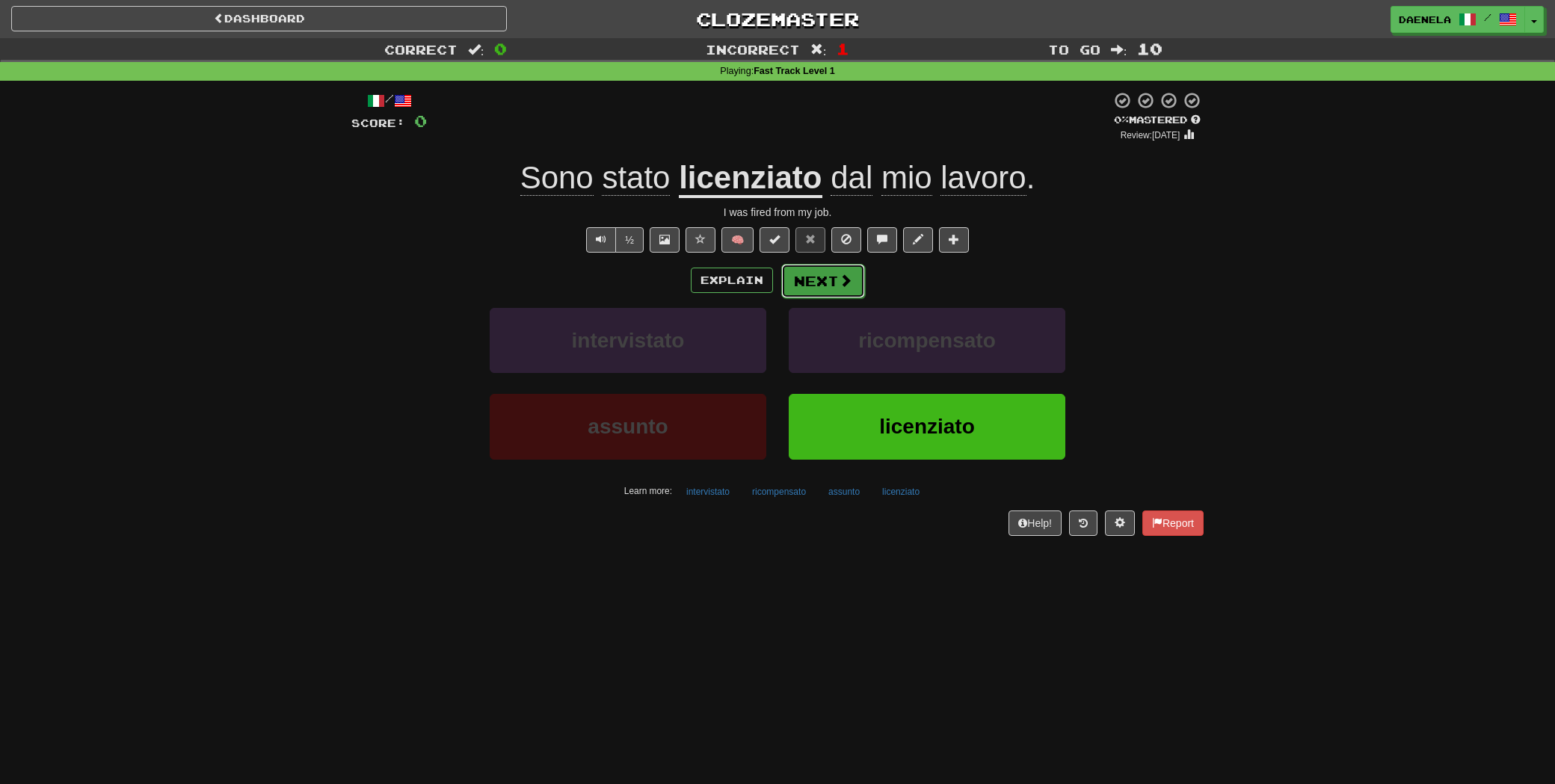
click at [821, 284] on button "Next" at bounding box center [823, 281] width 84 height 34
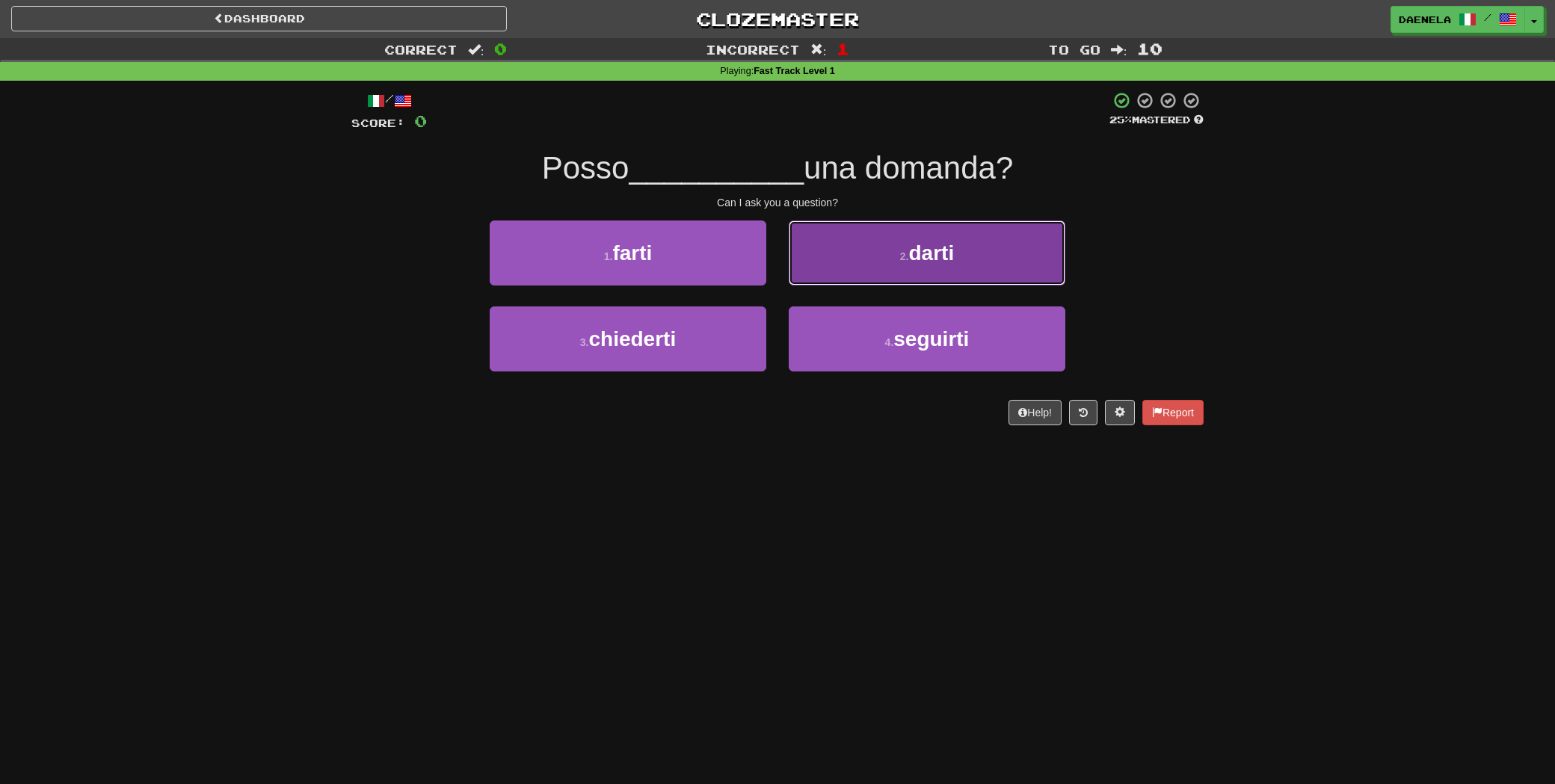
click at [835, 262] on button "2 . darti" at bounding box center [927, 253] width 276 height 65
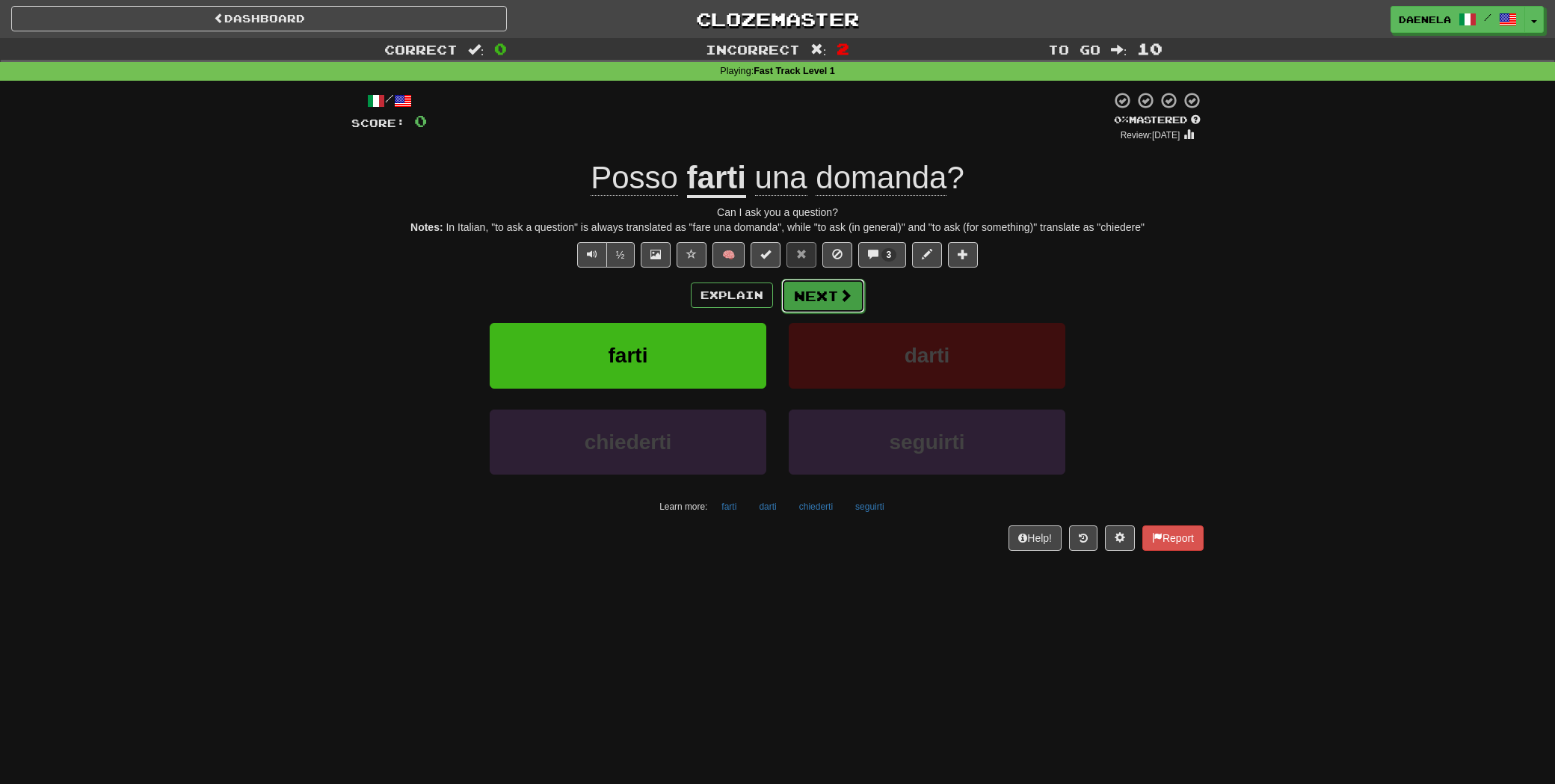
click at [832, 291] on button "Next" at bounding box center [823, 296] width 84 height 34
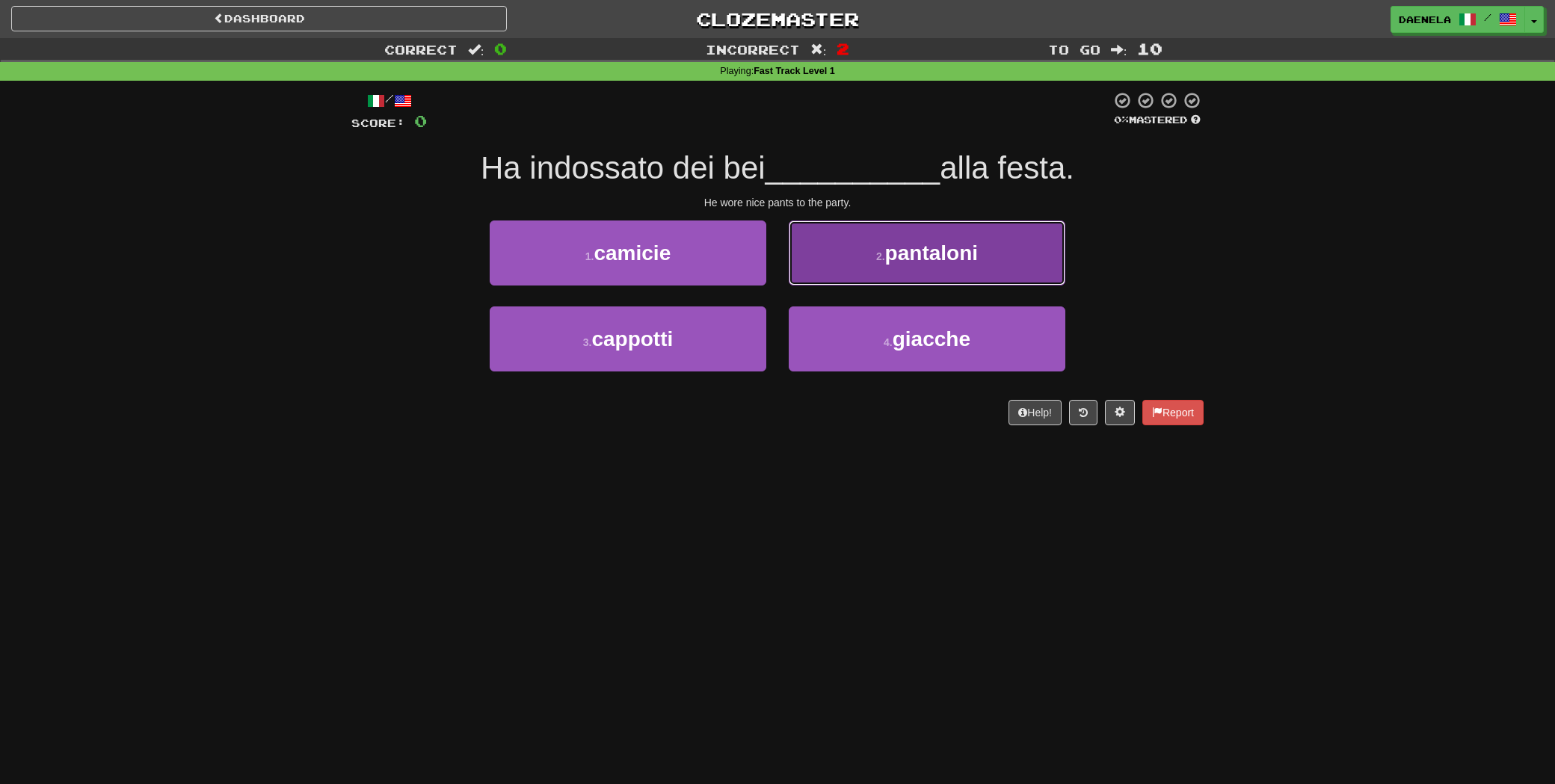
click at [851, 258] on button "2 . pantaloni" at bounding box center [927, 253] width 276 height 65
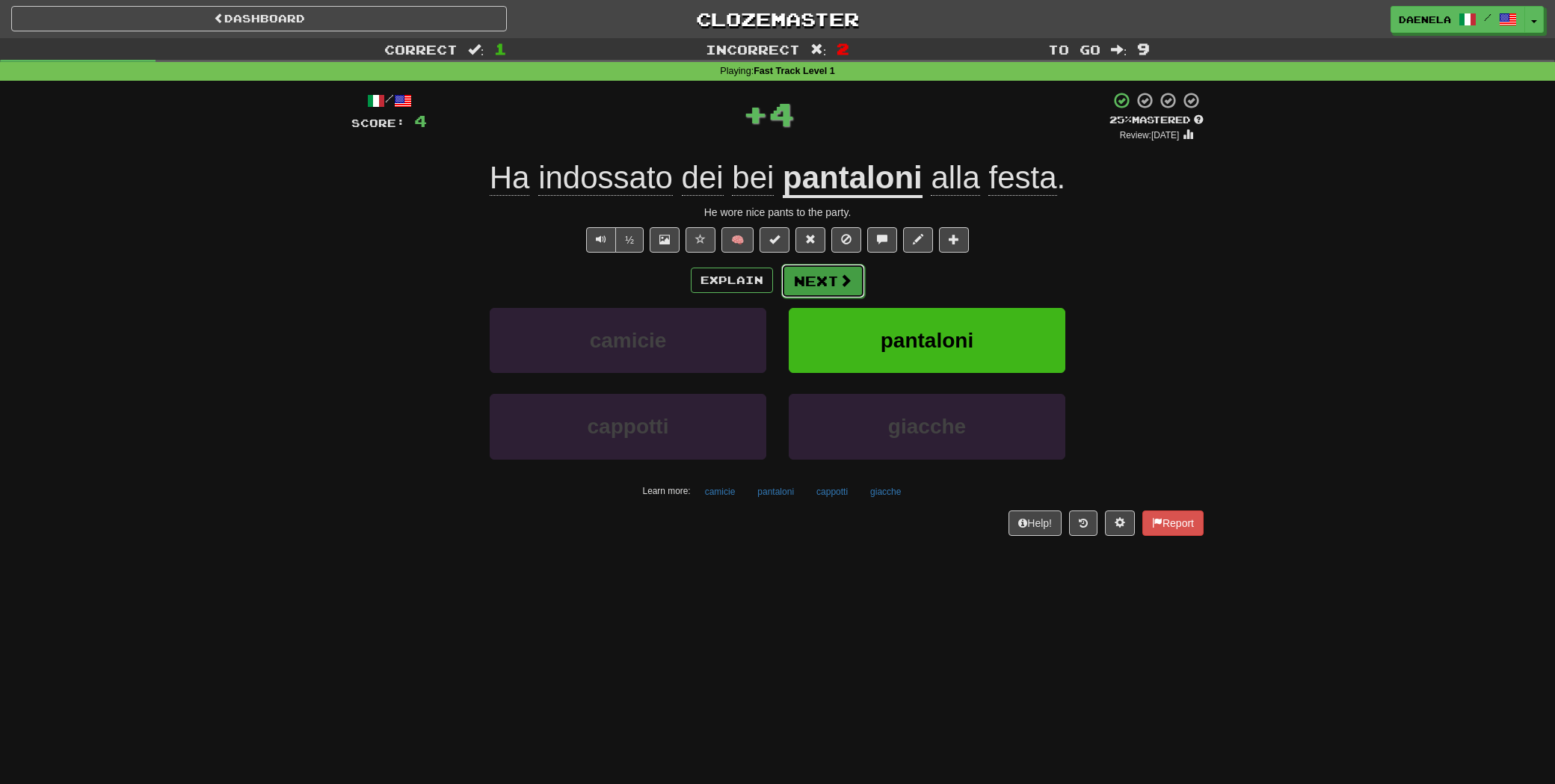
click at [834, 278] on button "Next" at bounding box center [823, 281] width 84 height 34
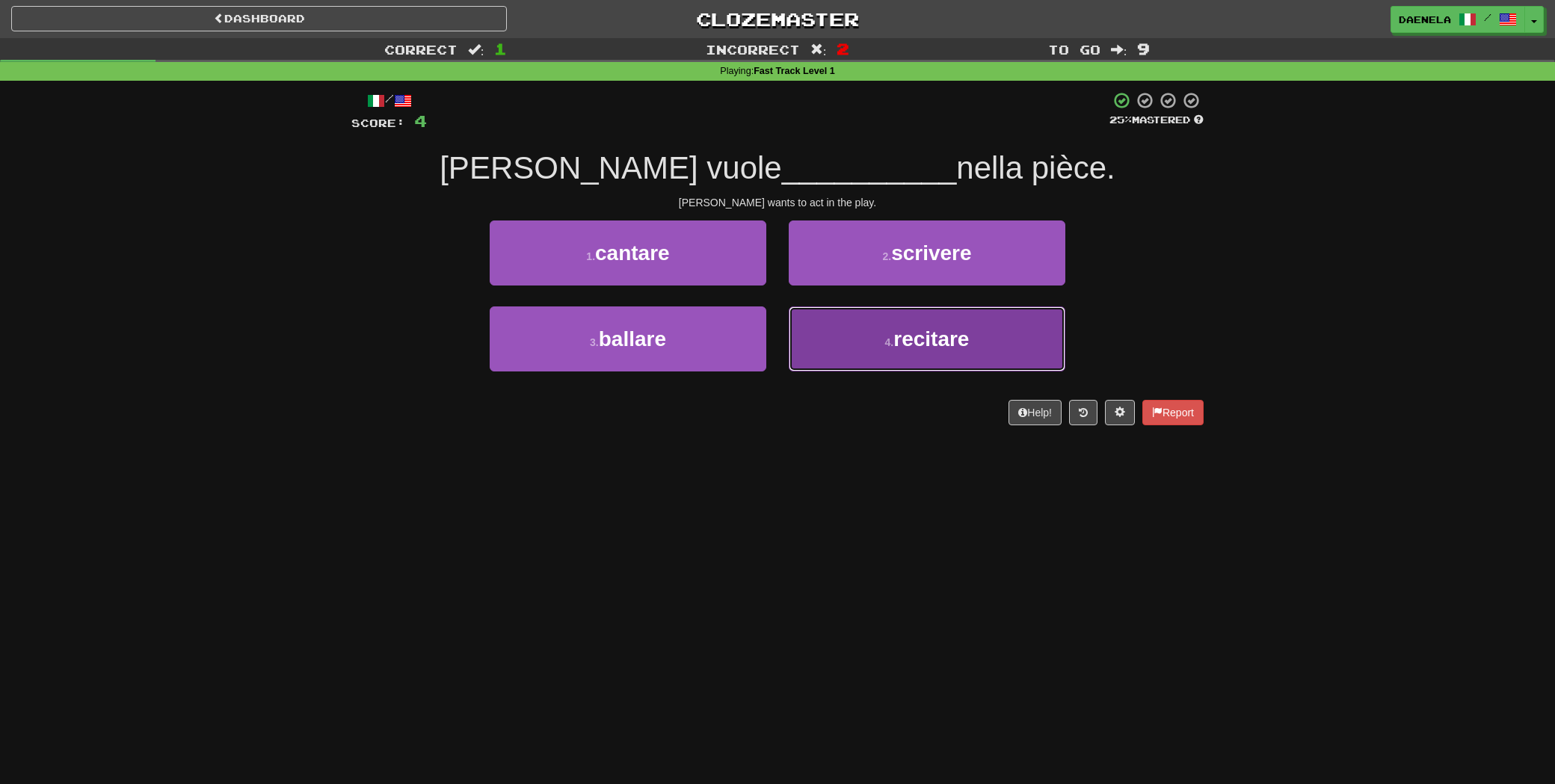
click at [888, 340] on small "4 ." at bounding box center [889, 342] width 9 height 12
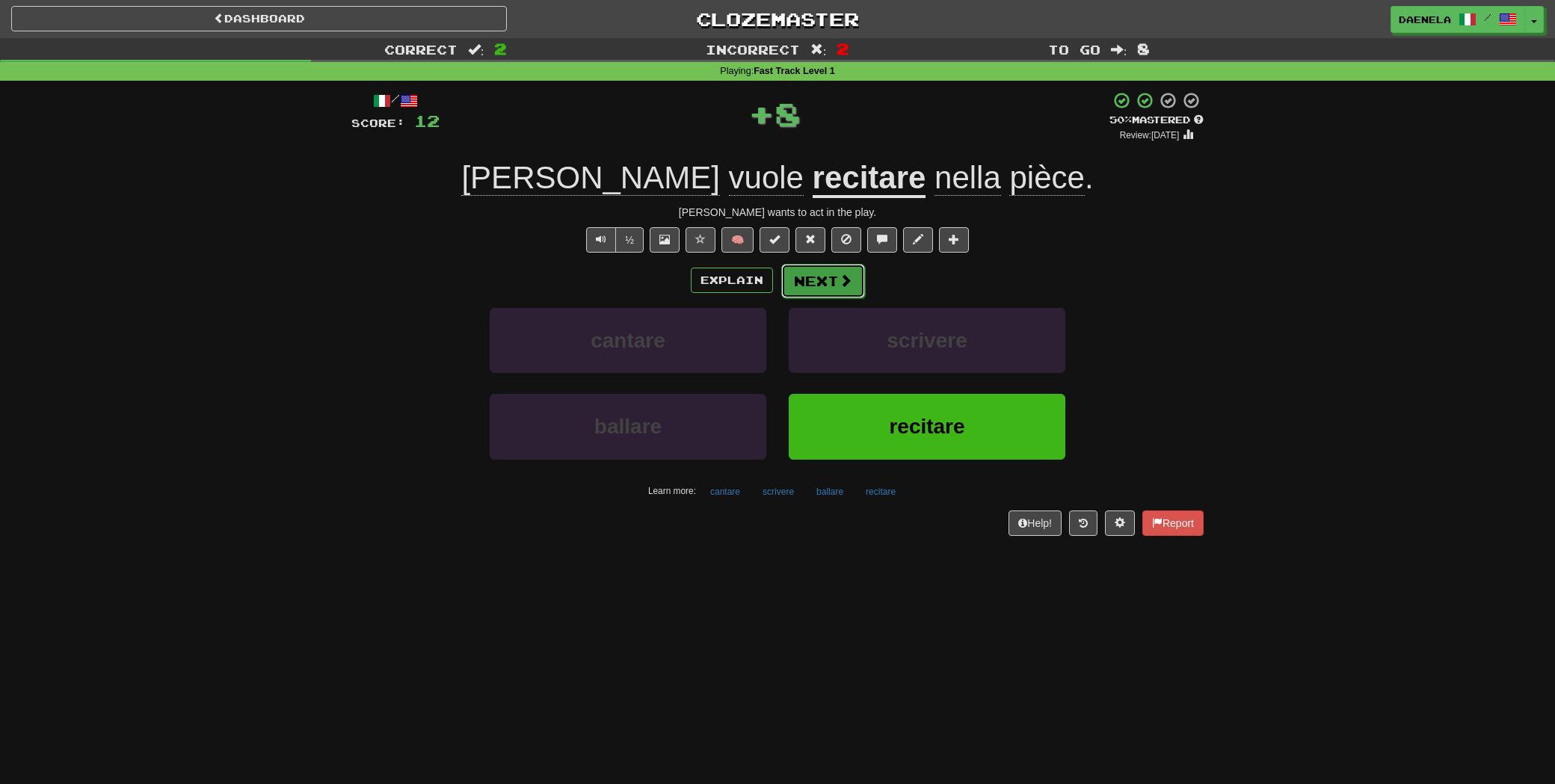
click at [827, 280] on button "Next" at bounding box center [823, 281] width 84 height 34
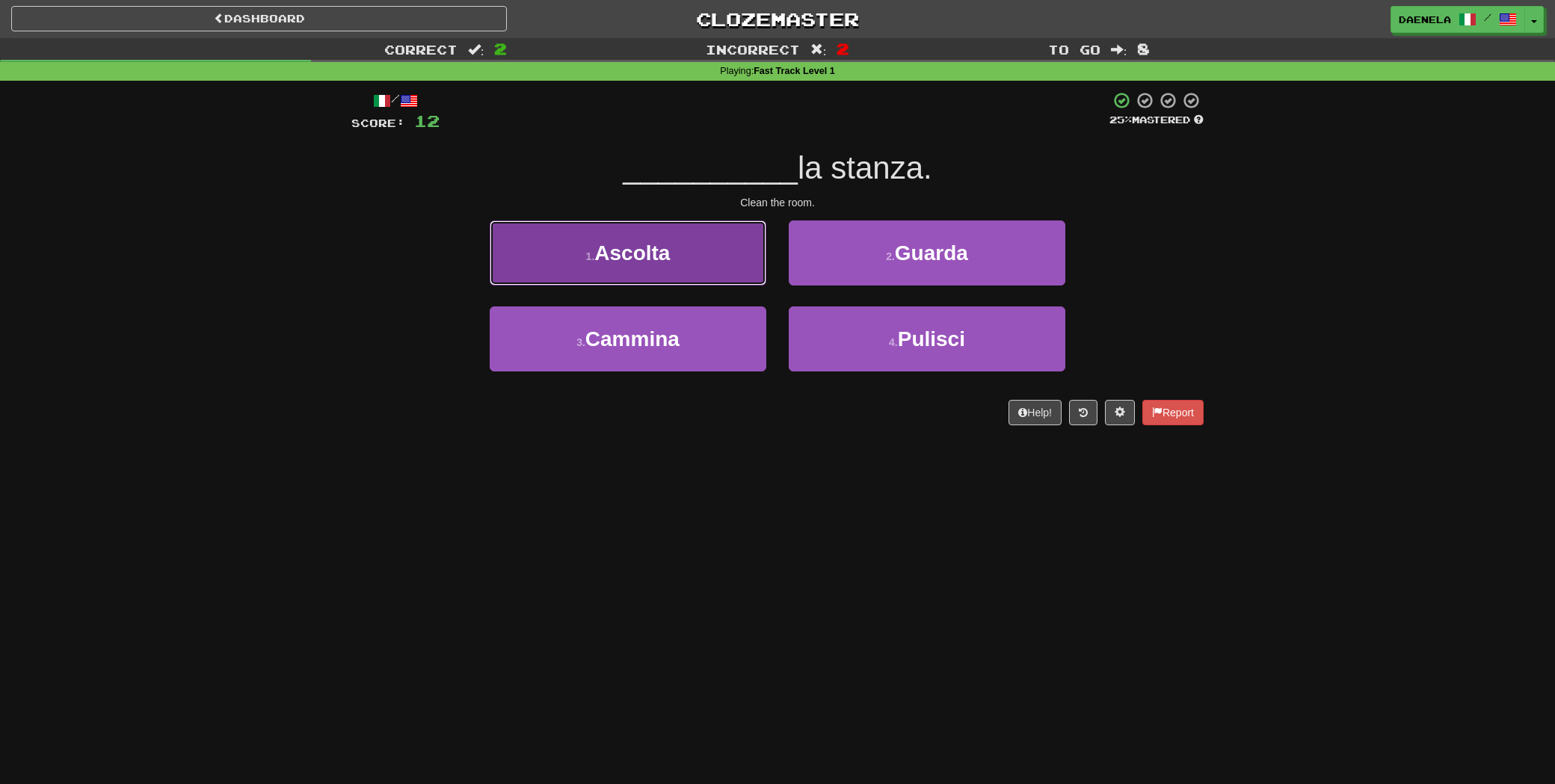
click at [595, 252] on small "1 ." at bounding box center [590, 256] width 9 height 12
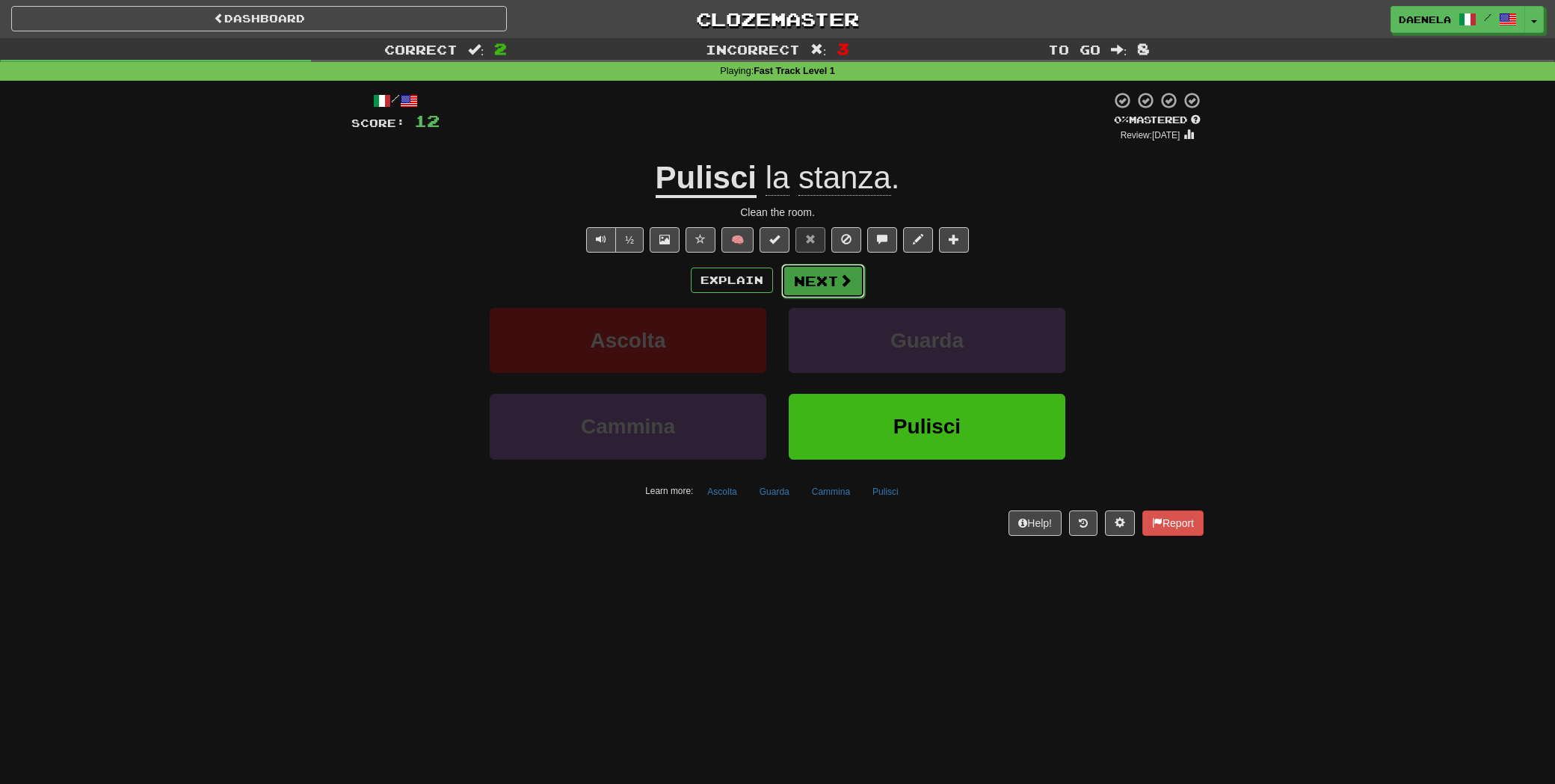
click at [811, 279] on button "Next" at bounding box center [823, 281] width 84 height 34
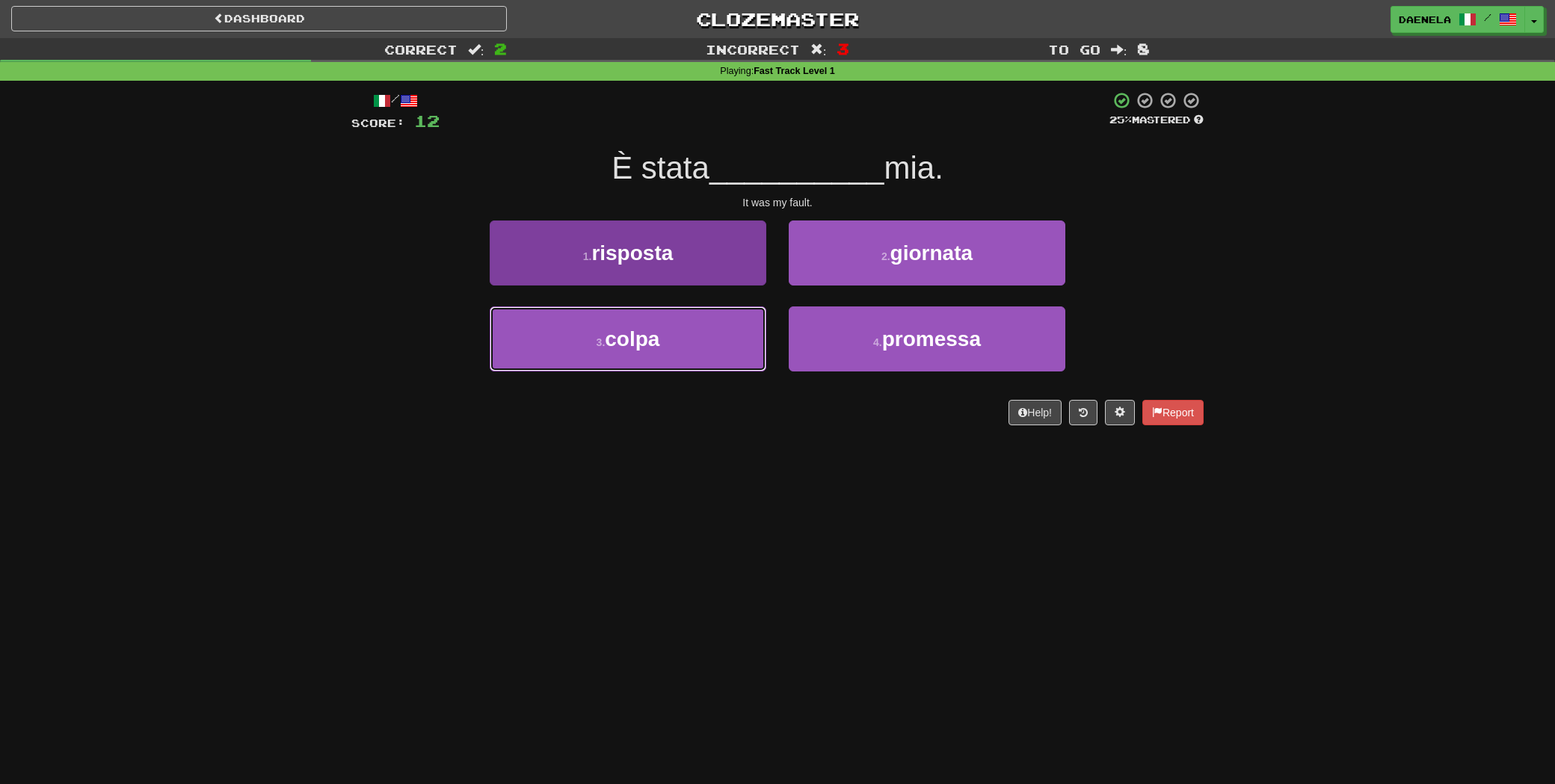
click at [706, 372] on button "3 . colpa" at bounding box center [628, 339] width 276 height 65
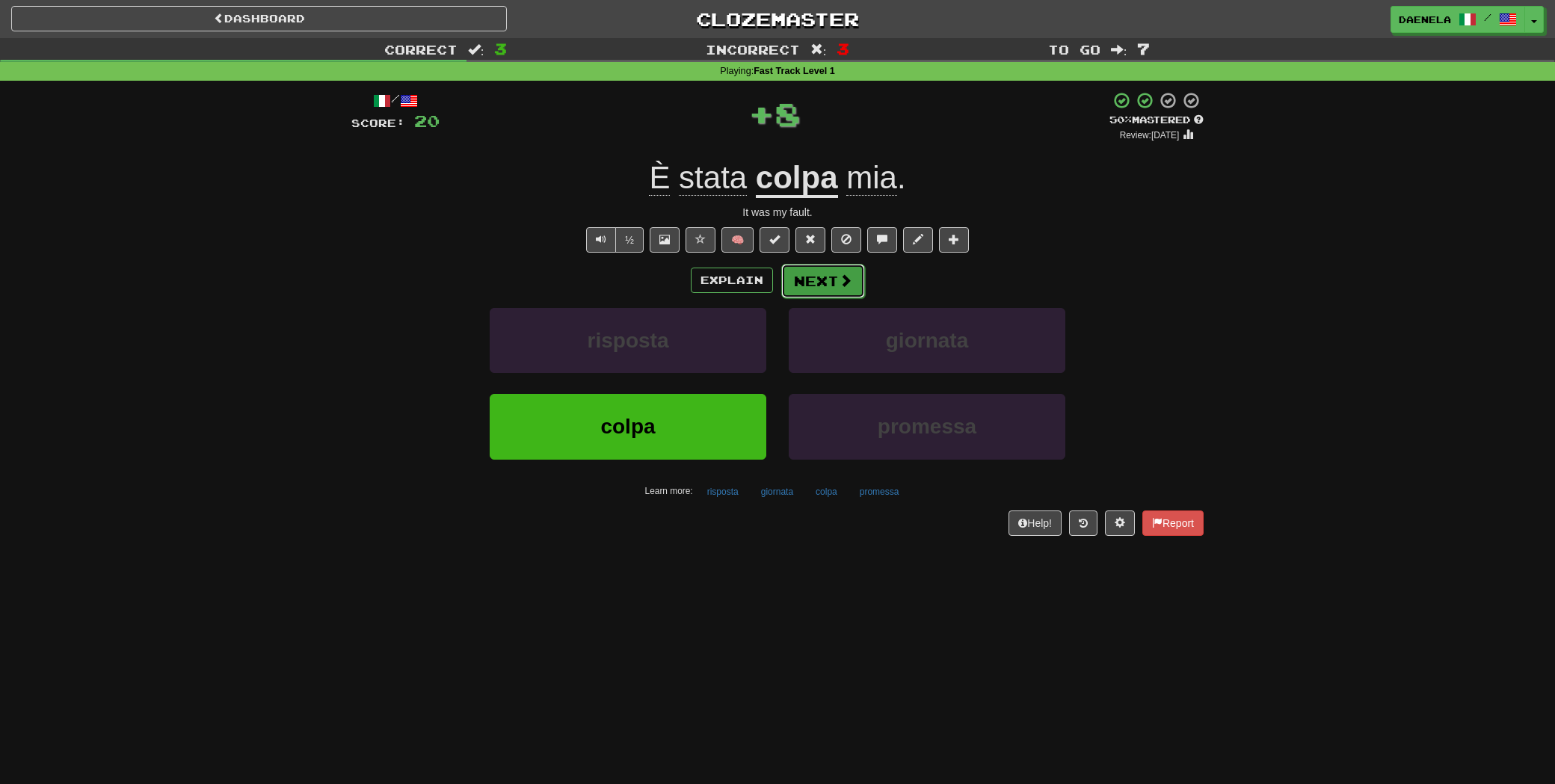
click at [814, 285] on button "Next" at bounding box center [823, 281] width 84 height 34
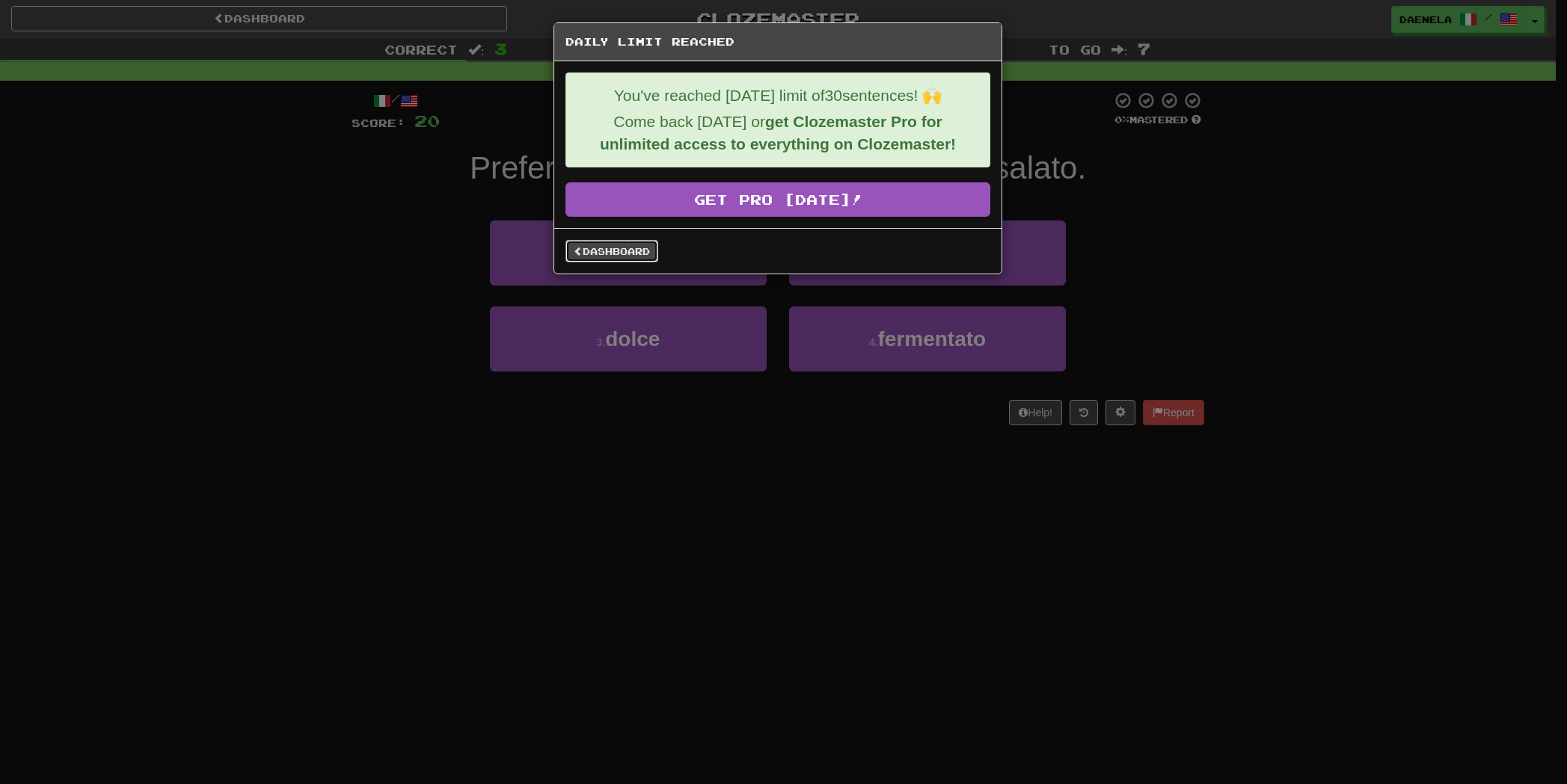
drag, startPoint x: 647, startPoint y: 254, endPoint x: 587, endPoint y: 227, distance: 65.8
click at [646, 254] on link "Dashboard" at bounding box center [611, 252] width 93 height 23
